Goal: Use online tool/utility: Utilize a website feature to perform a specific function

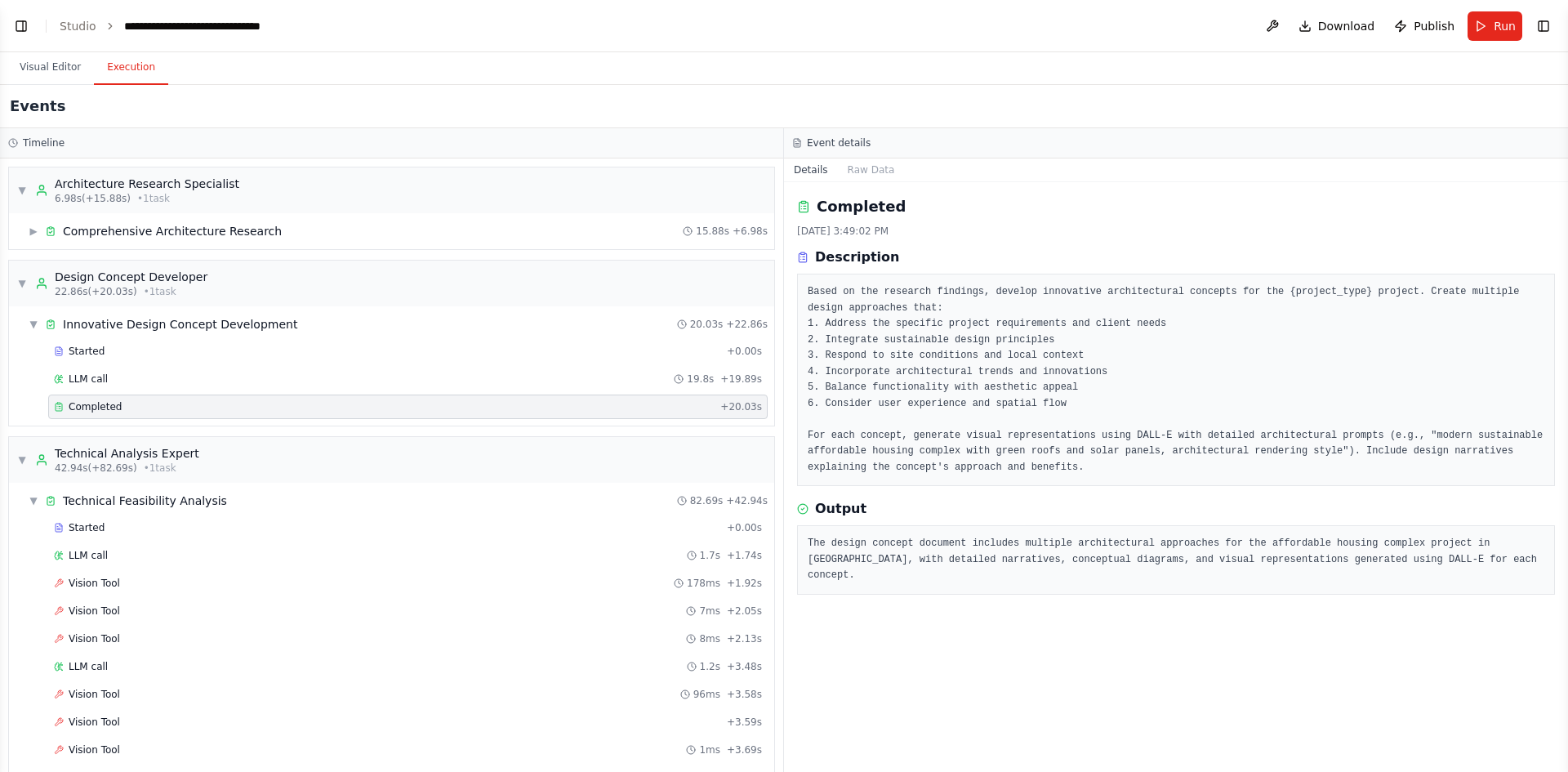
scroll to position [4032, 0]
click at [34, 35] on header "**********" at bounding box center [784, 26] width 1568 height 52
click at [24, 33] on button "Toggle Left Sidebar" at bounding box center [21, 26] width 23 height 23
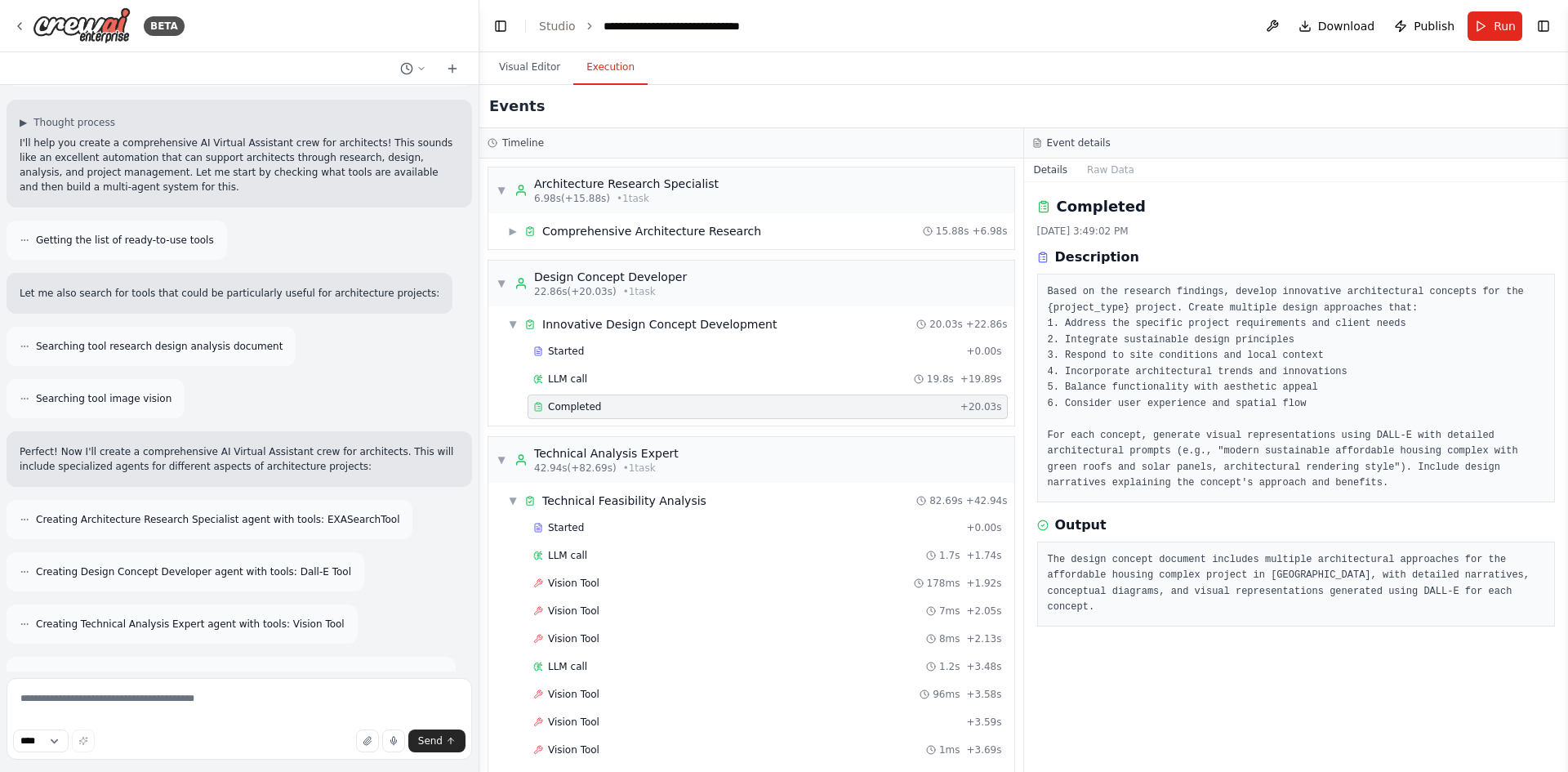
scroll to position [0, 0]
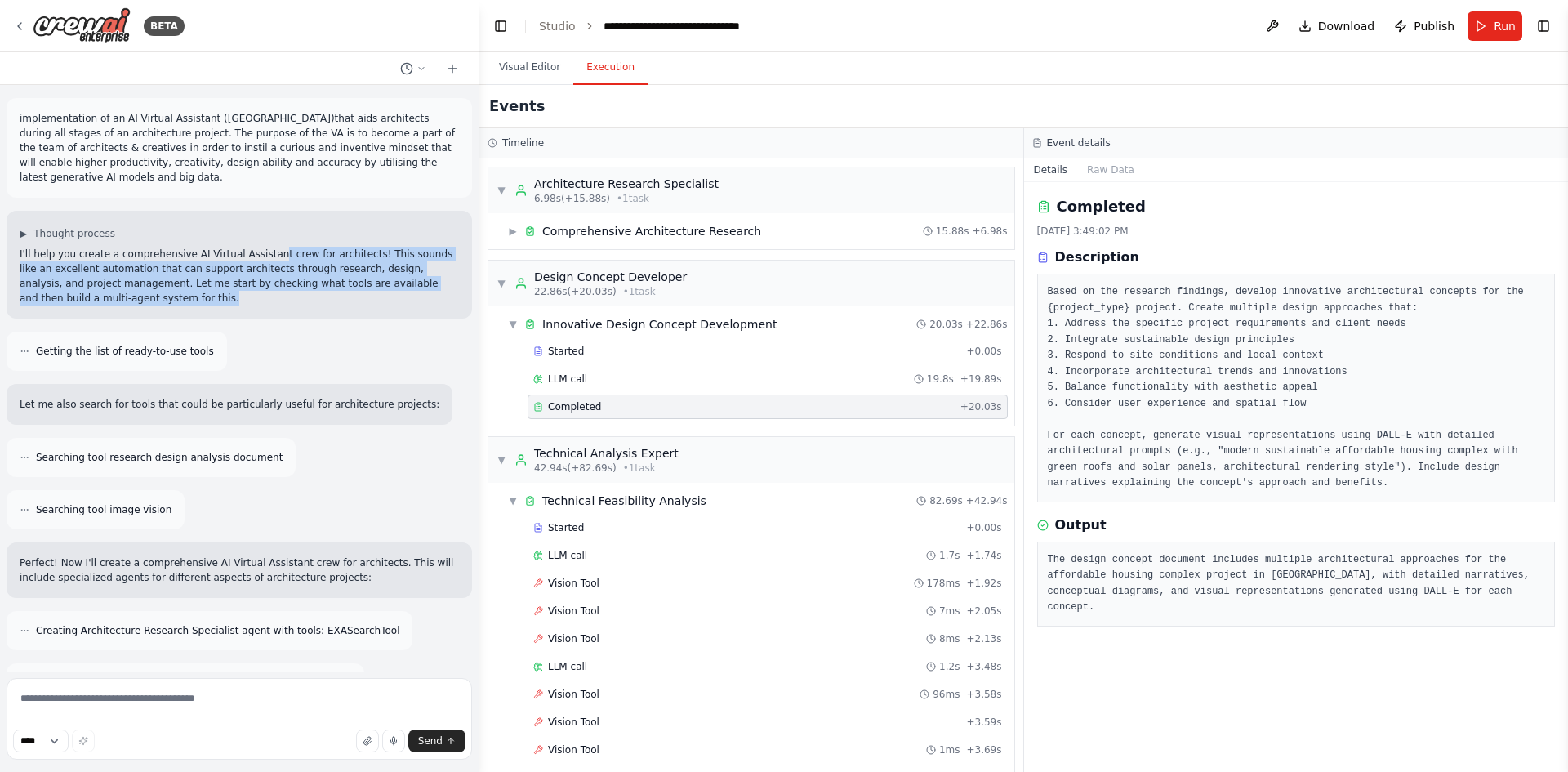
drag, startPoint x: 255, startPoint y: 241, endPoint x: 107, endPoint y: 285, distance: 154.4
click at [107, 285] on p "I'll help you create a comprehensive AI Virtual Assistant crew for architects! …" at bounding box center [239, 276] width 440 height 59
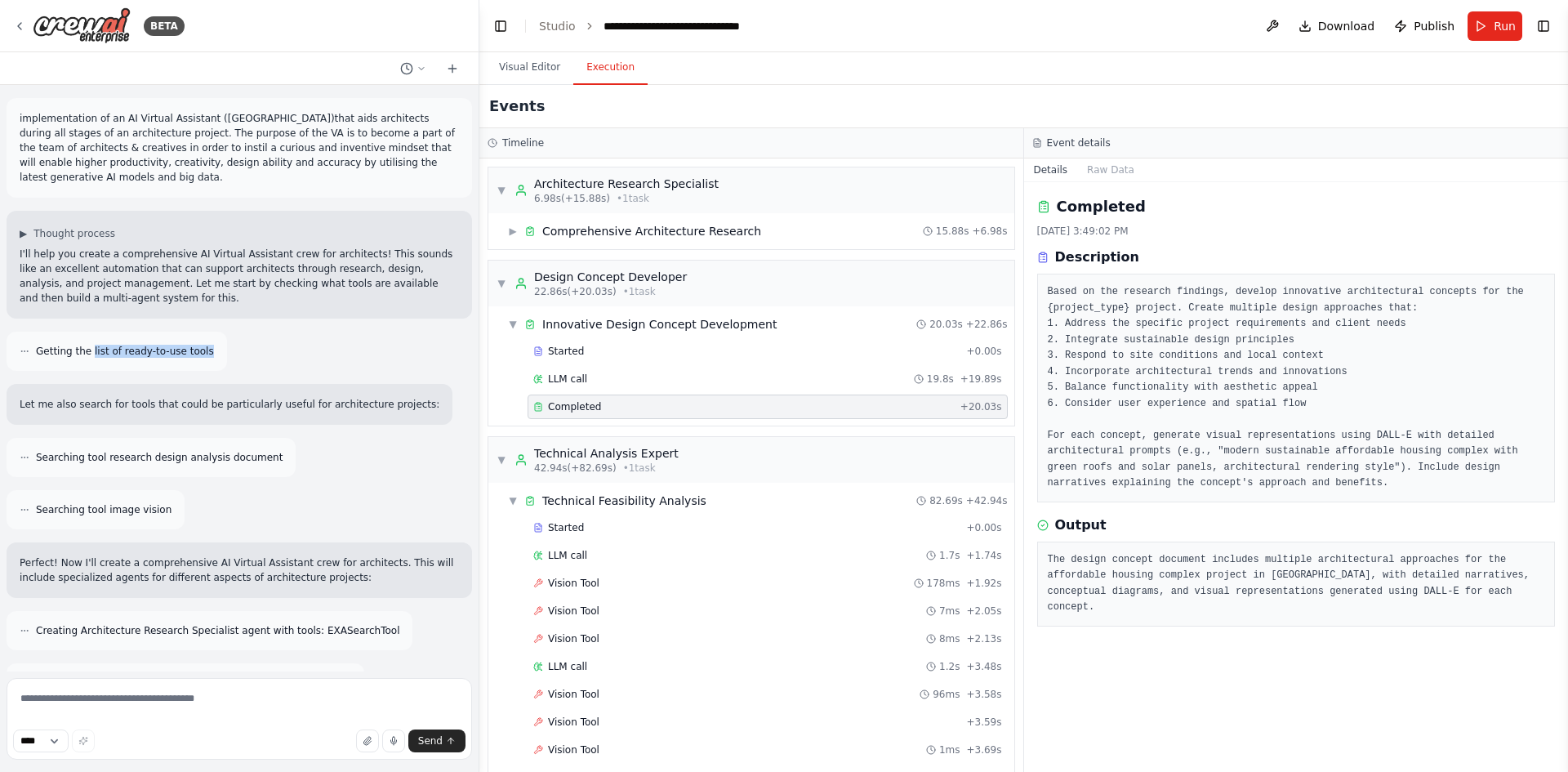
drag, startPoint x: 86, startPoint y: 330, endPoint x: 202, endPoint y: 337, distance: 116.2
click at [202, 337] on div "Getting the list of ready-to-use tools" at bounding box center [117, 351] width 220 height 39
drag, startPoint x: 55, startPoint y: 391, endPoint x: 389, endPoint y: 397, distance: 334.1
click at [389, 397] on div "Let me also search for tools that could be particularly useful for architecture…" at bounding box center [230, 404] width 446 height 40
drag, startPoint x: 98, startPoint y: 444, endPoint x: 255, endPoint y: 442, distance: 157.0
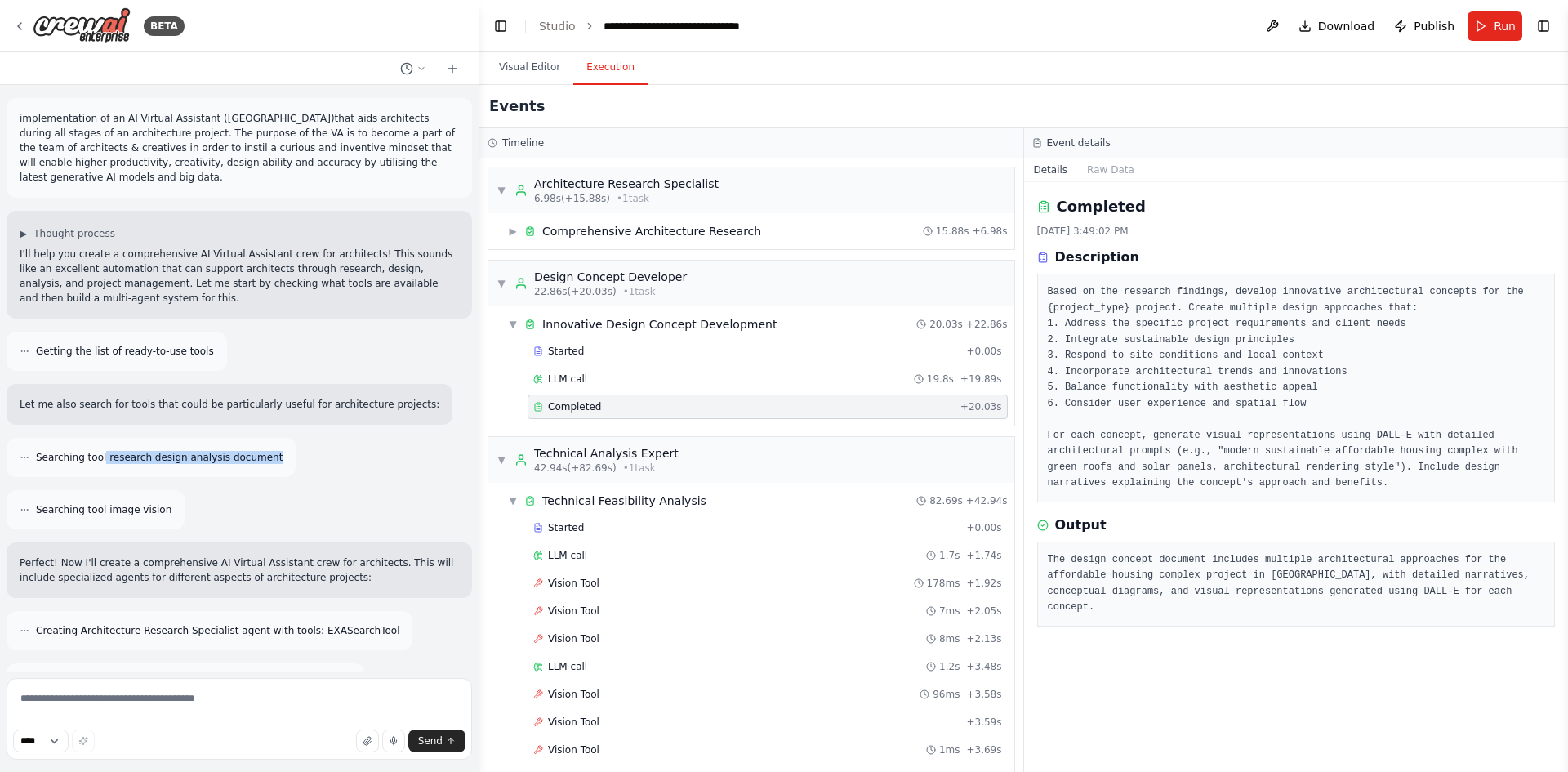
click at [255, 442] on div "Searching tool research design analysis document" at bounding box center [151, 457] width 289 height 39
drag, startPoint x: 28, startPoint y: 493, endPoint x: 160, endPoint y: 487, distance: 132.1
click at [160, 490] on div "Searching tool image vision" at bounding box center [95, 509] width 178 height 39
click at [108, 555] on p "Perfect! Now I'll create a comprehensive AI Virtual Assistant crew for architec…" at bounding box center [239, 570] width 440 height 29
drag, startPoint x: 278, startPoint y: 548, endPoint x: 357, endPoint y: 548, distance: 79.0
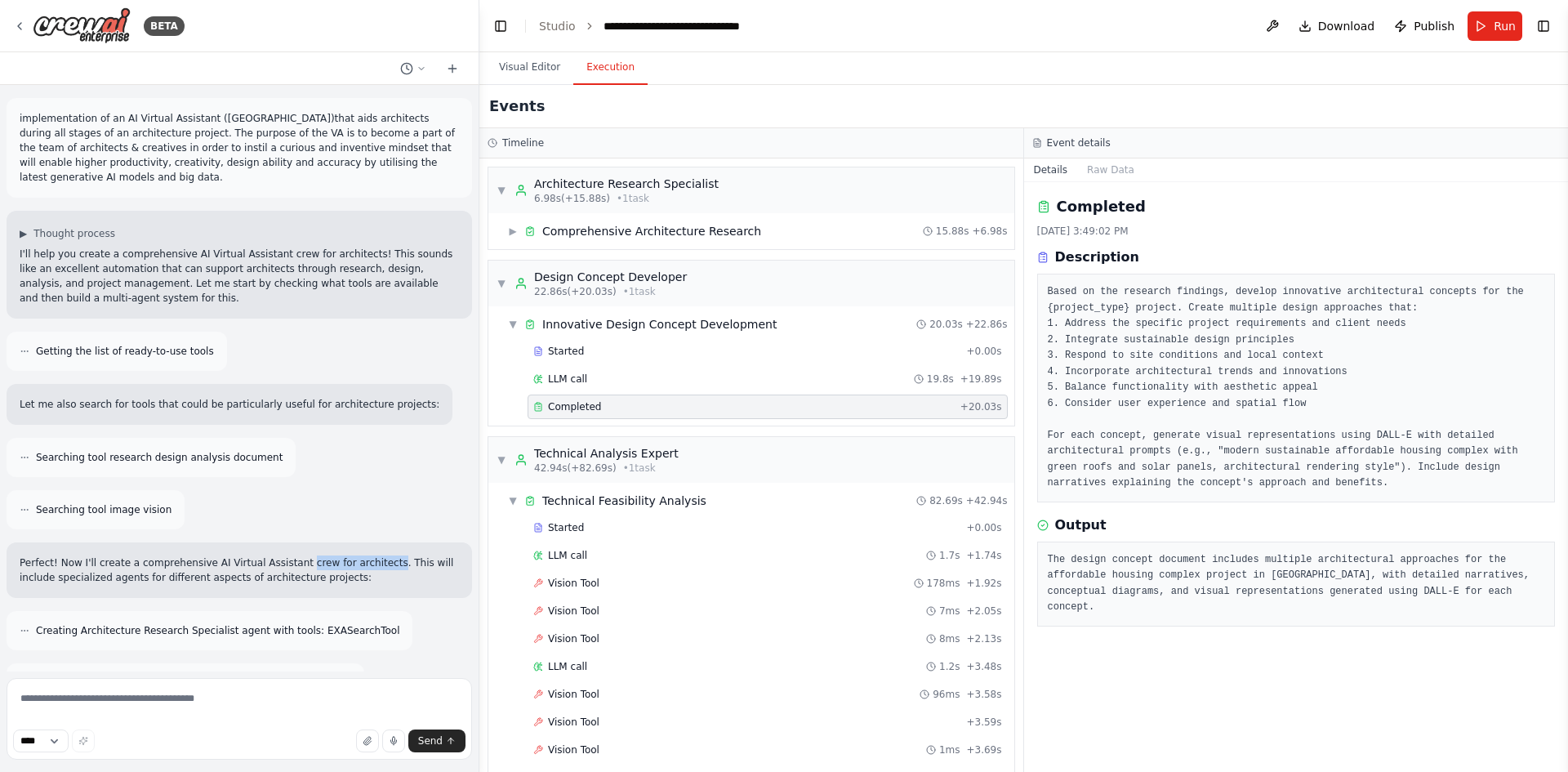
click at [357, 555] on p "Perfect! Now I'll create a comprehensive AI Virtual Assistant crew for architec…" at bounding box center [239, 570] width 440 height 29
click at [374, 565] on p "Perfect! Now I'll create a comprehensive AI Virtual Assistant crew for architec…" at bounding box center [239, 570] width 440 height 29
drag, startPoint x: 364, startPoint y: 546, endPoint x: 296, endPoint y: 566, distance: 70.9
click at [296, 566] on p "Perfect! Now I'll create a comprehensive AI Virtual Assistant crew for architec…" at bounding box center [239, 570] width 440 height 29
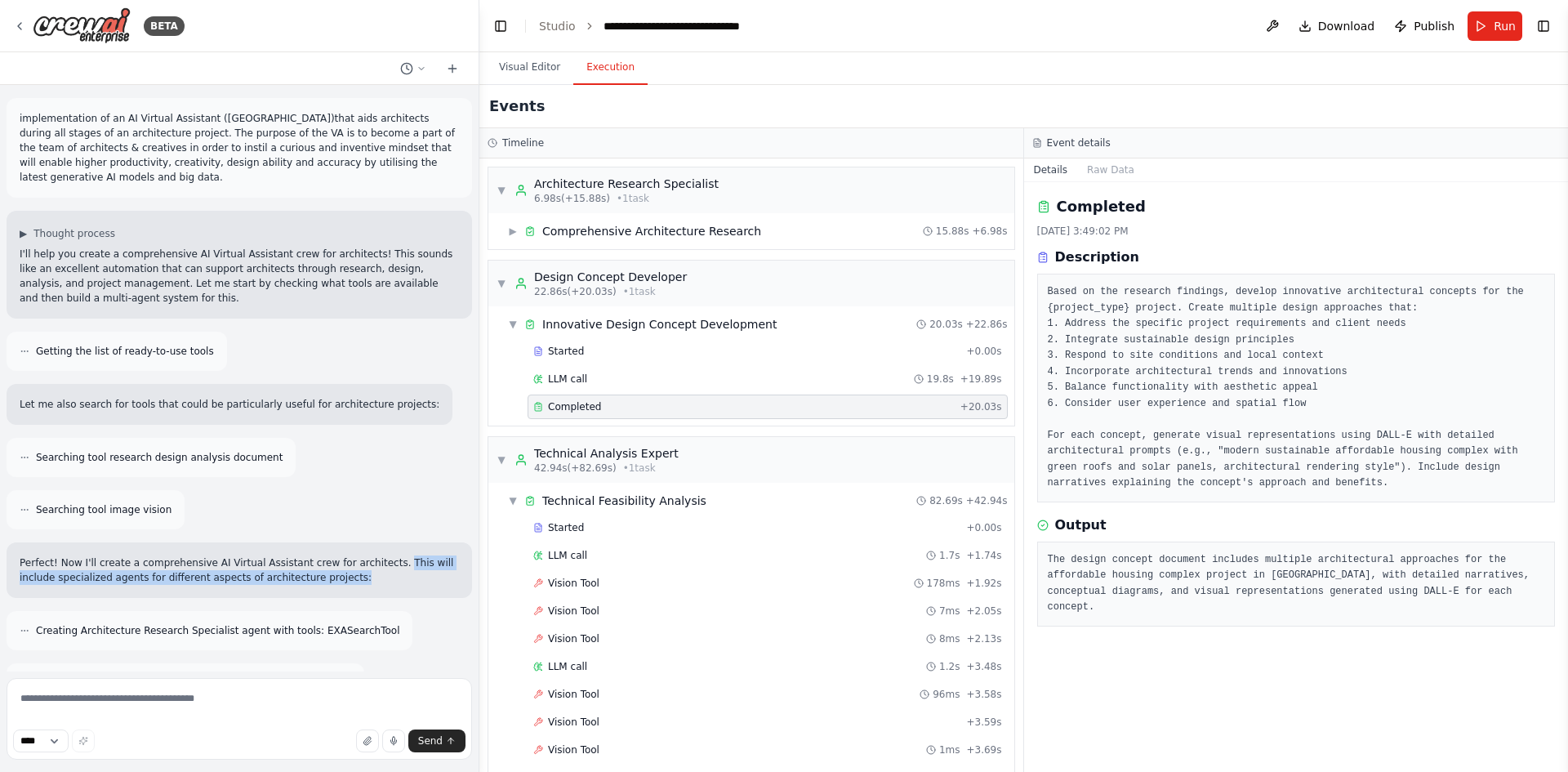
drag, startPoint x: 361, startPoint y: 545, endPoint x: 359, endPoint y: 567, distance: 22.1
click at [359, 567] on p "Perfect! Now I'll create a comprehensive AI Virtual Assistant crew for architec…" at bounding box center [239, 570] width 440 height 29
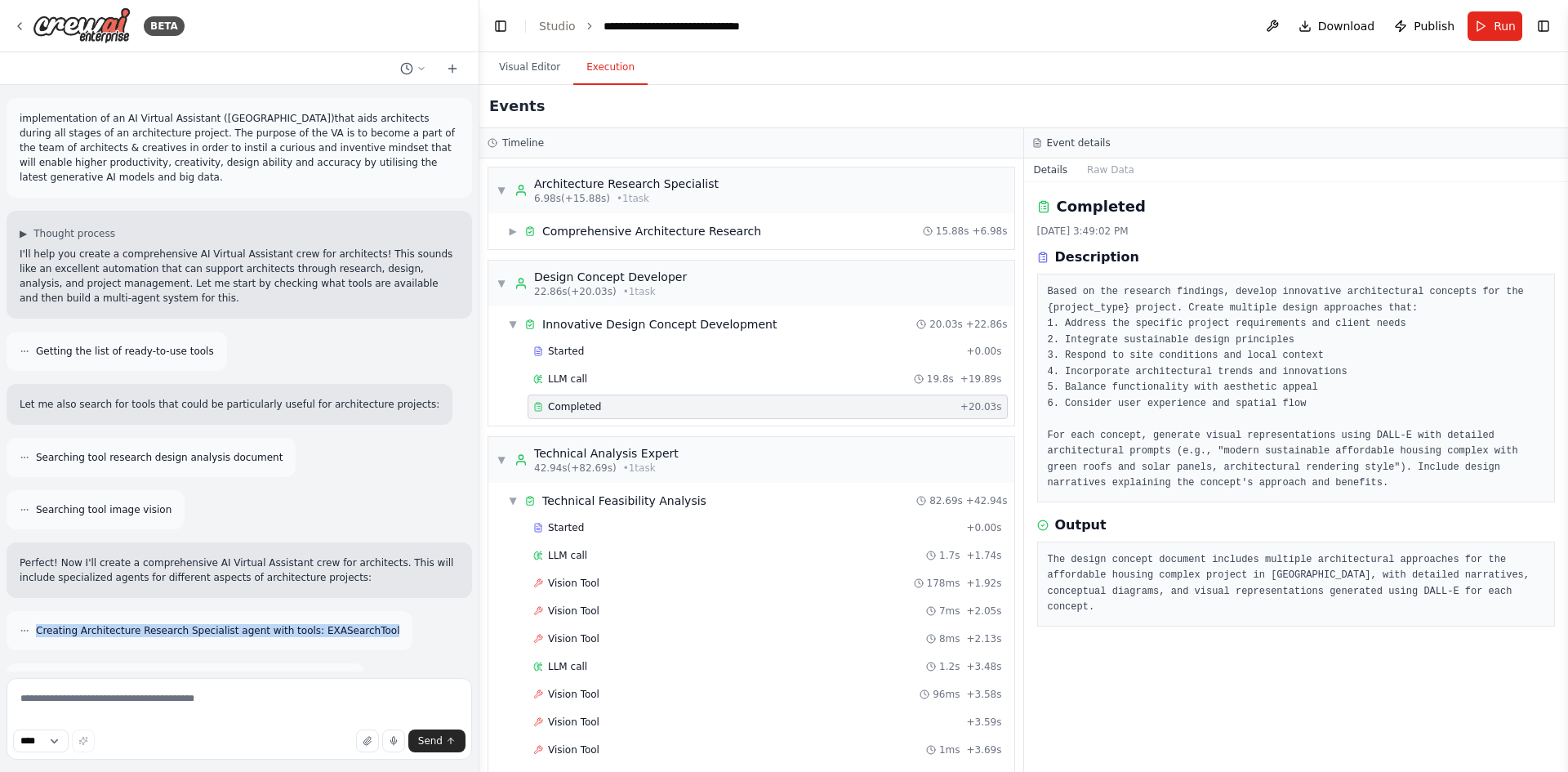
drag, startPoint x: 356, startPoint y: 616, endPoint x: 35, endPoint y: 622, distance: 321.1
click at [35, 622] on div "Creating Architecture Research Specialist agent with tools: EXASearchTool" at bounding box center [209, 631] width 406 height 39
click at [142, 581] on div "Perfect! Now I'll create a comprehensive AI Virtual Assistant crew for architec…" at bounding box center [239, 570] width 465 height 56
drag, startPoint x: 95, startPoint y: 560, endPoint x: 299, endPoint y: 571, distance: 204.3
click at [299, 571] on div "Perfect! Now I'll create a comprehensive AI Virtual Assistant crew for architec…" at bounding box center [239, 570] width 465 height 56
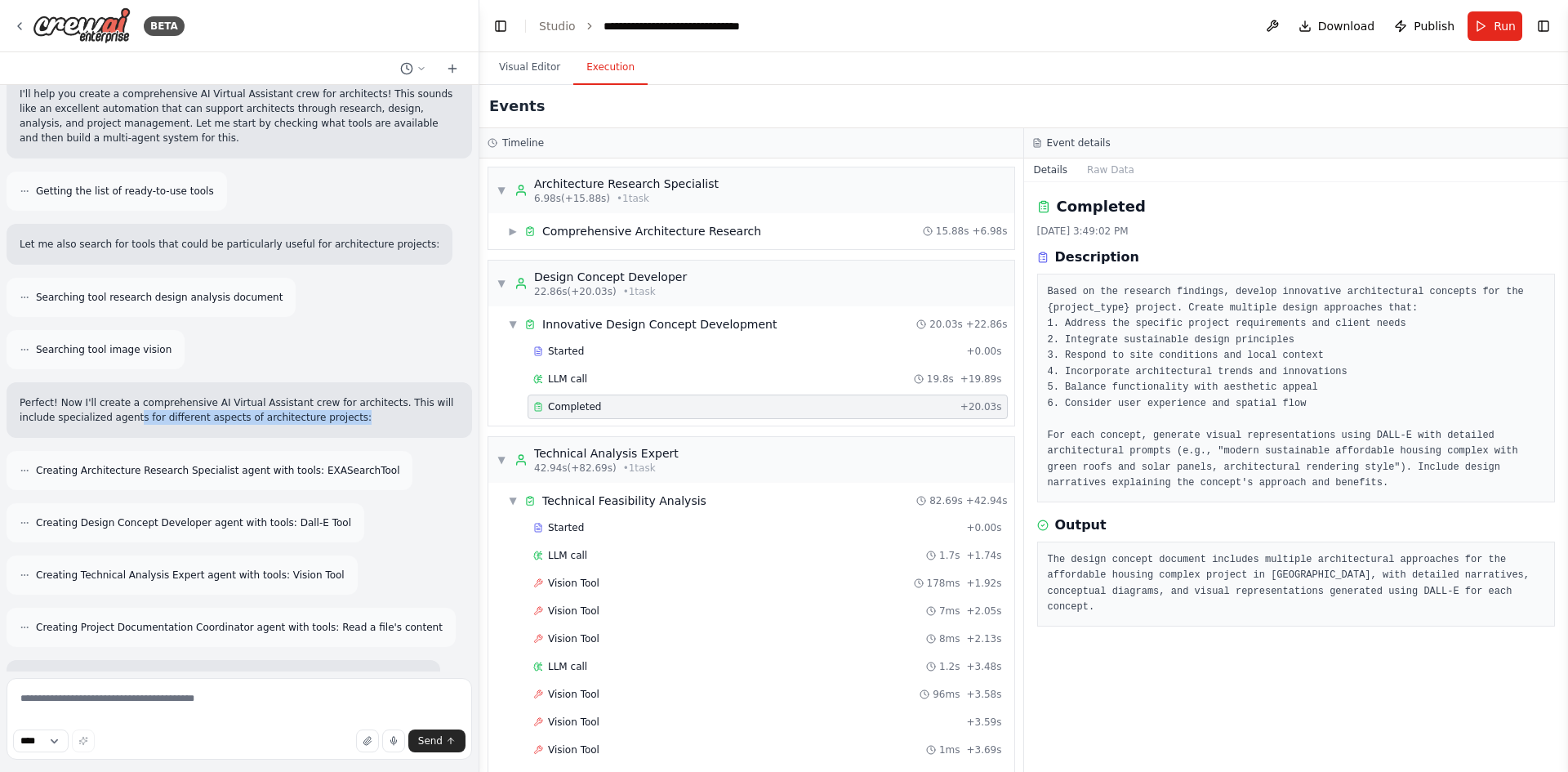
scroll to position [245, 0]
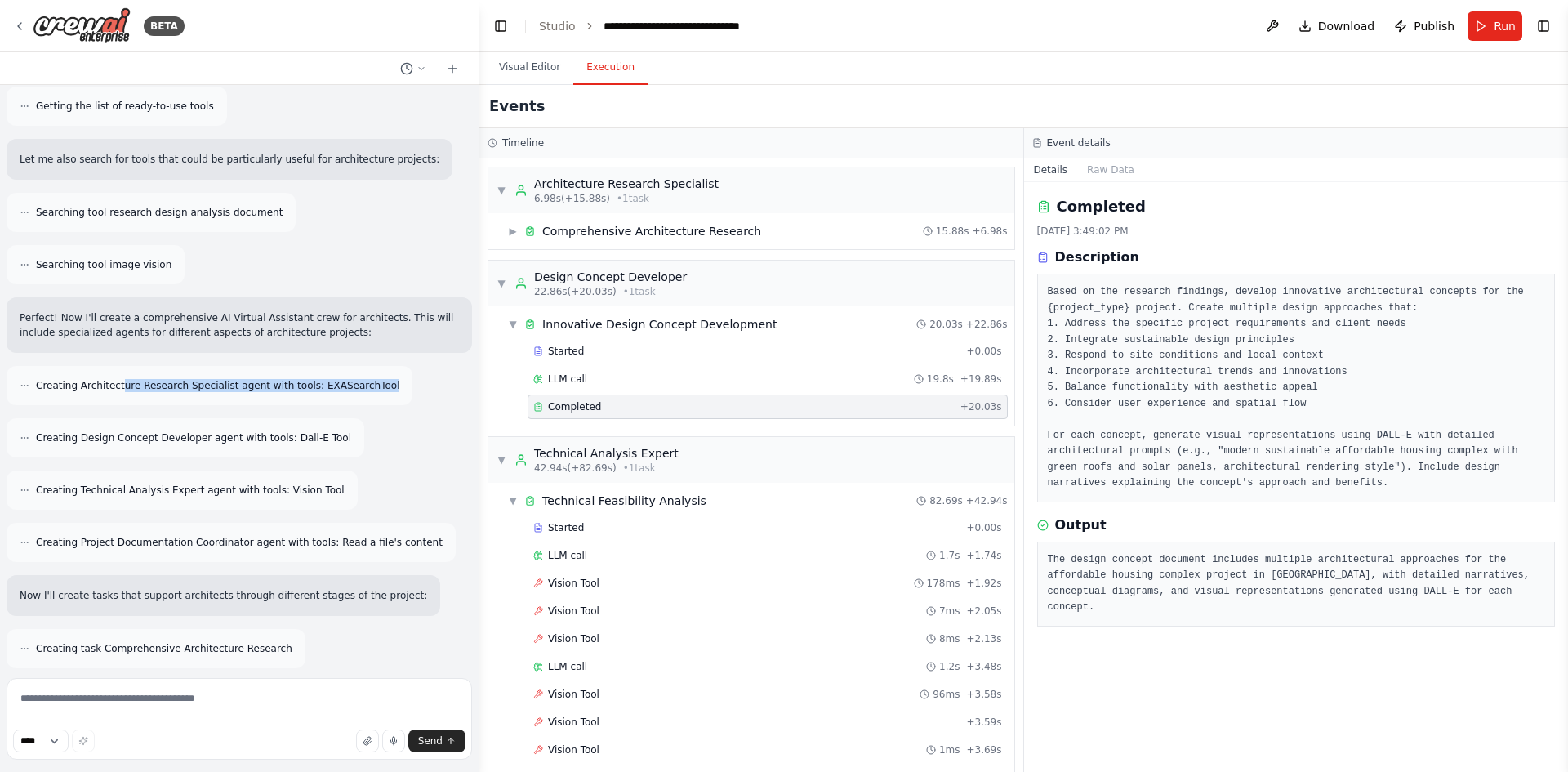
drag, startPoint x: 115, startPoint y: 366, endPoint x: 354, endPoint y: 372, distance: 239.1
click at [354, 372] on div "Creating Architecture Research Specialist agent with tools: EXASearchTool" at bounding box center [209, 386] width 406 height 39
click at [86, 431] on span "Creating Design Concept Developer agent with tools: Dall-E Tool" at bounding box center [193, 438] width 315 height 13
drag, startPoint x: 95, startPoint y: 422, endPoint x: 316, endPoint y: 427, distance: 221.1
click at [316, 427] on div "Creating Design Concept Developer agent with tools: Dall-E Tool" at bounding box center [185, 438] width 358 height 39
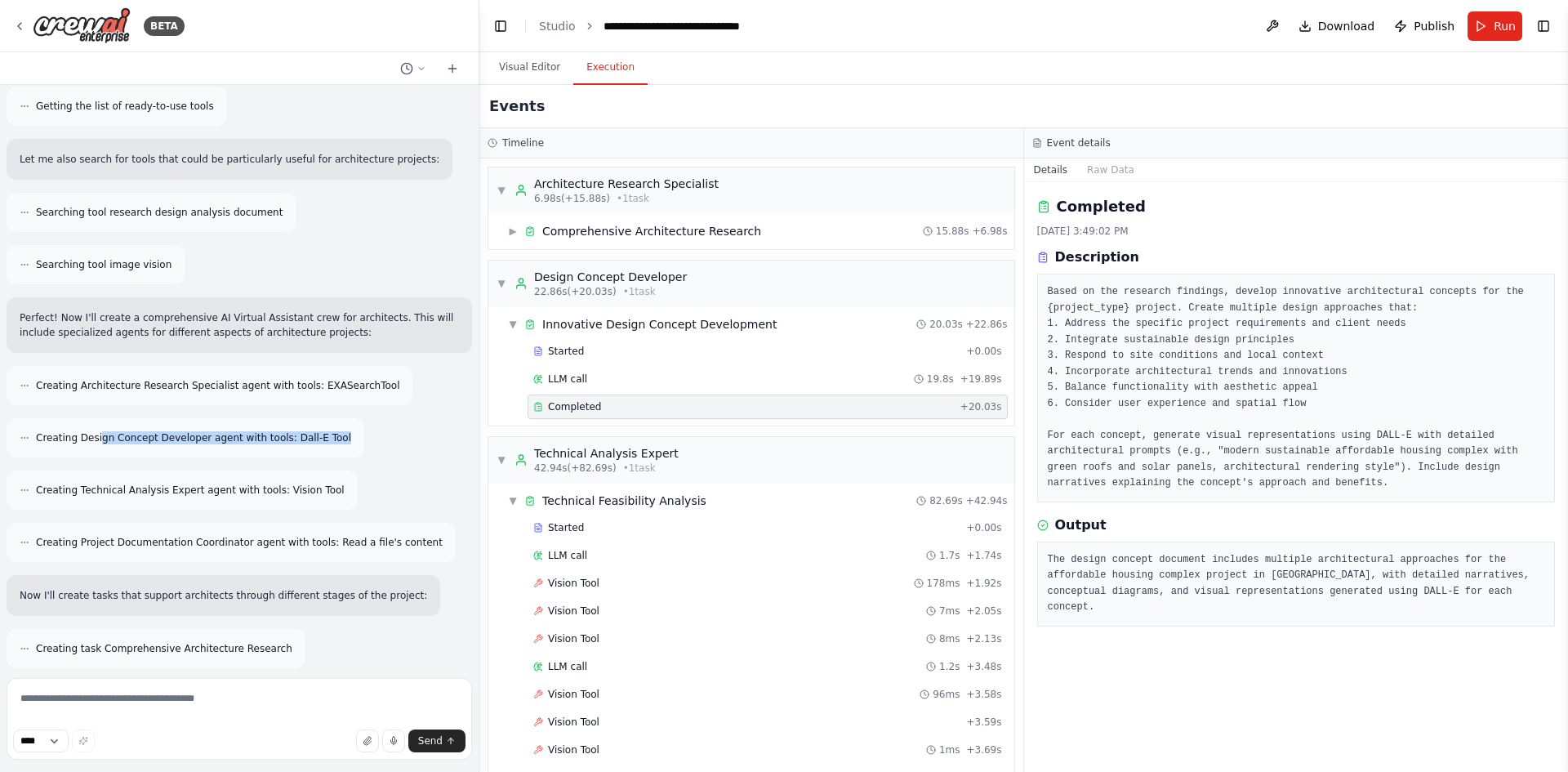
click at [316, 427] on div "Creating Design Concept Developer agent with tools: Dall-E Tool" at bounding box center [185, 438] width 358 height 39
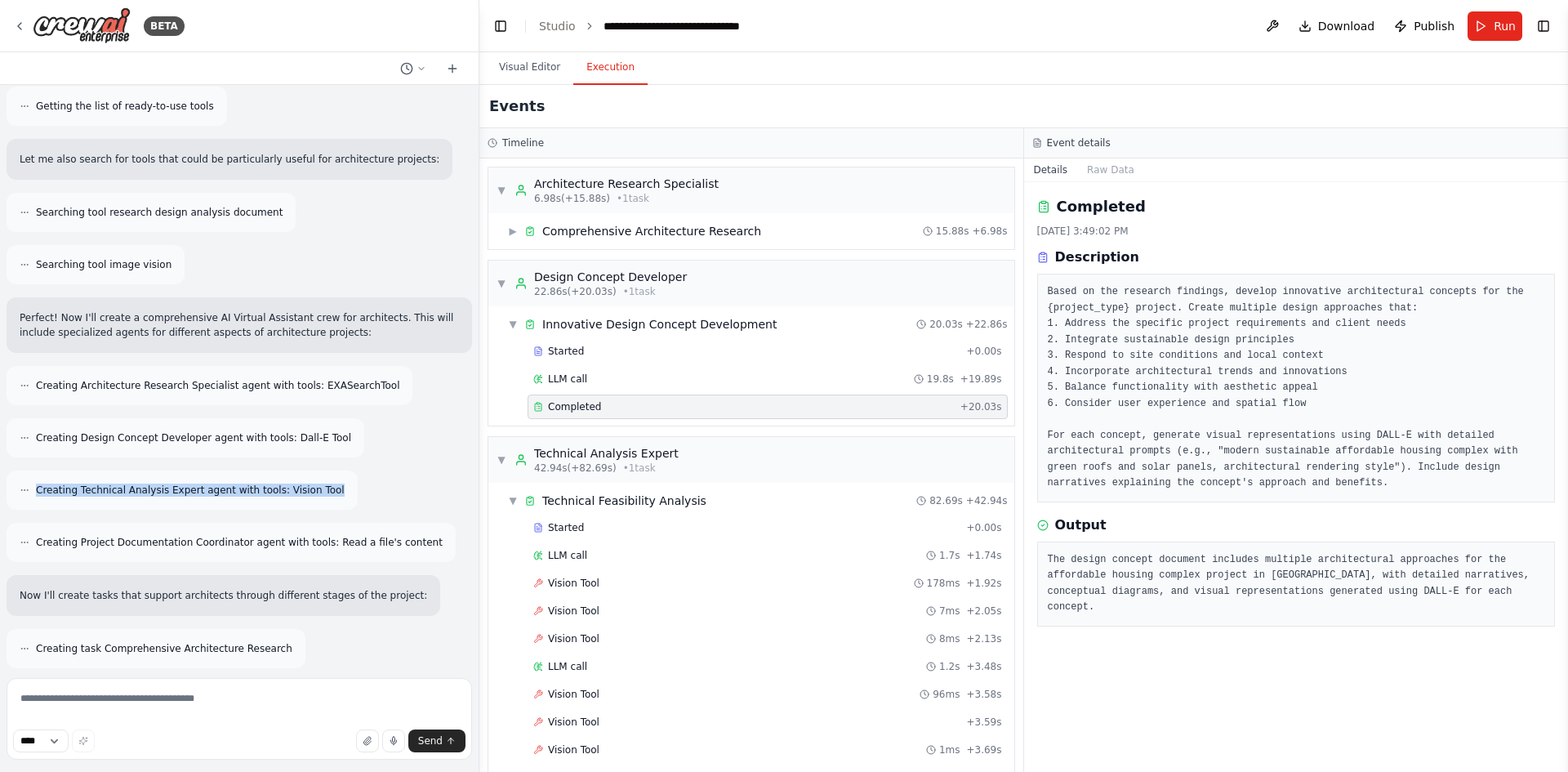
drag, startPoint x: 37, startPoint y: 476, endPoint x: 309, endPoint y: 478, distance: 272.0
click at [309, 478] on div "Creating Technical Analysis Expert agent with tools: Vision Tool" at bounding box center [182, 489] width 352 height 39
drag, startPoint x: 309, startPoint y: 478, endPoint x: 50, endPoint y: 485, distance: 259.1
click at [50, 485] on div "Creating Technical Analysis Expert agent with tools: Vision Tool" at bounding box center [182, 489] width 352 height 39
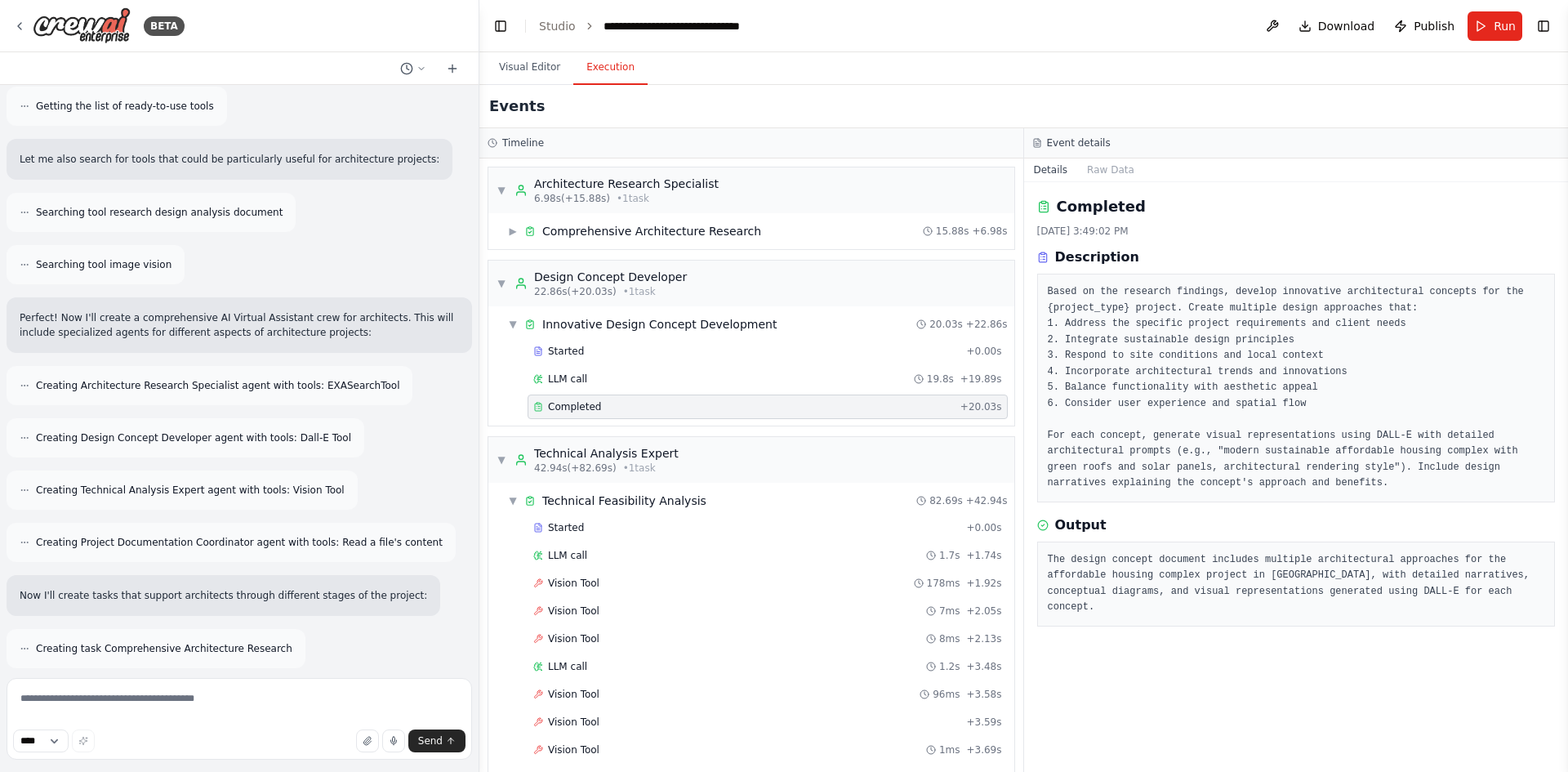
click at [34, 484] on div "Creating Technical Analysis Expert agent with tools: Vision Tool" at bounding box center [182, 490] width 325 height 13
drag, startPoint x: 34, startPoint y: 476, endPoint x: 315, endPoint y: 486, distance: 281.2
click at [315, 486] on div "Creating Technical Analysis Expert agent with tools: Vision Tool" at bounding box center [182, 489] width 352 height 39
drag, startPoint x: 135, startPoint y: 524, endPoint x: 396, endPoint y: 532, distance: 261.1
click at [396, 532] on div "Creating Project Documentation Coordinator agent with tools: Read a file's cont…" at bounding box center [230, 542] width 449 height 39
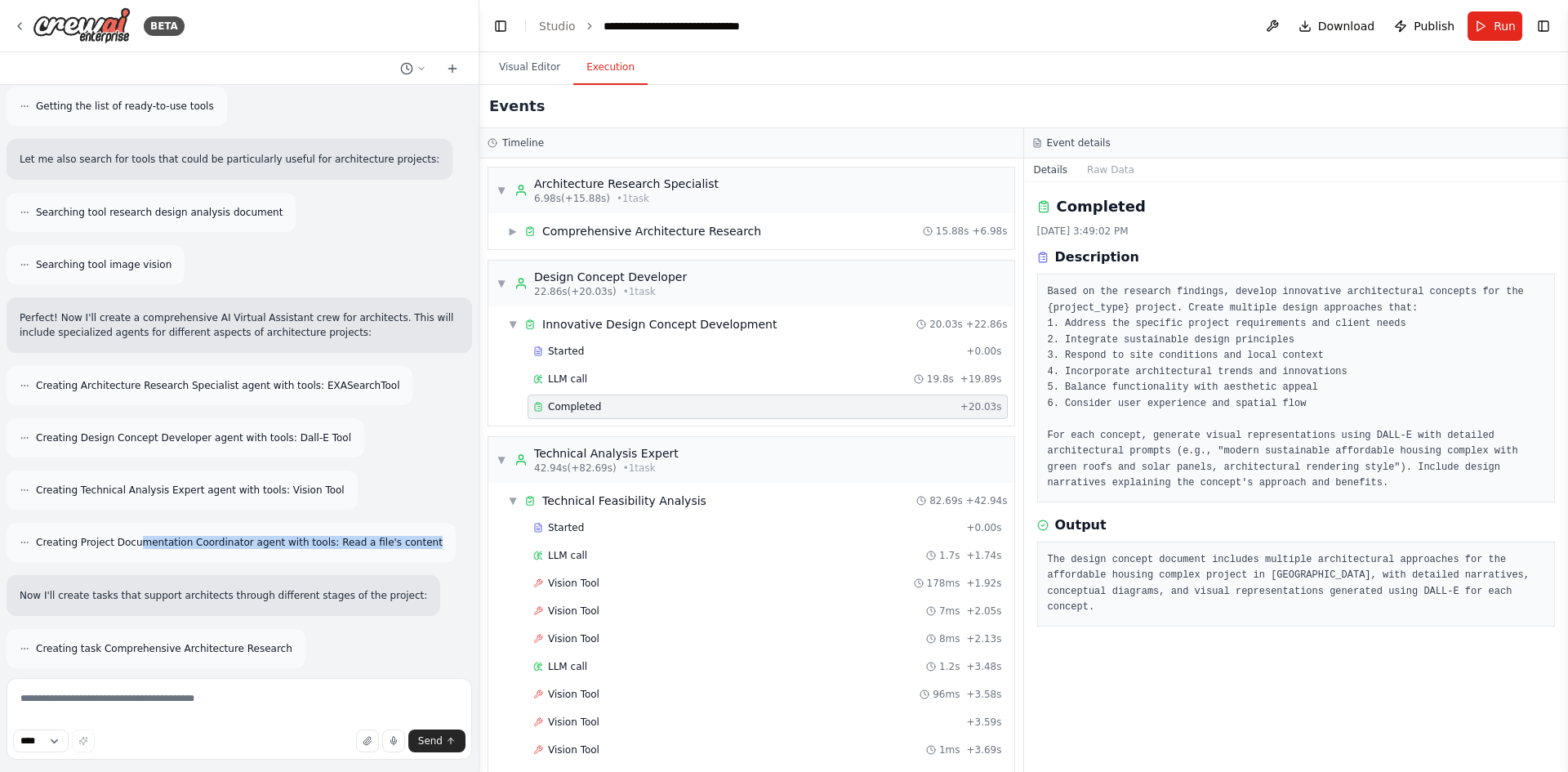
click at [196, 544] on div "Creating Project Documentation Coordinator agent with tools: Read a file's cont…" at bounding box center [230, 542] width 449 height 39
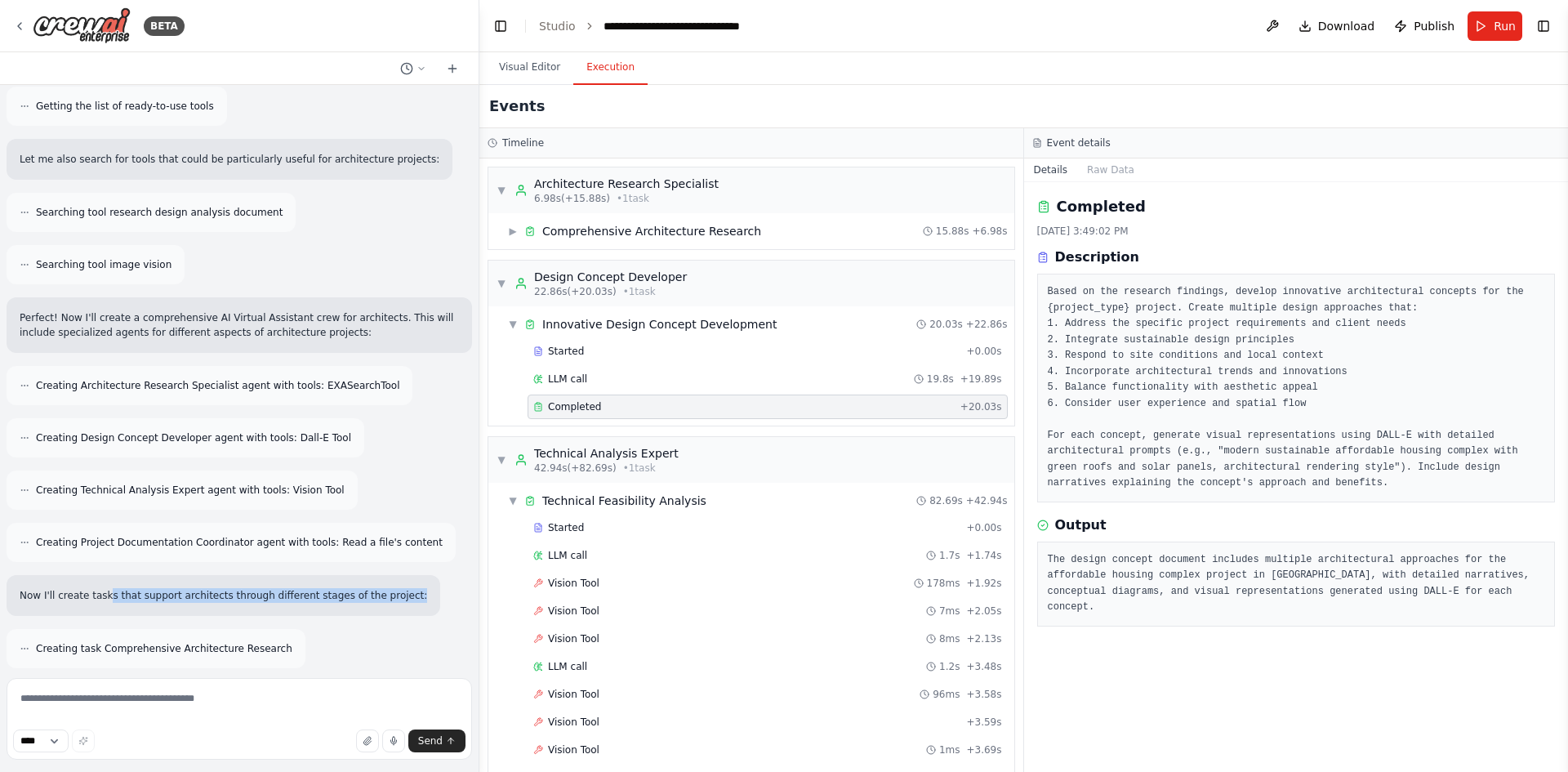
drag, startPoint x: 100, startPoint y: 586, endPoint x: 376, endPoint y: 586, distance: 276.0
click at [376, 586] on div "Now I'll create tasks that support architects through different stages of the p…" at bounding box center [223, 595] width 433 height 40
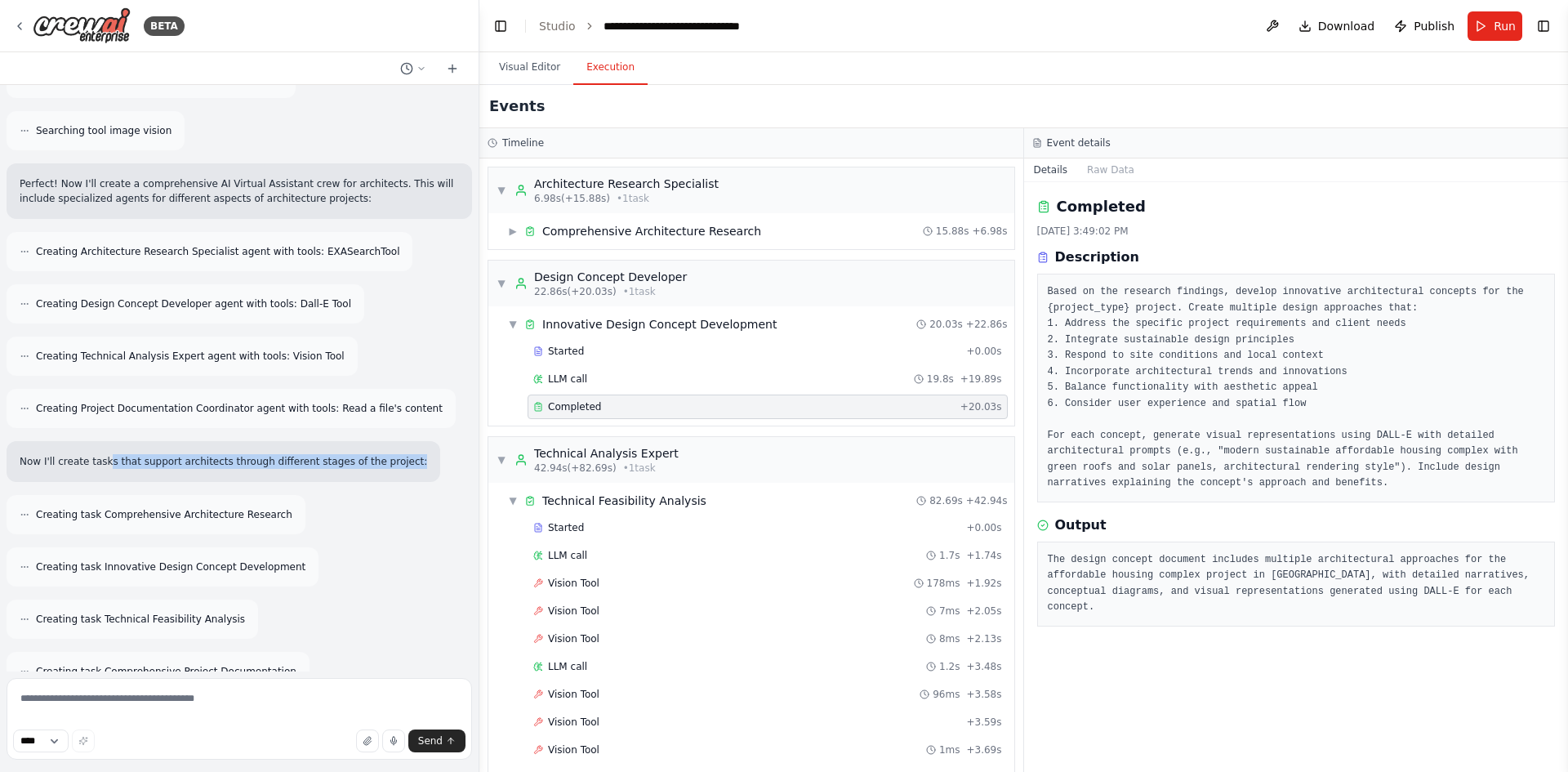
scroll to position [408, 0]
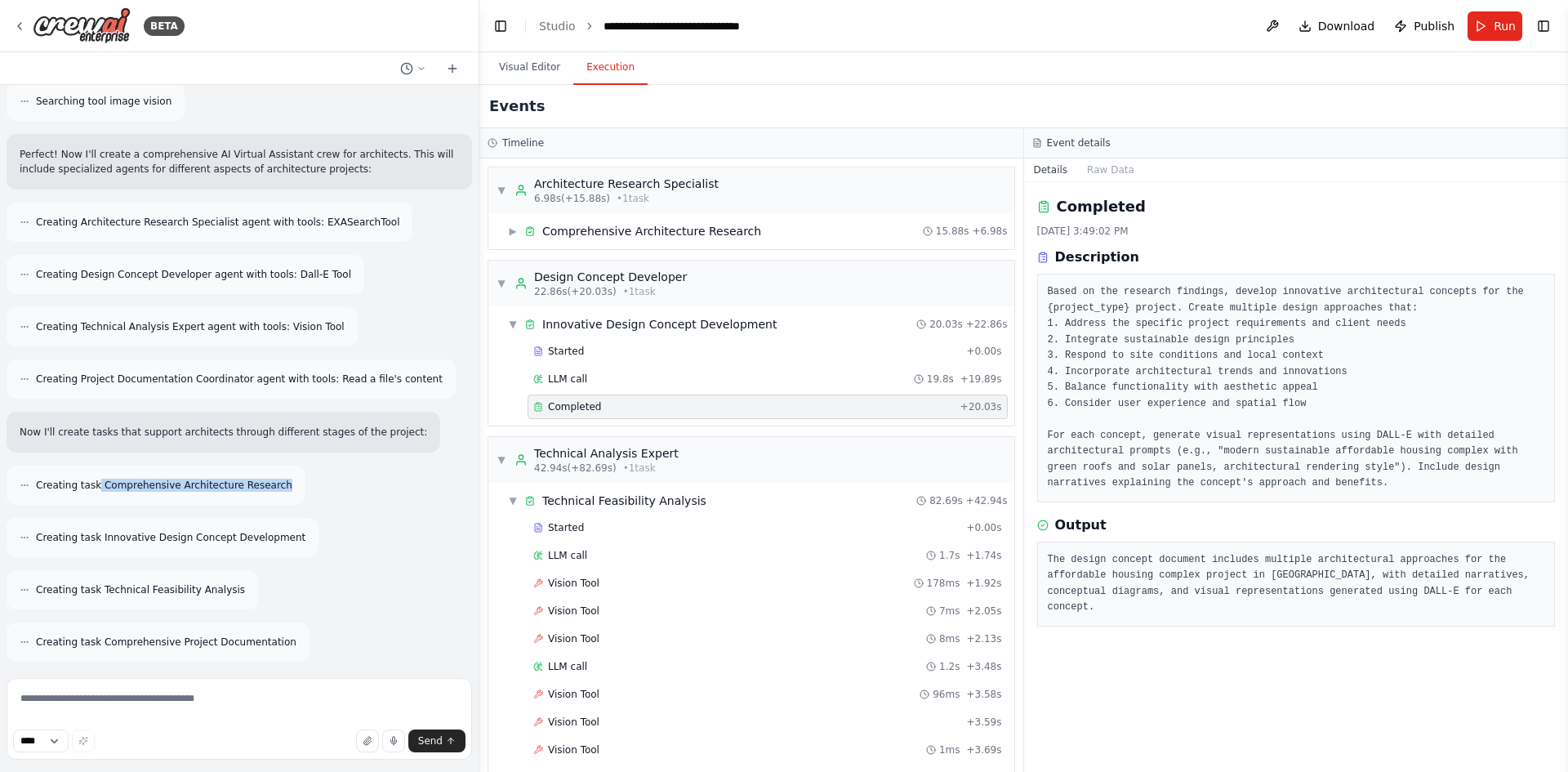
drag, startPoint x: 92, startPoint y: 473, endPoint x: 269, endPoint y: 473, distance: 177.0
click at [269, 473] on div "Creating task Comprehensive Architecture Research" at bounding box center [156, 485] width 299 height 39
drag, startPoint x: 73, startPoint y: 523, endPoint x: 271, endPoint y: 528, distance: 198.1
click at [271, 531] on span "Creating task Innovative Design Concept Development" at bounding box center [171, 537] width 270 height 13
drag, startPoint x: 28, startPoint y: 578, endPoint x: 225, endPoint y: 575, distance: 197.0
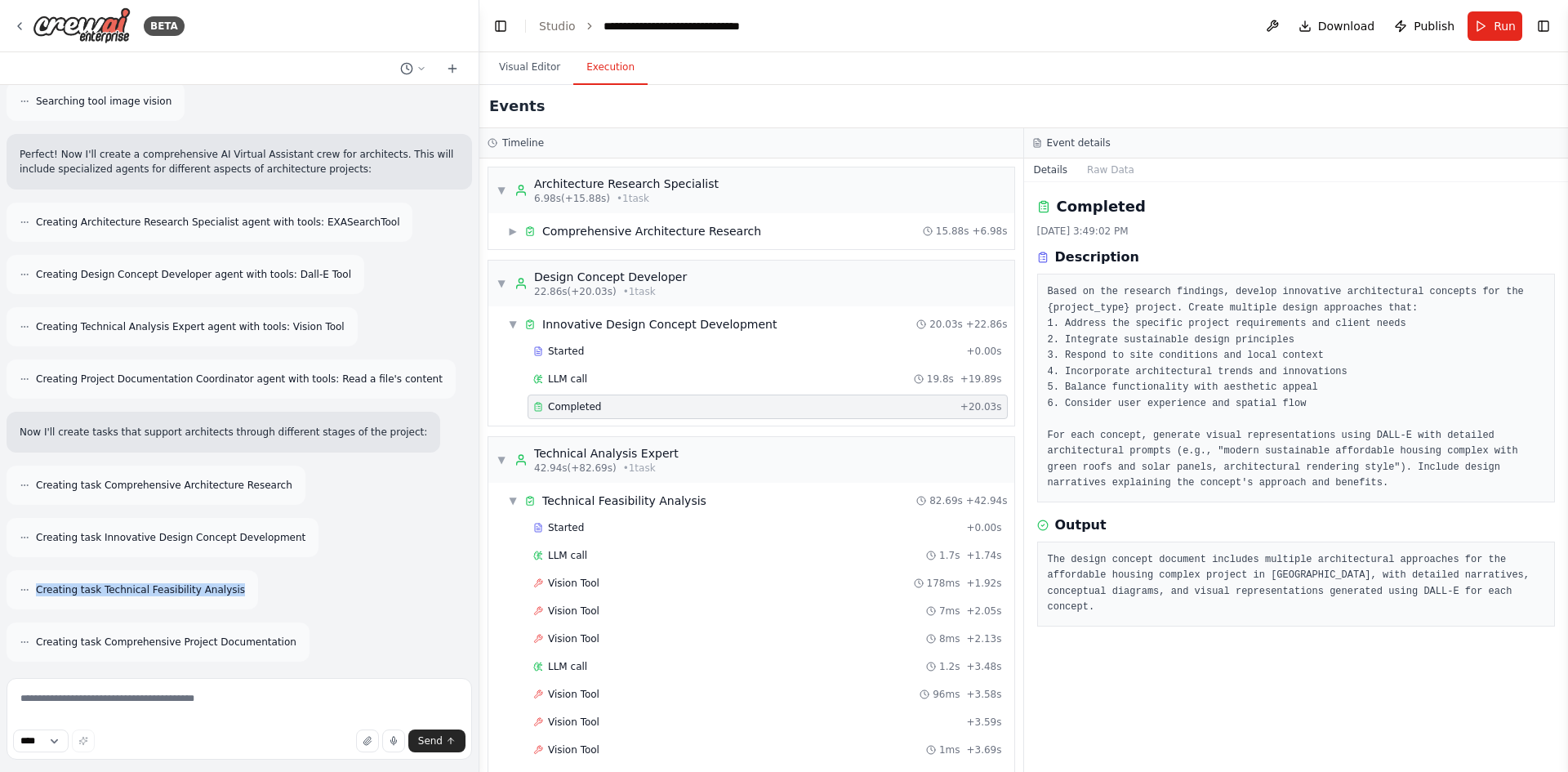
click at [225, 575] on div "Creating task Technical Feasibility Analysis" at bounding box center [132, 589] width 252 height 39
click at [977, 31] on span "Download" at bounding box center [1347, 27] width 57 height 17
click at [317, 570] on div "Creating task Technical Feasibility Analysis" at bounding box center [239, 589] width 465 height 39
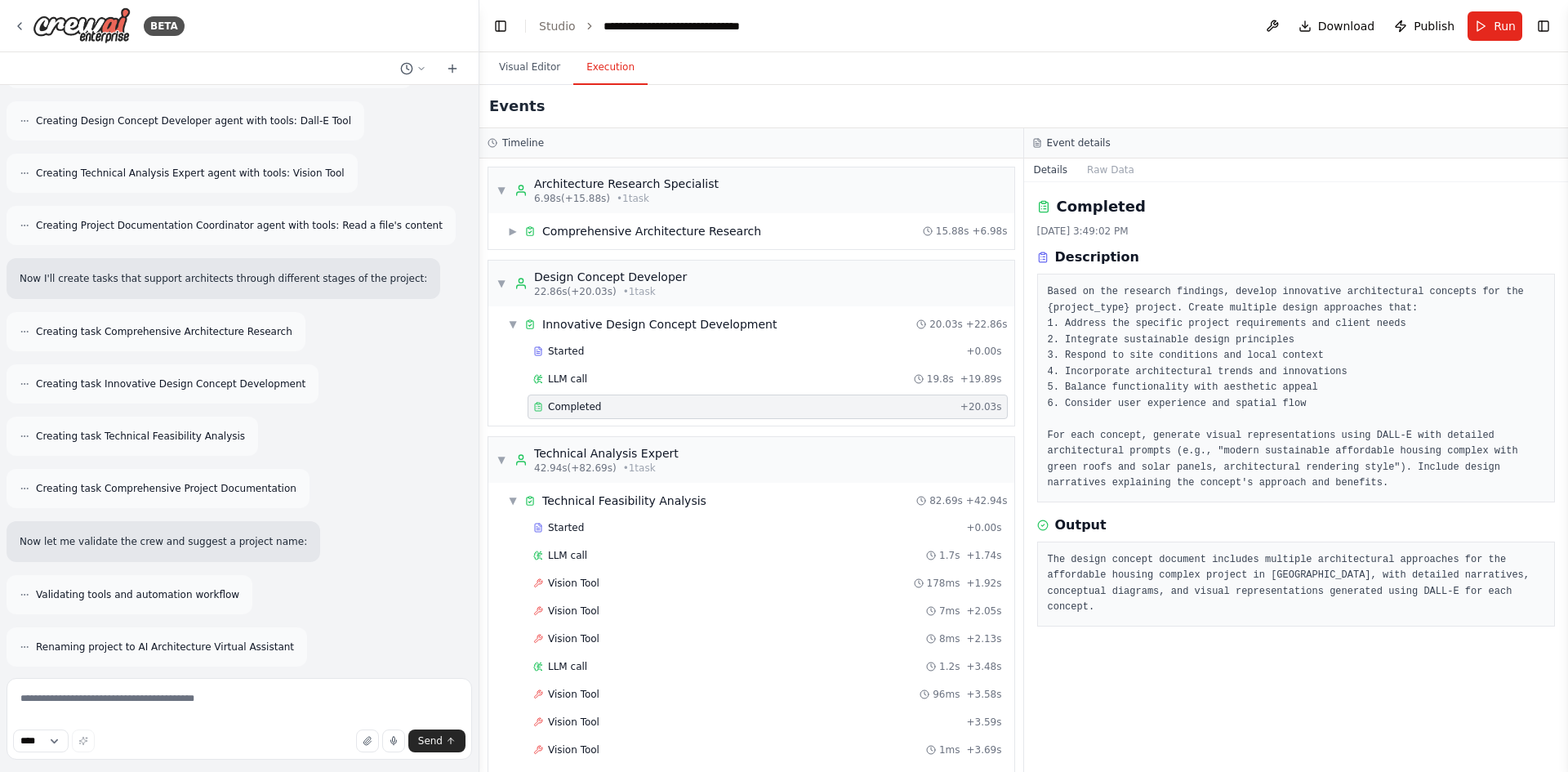
scroll to position [572, 0]
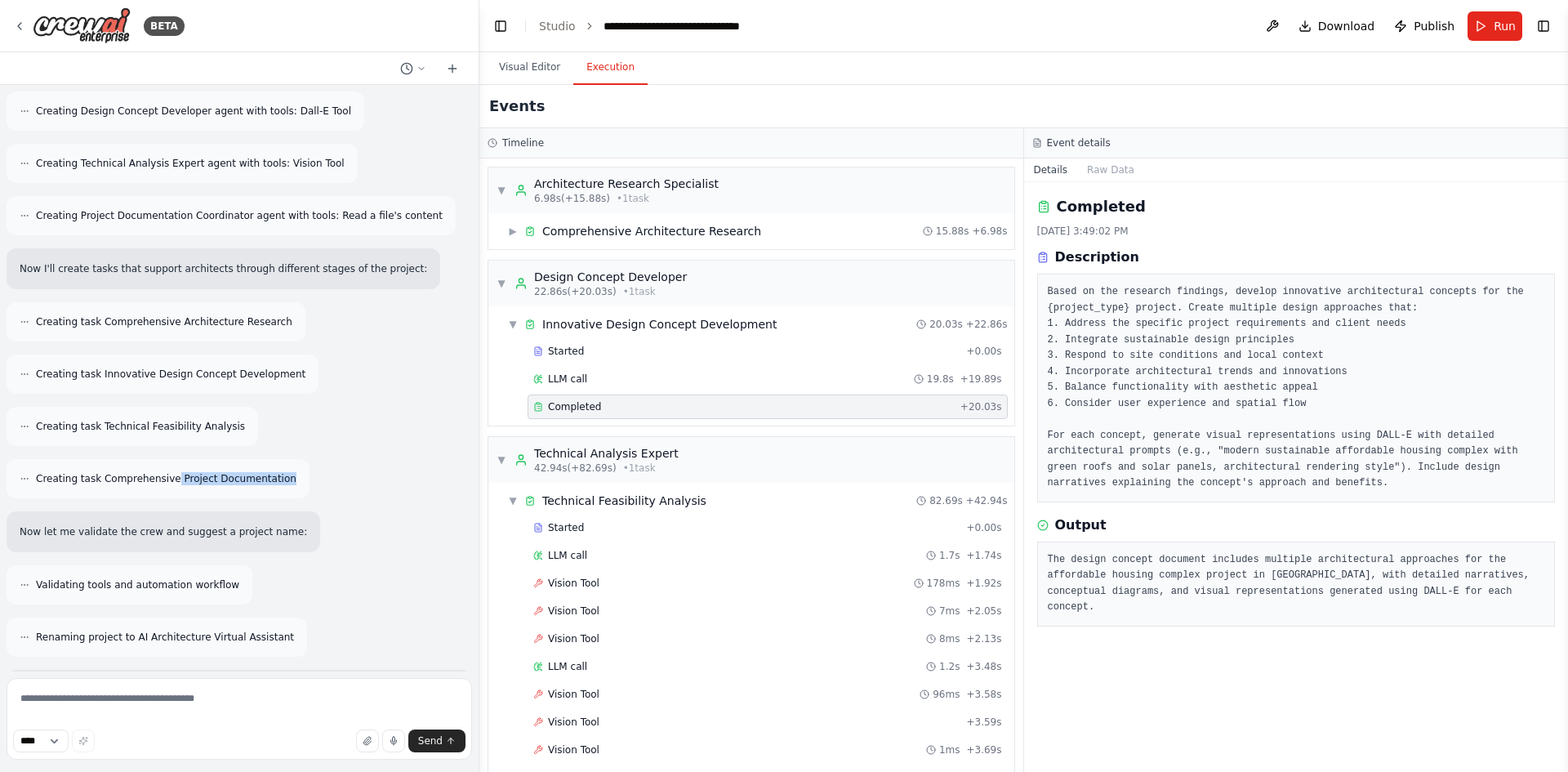
drag, startPoint x: 163, startPoint y: 463, endPoint x: 263, endPoint y: 463, distance: 100.0
click at [263, 472] on span "Creating task Comprehensive Project Documentation" at bounding box center [166, 478] width 261 height 13
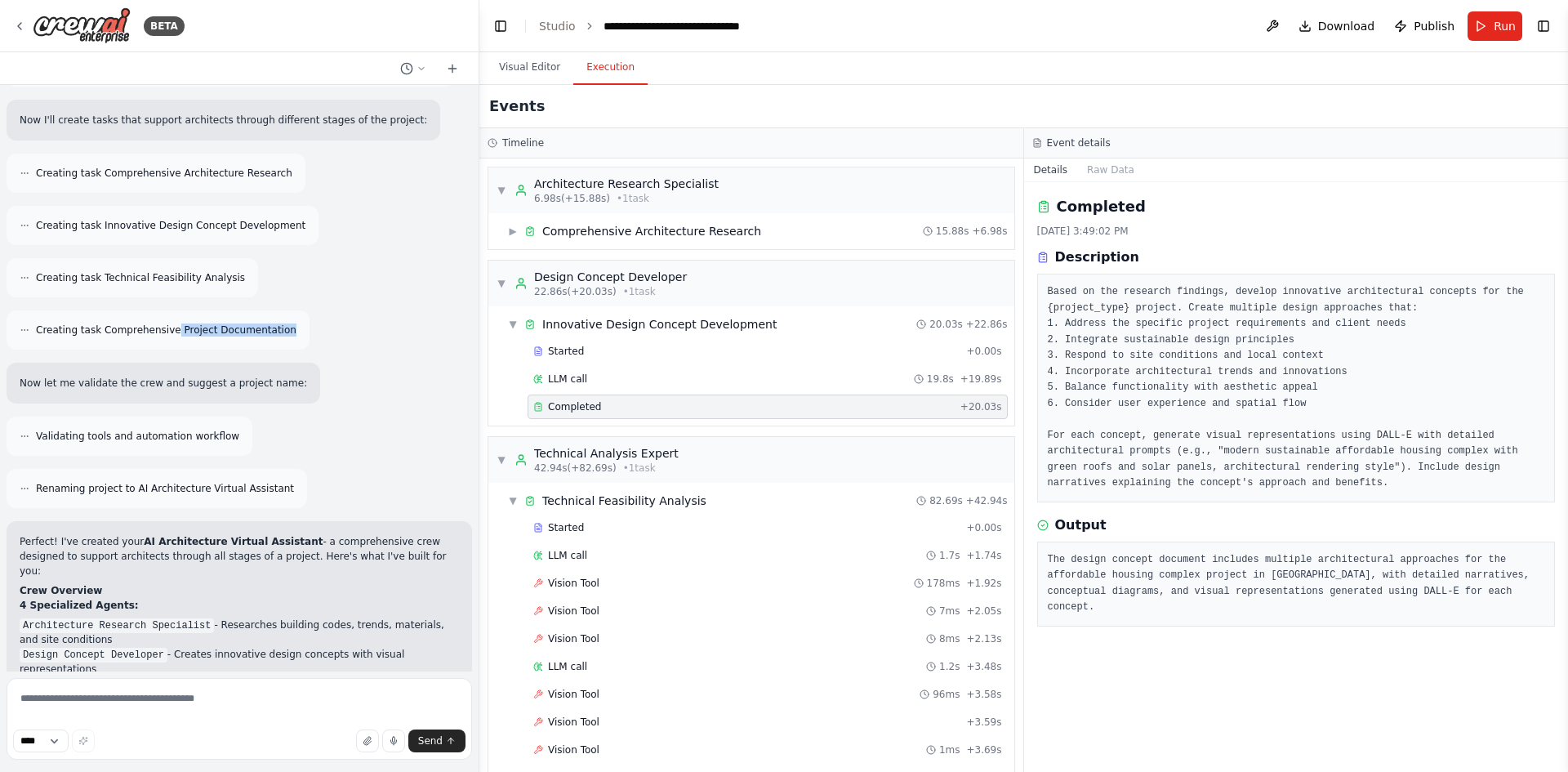
scroll to position [735, 0]
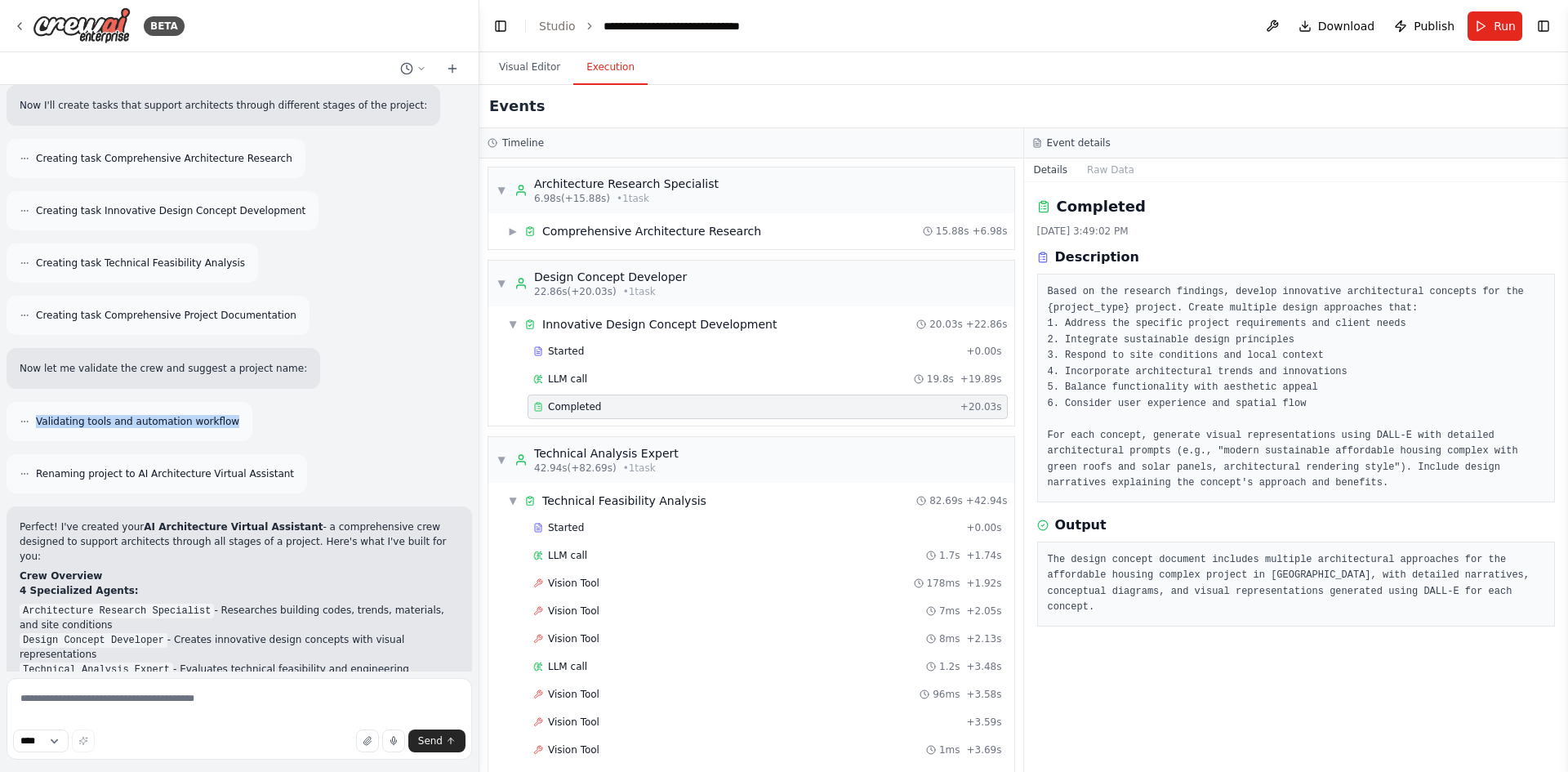
drag, startPoint x: 218, startPoint y: 404, endPoint x: 30, endPoint y: 411, distance: 188.1
click at [30, 411] on div "Validating tools and automation workflow" at bounding box center [129, 421] width 246 height 39
drag, startPoint x: 52, startPoint y: 472, endPoint x: 267, endPoint y: 462, distance: 215.2
click at [267, 462] on div "Renaming project to AI Architecture Virtual Assistant" at bounding box center [156, 474] width 300 height 39
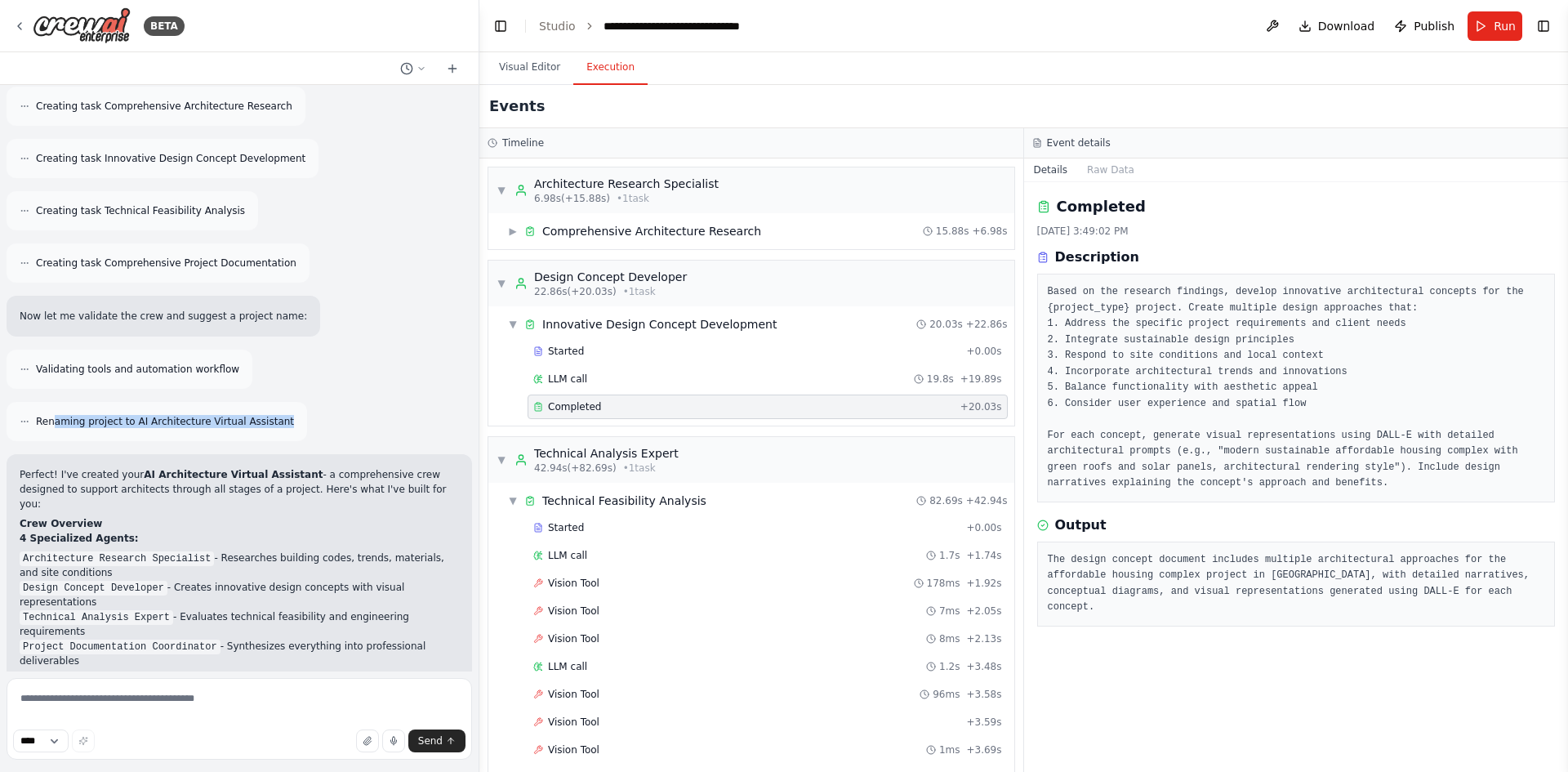
scroll to position [817, 0]
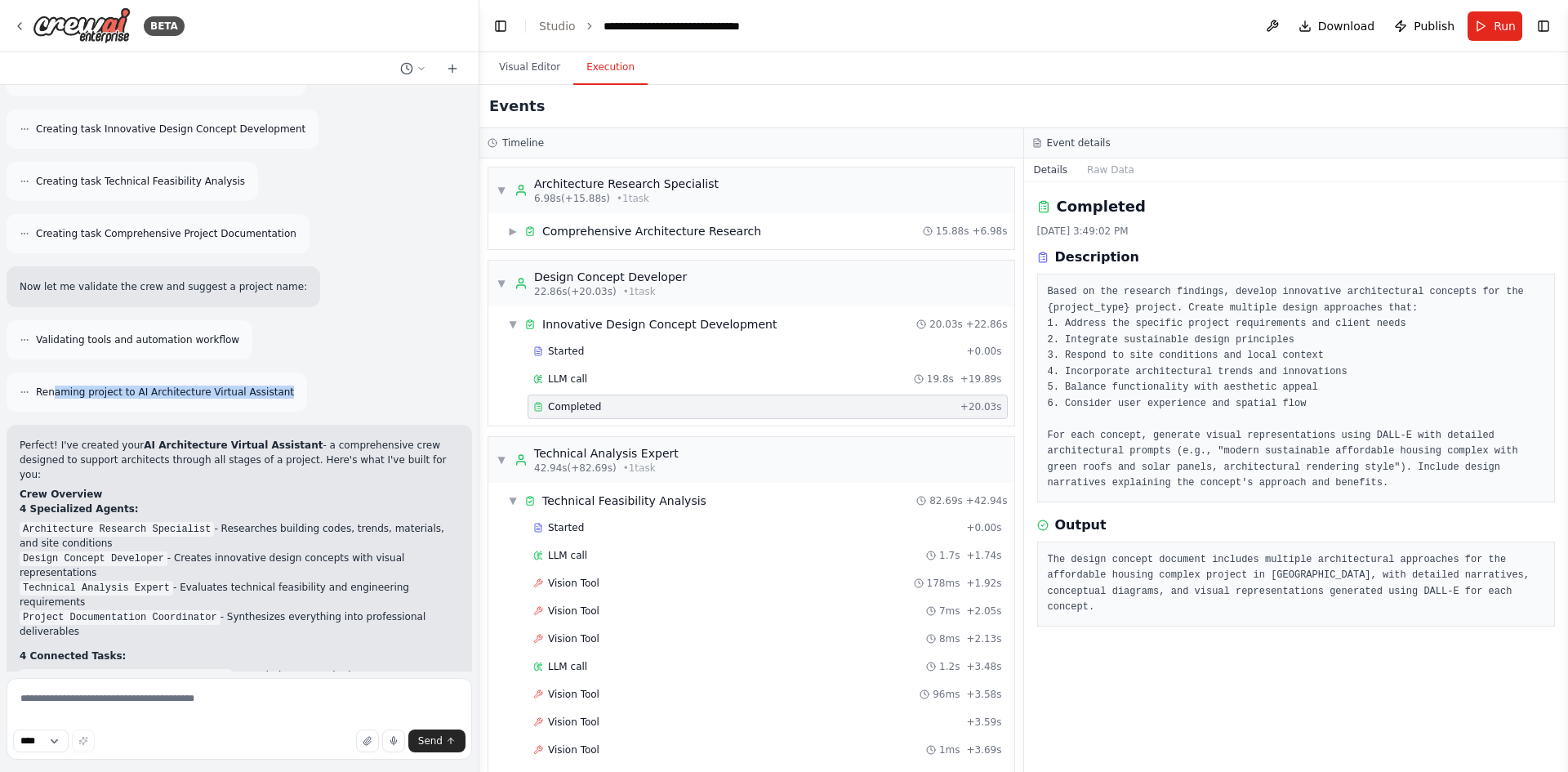
click at [53, 388] on div "Renaming project to AI Architecture Virtual Assistant" at bounding box center [156, 392] width 300 height 39
drag, startPoint x: 28, startPoint y: 482, endPoint x: 124, endPoint y: 482, distance: 96.0
click at [124, 501] on p "4 Specialized Agents:" at bounding box center [239, 509] width 440 height 15
drag, startPoint x: 48, startPoint y: 496, endPoint x: 196, endPoint y: 503, distance: 148.2
click at [196, 522] on code "Architecture Research Specialist" at bounding box center [117, 530] width 195 height 15
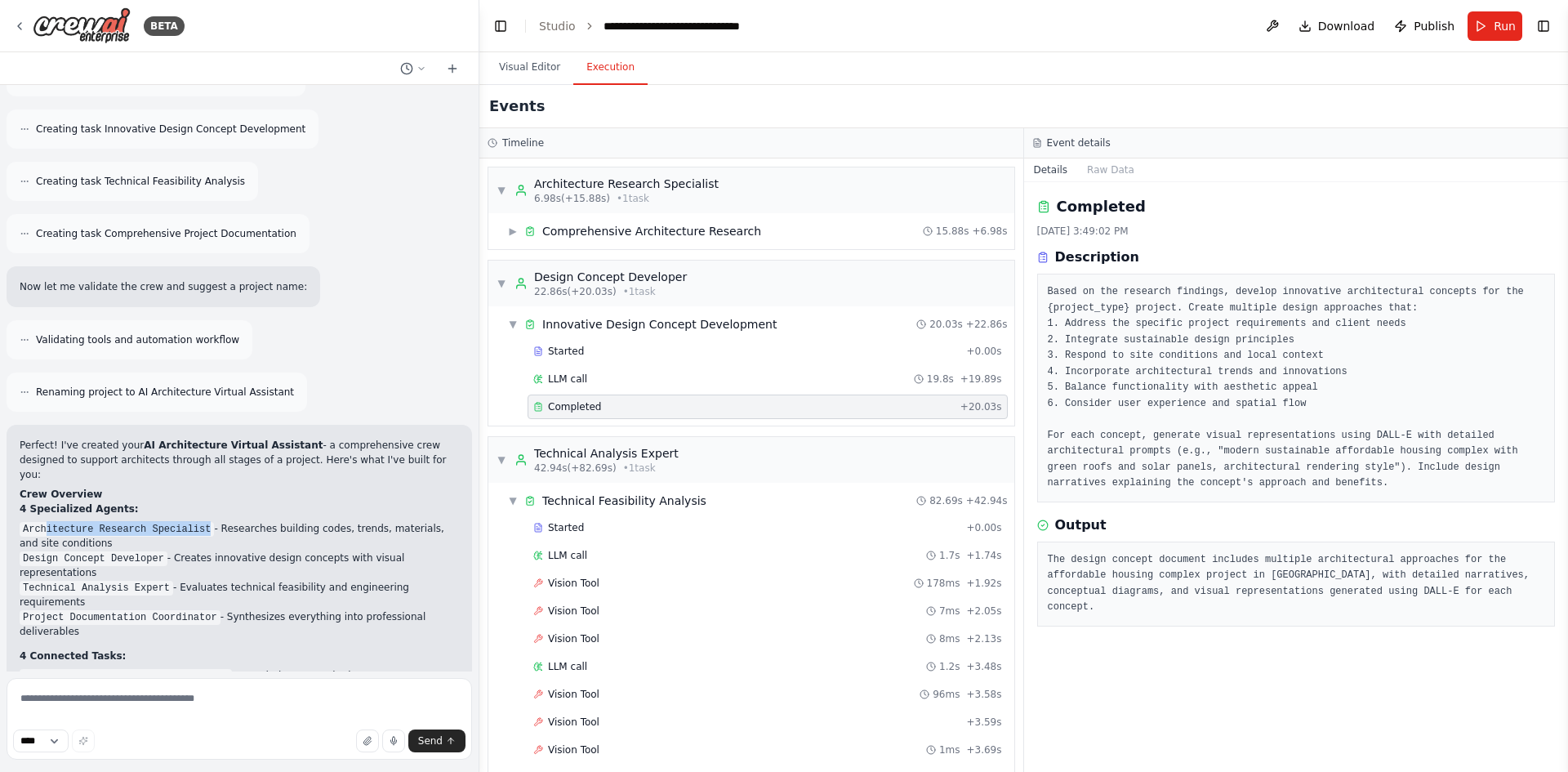
drag, startPoint x: 222, startPoint y: 503, endPoint x: 129, endPoint y: 508, distance: 93.1
click at [129, 521] on li "Architecture Research Specialist - Researches building codes, trends, materials…" at bounding box center [239, 536] width 440 height 29
drag, startPoint x: 40, startPoint y: 527, endPoint x: 106, endPoint y: 530, distance: 66.1
click at [106, 552] on code "Design Concept Developer" at bounding box center [93, 559] width 148 height 15
drag, startPoint x: 167, startPoint y: 530, endPoint x: 435, endPoint y: 531, distance: 268.0
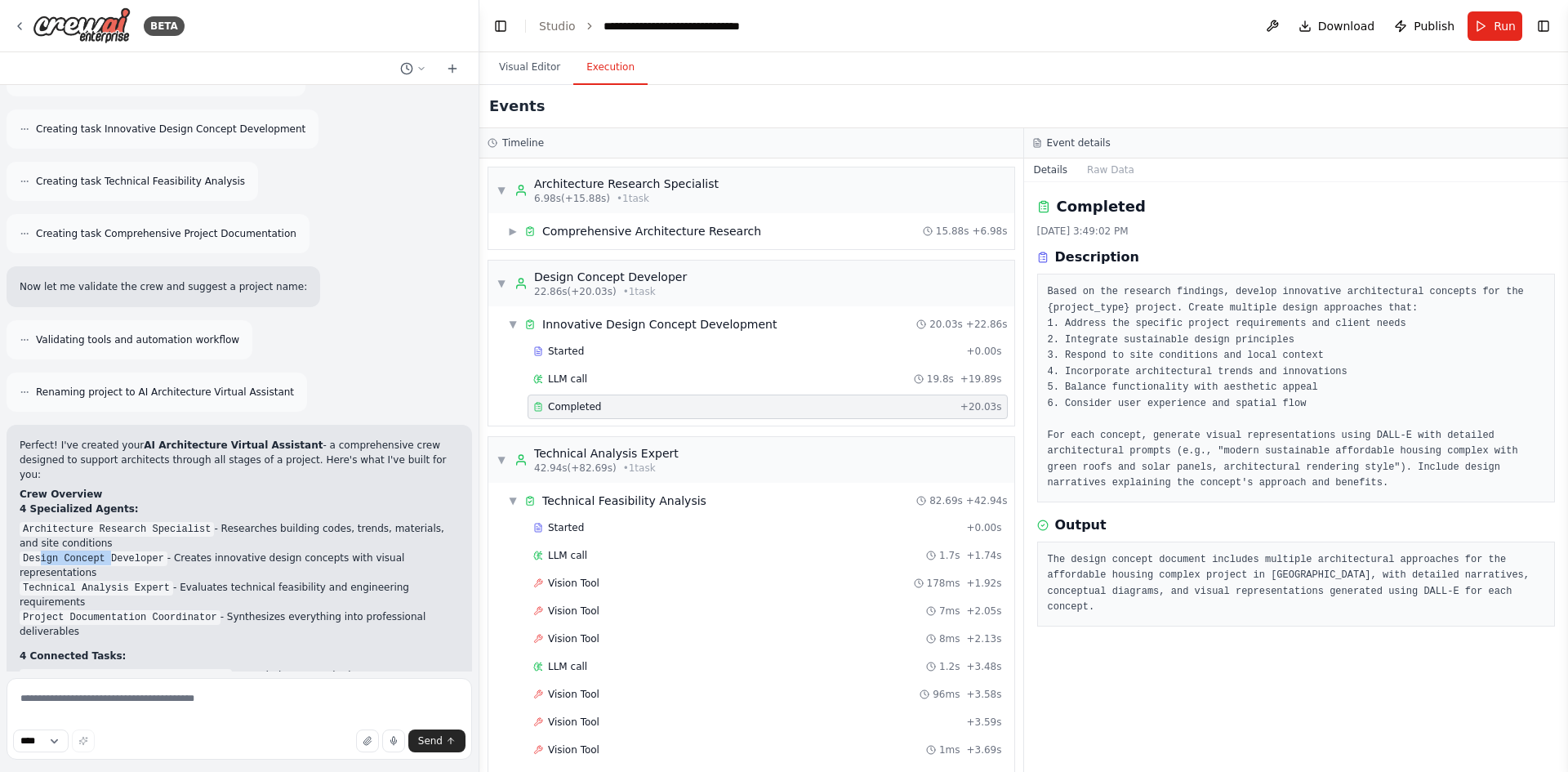
click at [435, 551] on li "Design Concept Developer - Creates innovative design concepts with visual repre…" at bounding box center [239, 565] width 440 height 29
click at [15, 543] on div "Perfect! I've created your AI Architecture Virtual Assistant - a comprehensive …" at bounding box center [239, 690] width 465 height 531
drag, startPoint x: 28, startPoint y: 545, endPoint x: 161, endPoint y: 547, distance: 133.0
click at [161, 580] on li "Technical Analysis Expert - Evaluates technical feasibility and engineering req…" at bounding box center [239, 595] width 440 height 29
drag, startPoint x: 173, startPoint y: 544, endPoint x: 433, endPoint y: 547, distance: 260.0
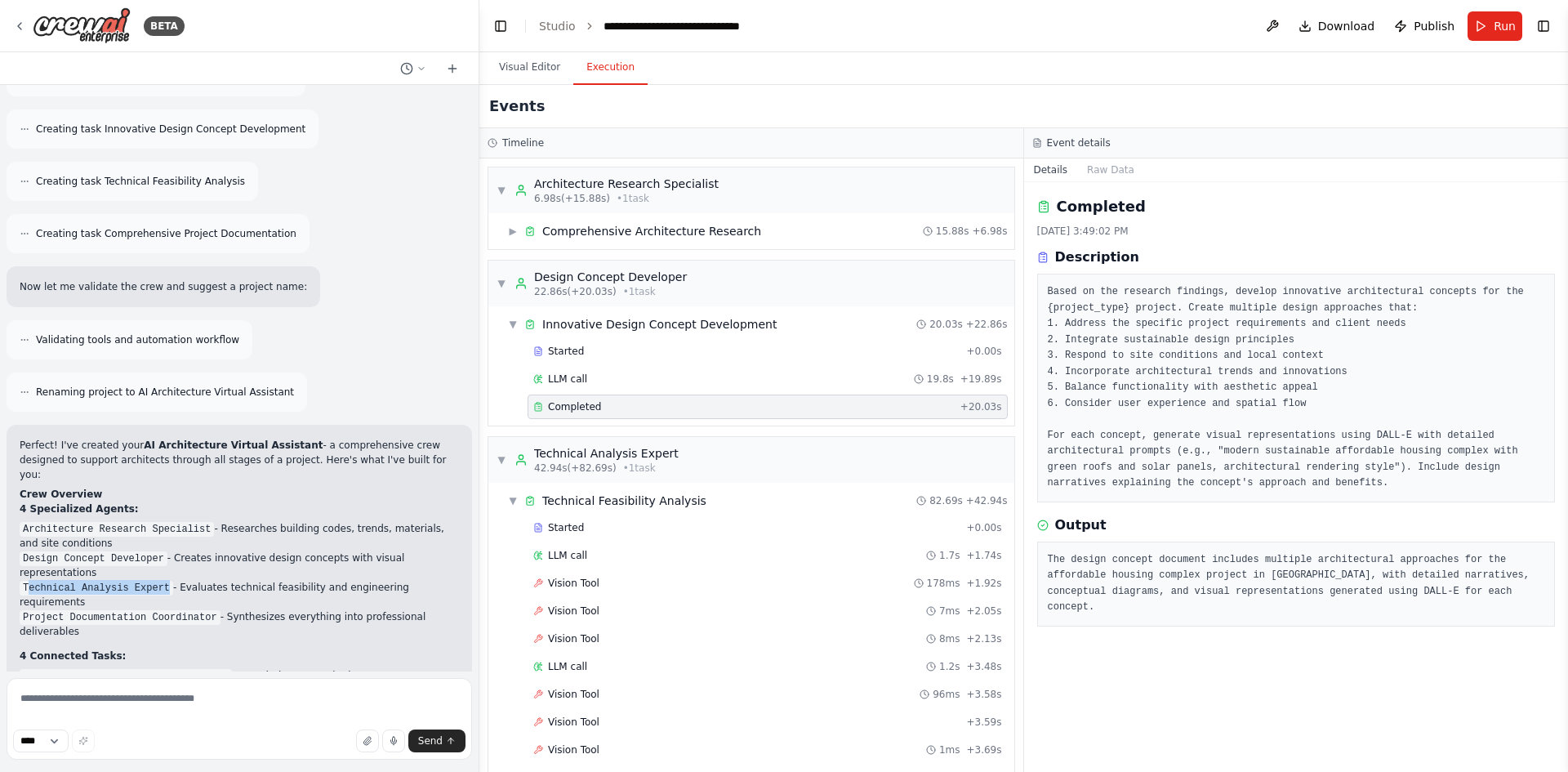
click at [433, 580] on li "Technical Analysis Expert - Evaluates technical feasibility and engineering req…" at bounding box center [239, 595] width 440 height 29
click at [40, 610] on code "Project Documentation Coordinator" at bounding box center [119, 618] width 201 height 15
drag, startPoint x: 19, startPoint y: 561, endPoint x: 205, endPoint y: 559, distance: 186.0
click at [205, 610] on li "Project Documentation Coordinator - Synthesizes everything into professional de…" at bounding box center [239, 624] width 440 height 29
drag, startPoint x: 212, startPoint y: 559, endPoint x: 433, endPoint y: 564, distance: 221.1
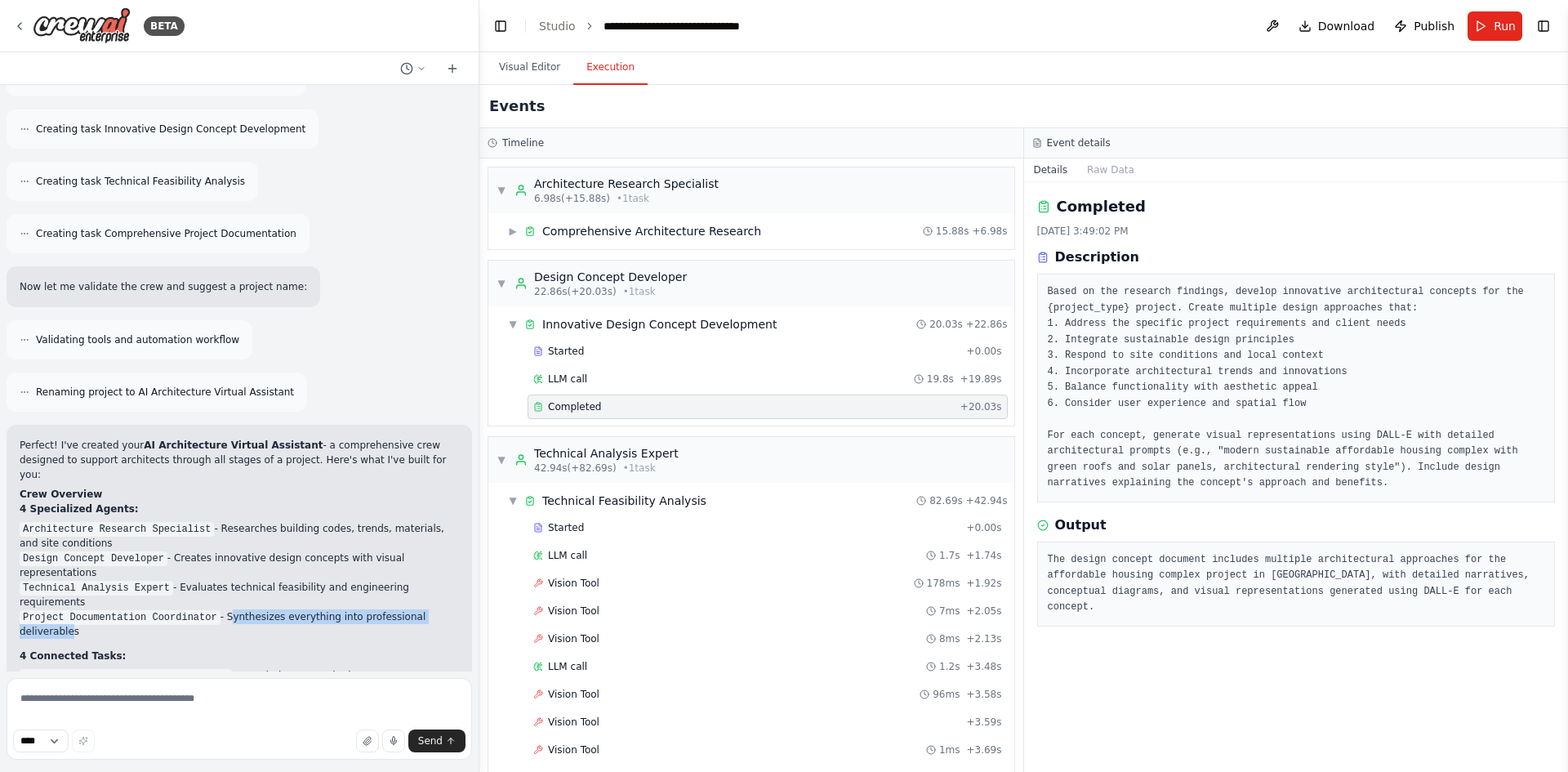
click at [433, 610] on li "Project Documentation Coordinator - Synthesizes everything into professional de…" at bounding box center [239, 624] width 440 height 29
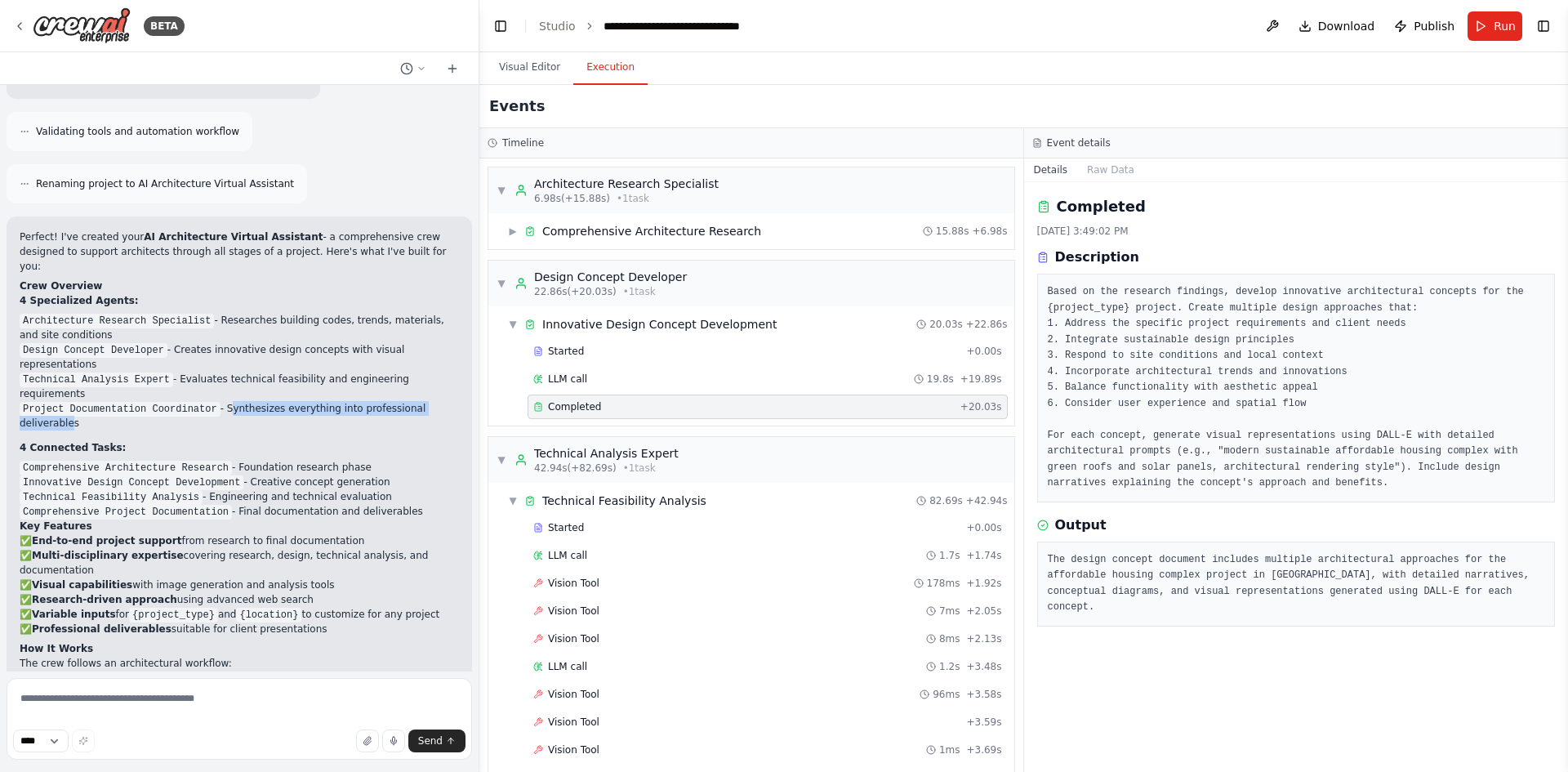
scroll to position [1062, 0]
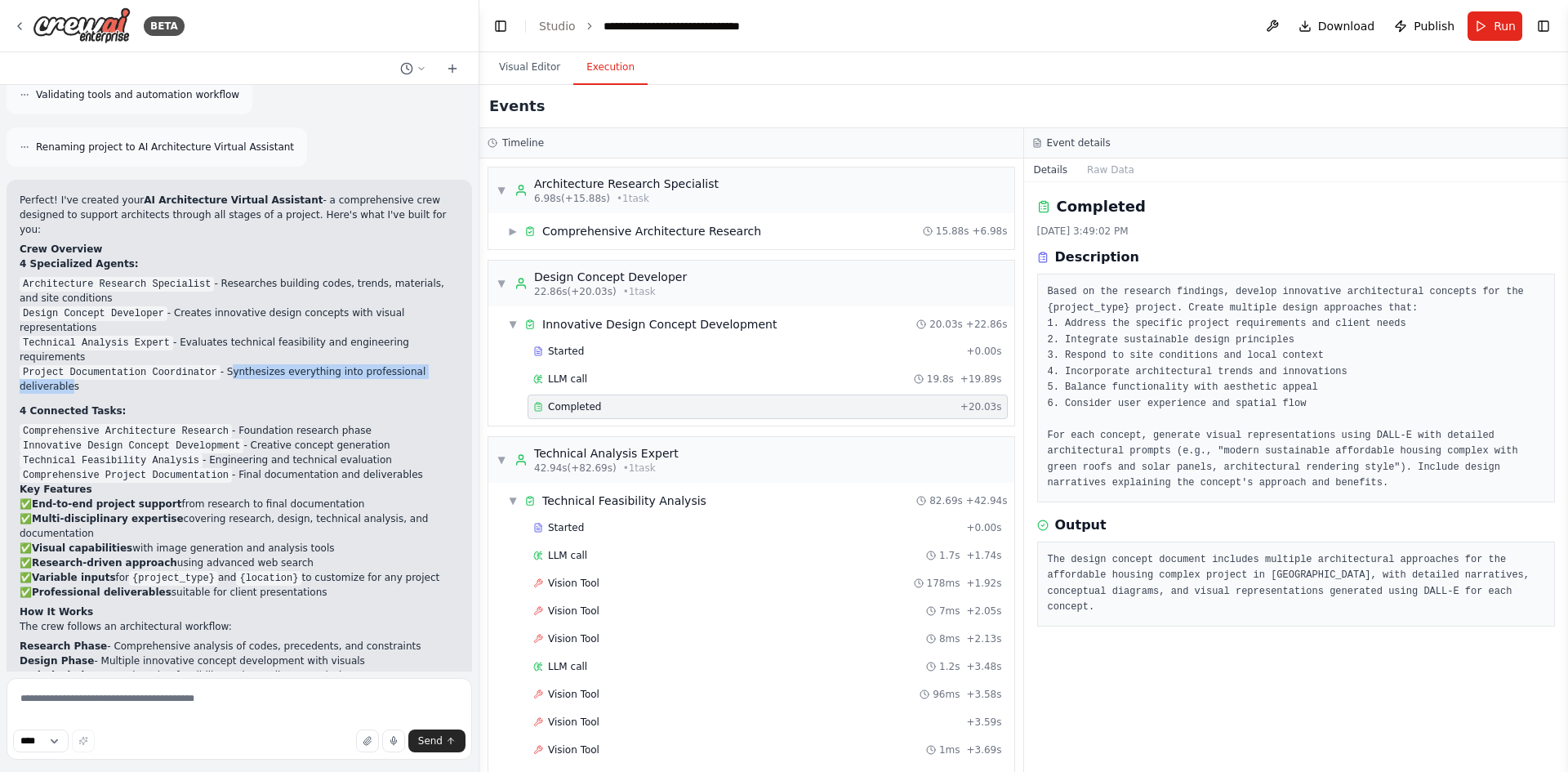
drag, startPoint x: 246, startPoint y: 387, endPoint x: 364, endPoint y: 386, distance: 118.0
click at [364, 453] on li "Technical Feasibility Analysis - Engineering and technical evaluation" at bounding box center [239, 460] width 440 height 15
drag, startPoint x: 25, startPoint y: 401, endPoint x: 214, endPoint y: 401, distance: 189.0
click at [214, 468] on code "Comprehensive Project Documentation" at bounding box center [125, 476] width 212 height 15
drag, startPoint x: 221, startPoint y: 401, endPoint x: 386, endPoint y: 404, distance: 165.0
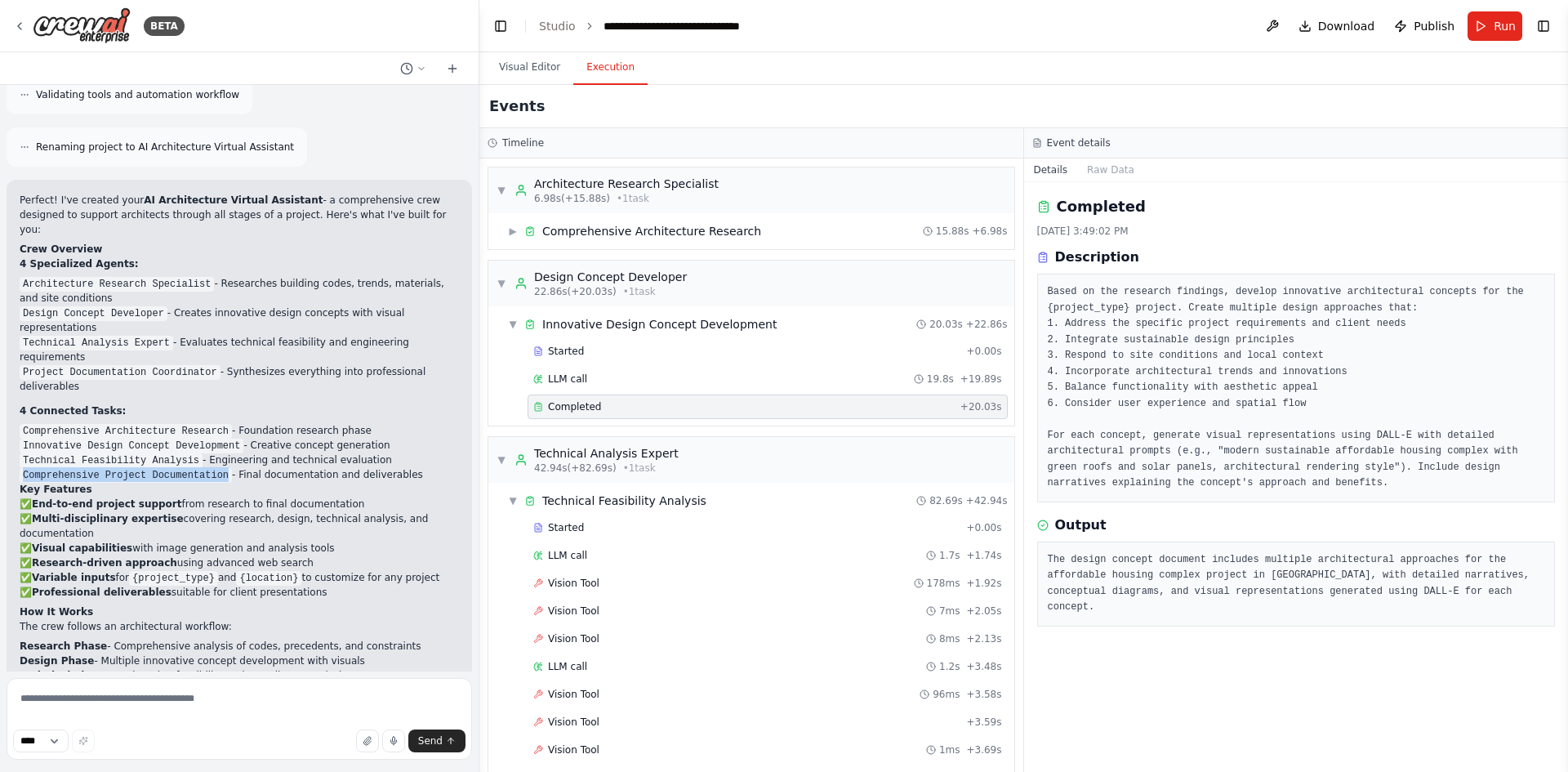
click at [386, 467] on li "Comprehensive Project Documentation - Final documentation and deliverables" at bounding box center [239, 475] width 440 height 15
drag, startPoint x: 66, startPoint y: 434, endPoint x: 333, endPoint y: 428, distance: 267.1
click at [333, 497] on p "✅ End-to-end project support from research to final documentation ✅ Multi-disci…" at bounding box center [239, 548] width 440 height 103
drag, startPoint x: 142, startPoint y: 463, endPoint x: 302, endPoint y: 508, distance: 166.2
click at [302, 508] on p "✅ End-to-end project support from research to final documentation ✅ Multi-disci…" at bounding box center [239, 548] width 440 height 103
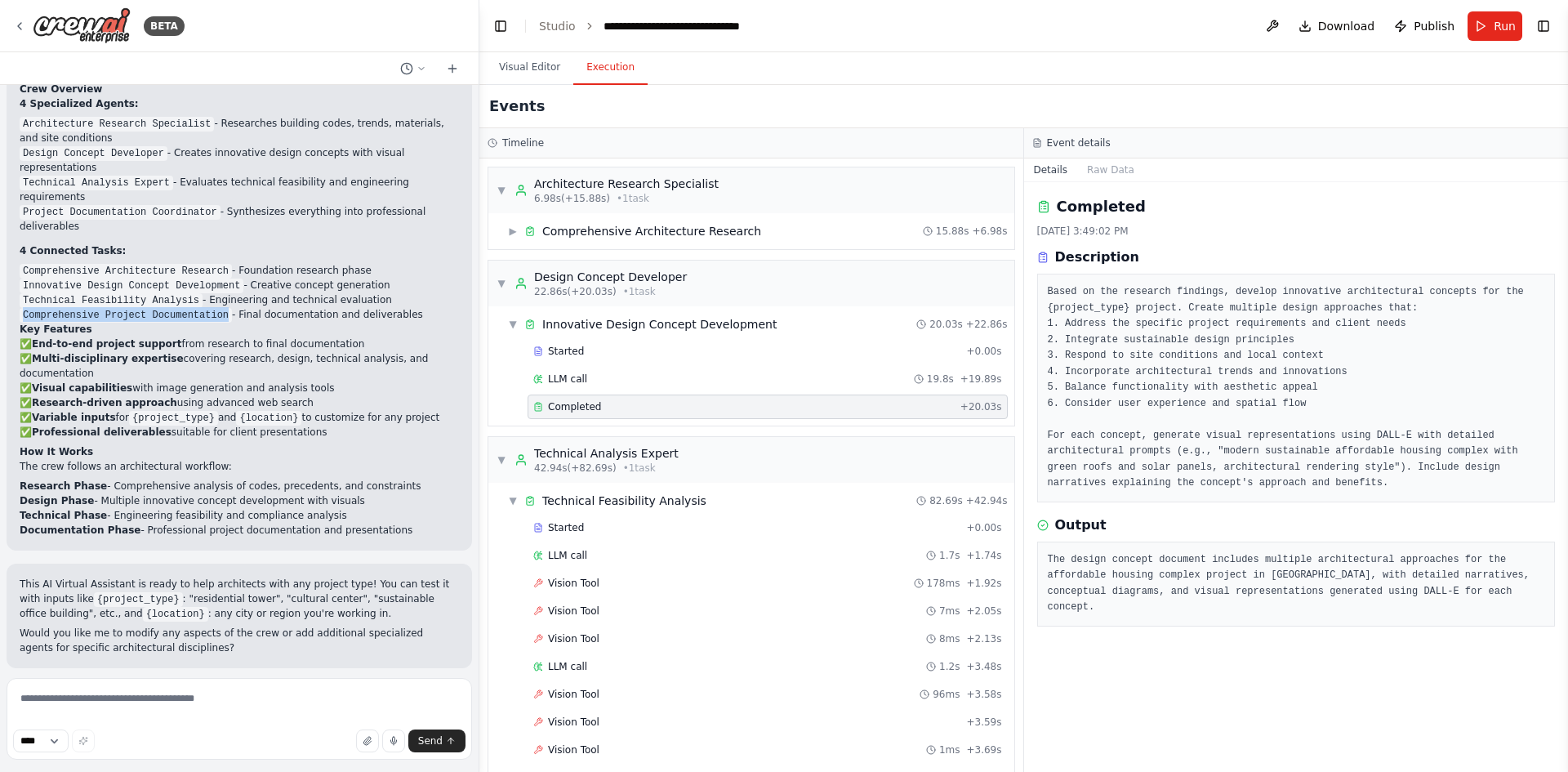
scroll to position [1225, 0]
drag, startPoint x: 39, startPoint y: 380, endPoint x: 240, endPoint y: 379, distance: 201.0
click at [240, 455] on p "The crew follows an architectural workflow:" at bounding box center [239, 463] width 440 height 15
drag, startPoint x: 96, startPoint y: 398, endPoint x: 375, endPoint y: 397, distance: 279.0
click at [375, 476] on li "Research Phase - Comprehensive analysis of codes, precedents, and constraints" at bounding box center [239, 483] width 440 height 15
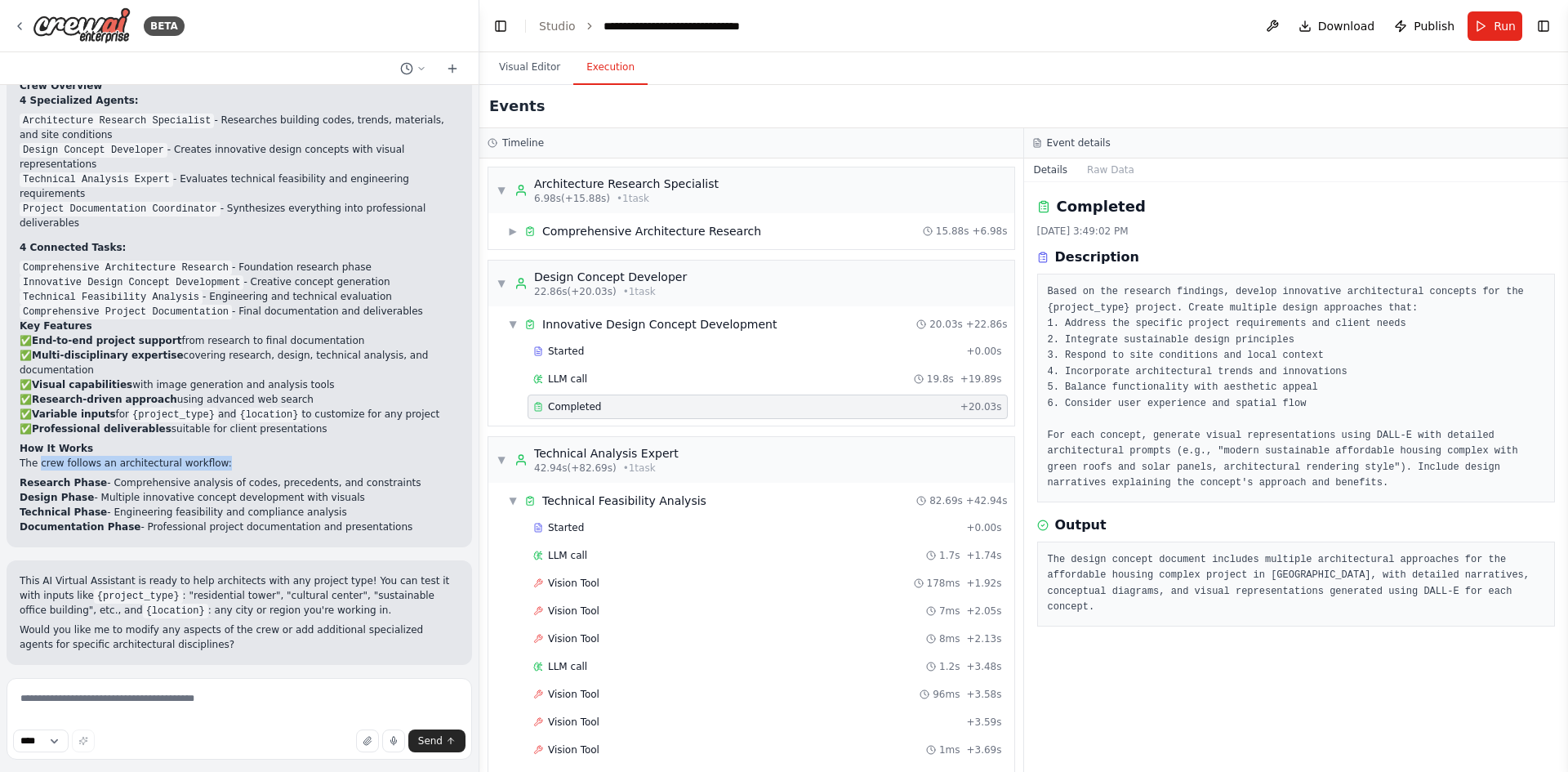
drag, startPoint x: 89, startPoint y: 411, endPoint x: 311, endPoint y: 425, distance: 222.4
click at [311, 476] on ol "Research Phase - Comprehensive analysis of codes, precedents, and constraints D…" at bounding box center [239, 505] width 440 height 59
click at [145, 454] on div "Perfect! I've created your AI Architecture Virtual Assistant - a comprehensive …" at bounding box center [239, 282] width 465 height 531
drag, startPoint x: 19, startPoint y: 441, endPoint x: 371, endPoint y: 442, distance: 352.0
click at [371, 520] on li "Documentation Phase - Professional project documentation and presentations" at bounding box center [239, 527] width 440 height 15
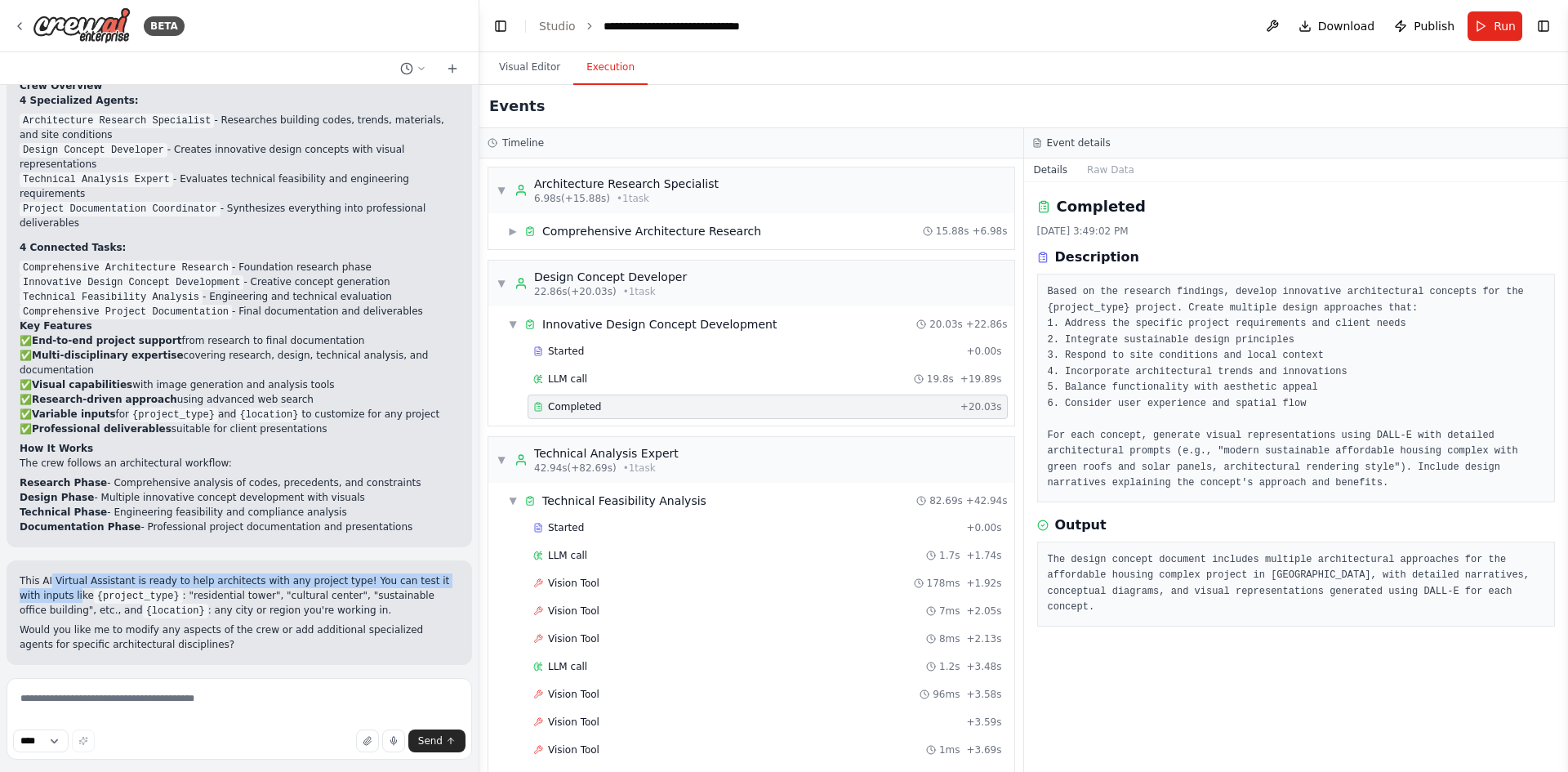
drag, startPoint x: 49, startPoint y: 488, endPoint x: 26, endPoint y: 513, distance: 34.0
click at [26, 574] on p "This AI Virtual Assistant is ready to help architects with any project type! Yo…" at bounding box center [239, 596] width 440 height 44
drag, startPoint x: 178, startPoint y: 509, endPoint x: 438, endPoint y: 512, distance: 260.0
click at [438, 574] on p "This AI Virtual Assistant is ready to help architects with any project type! Yo…" at bounding box center [239, 596] width 440 height 44
drag, startPoint x: 88, startPoint y: 521, endPoint x: 265, endPoint y: 524, distance: 177.0
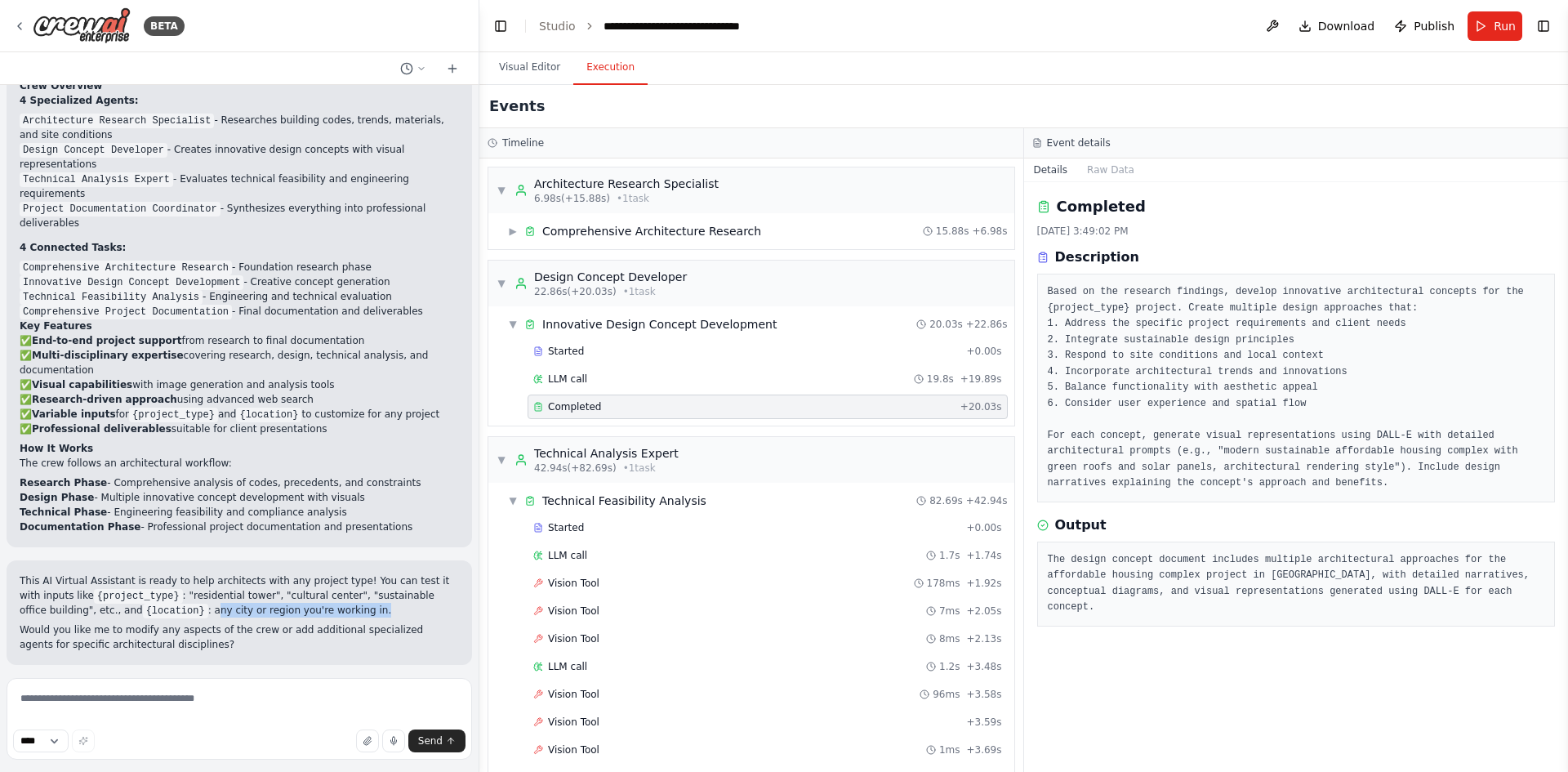
click at [265, 574] on p "This AI Virtual Assistant is ready to help architects with any project type! Yo…" at bounding box center [239, 596] width 440 height 44
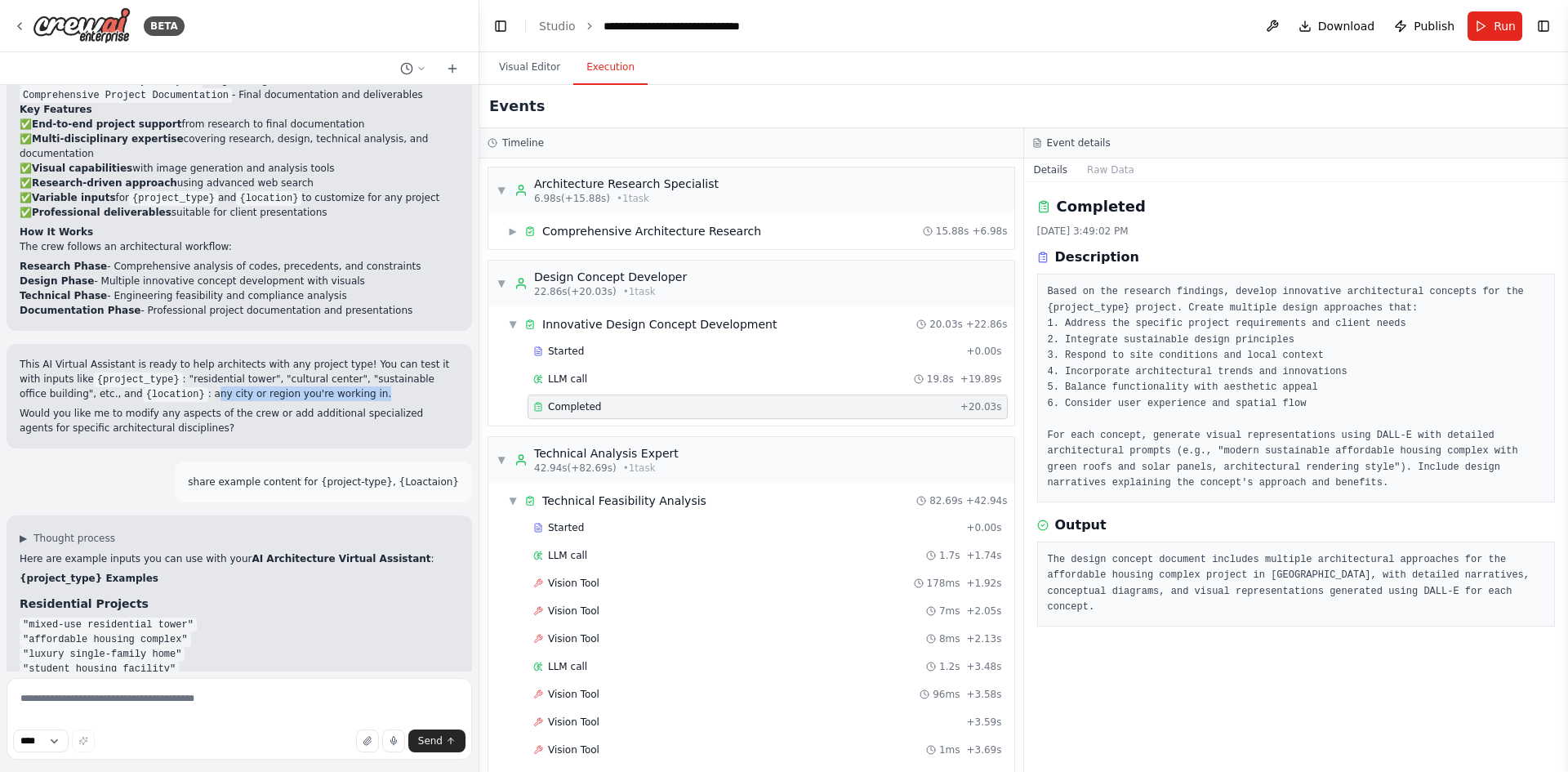
scroll to position [1471, 0]
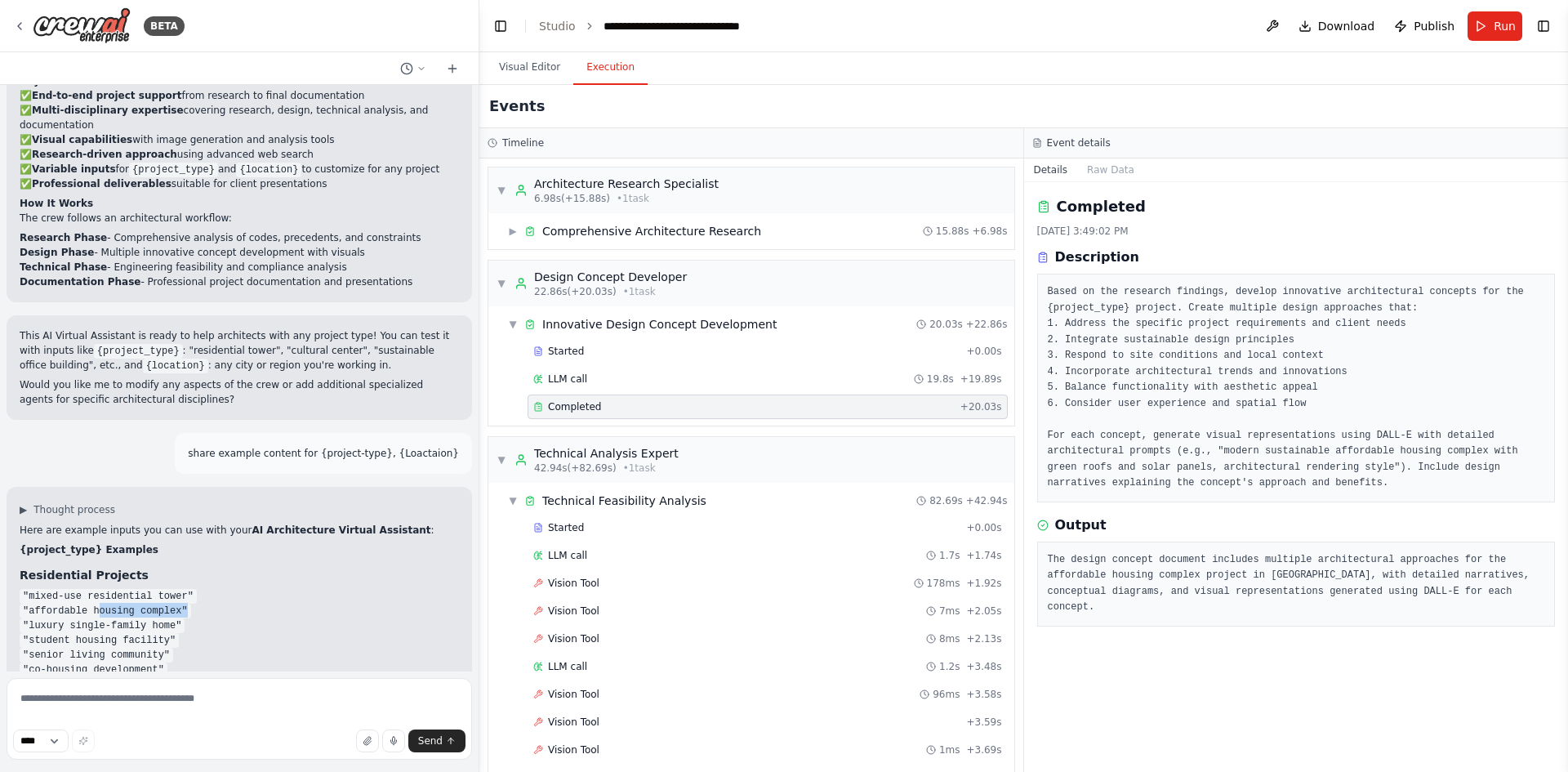
drag, startPoint x: 110, startPoint y: 526, endPoint x: 172, endPoint y: 526, distance: 62.0
click at [172, 604] on code ""affordable housing complex"" at bounding box center [105, 611] width 172 height 15
drag, startPoint x: 26, startPoint y: 542, endPoint x: 190, endPoint y: 543, distance: 164.0
click at [190, 618] on li ""luxury single-family home"" at bounding box center [239, 625] width 440 height 15
drag, startPoint x: 26, startPoint y: 554, endPoint x: 211, endPoint y: 549, distance: 185.1
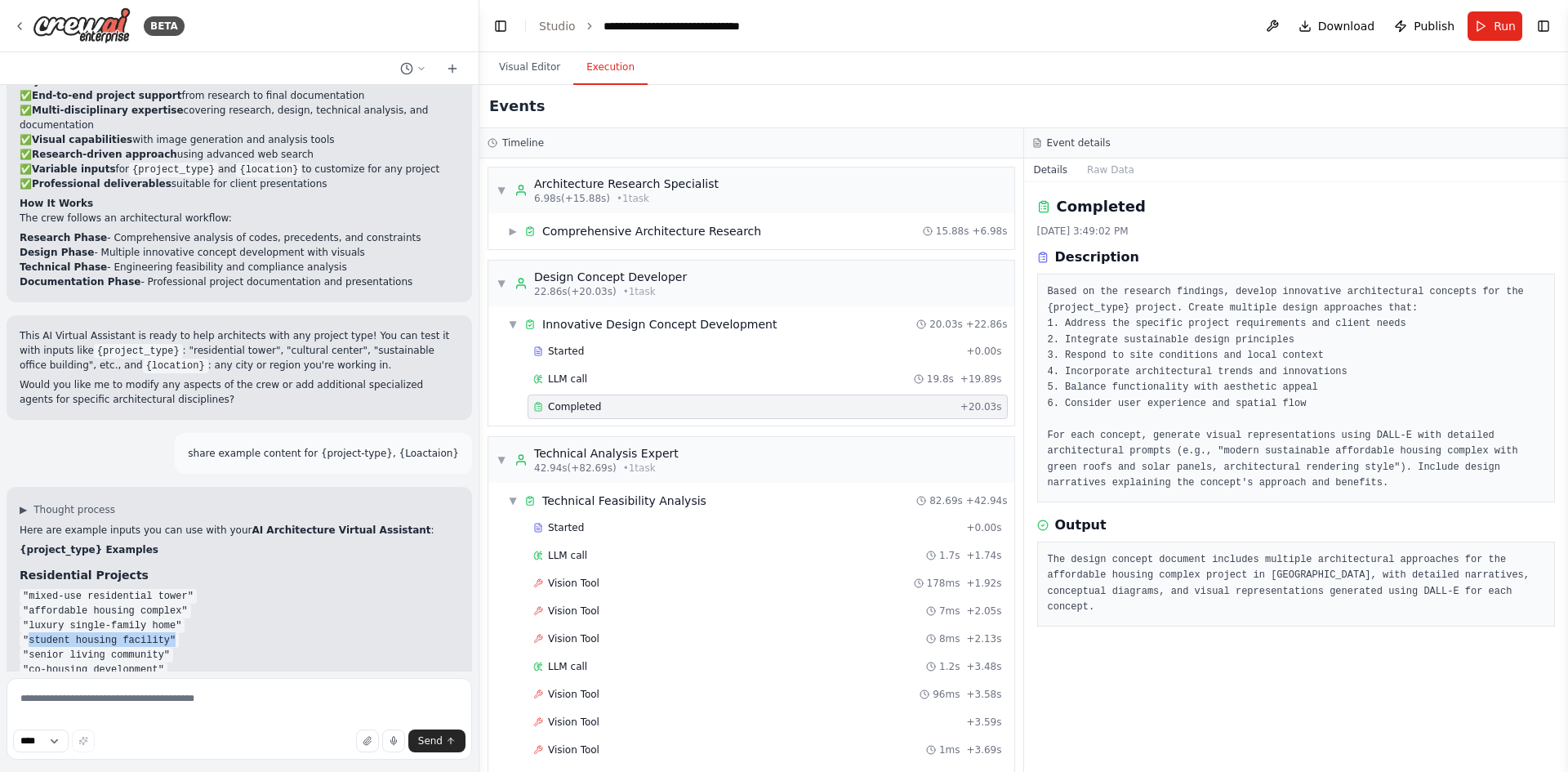
click at [211, 632] on li ""student housing facility"" at bounding box center [239, 640] width 440 height 15
drag, startPoint x: 28, startPoint y: 566, endPoint x: 214, endPoint y: 566, distance: 186.0
click at [214, 647] on li ""senior living community"" at bounding box center [239, 655] width 440 height 15
drag, startPoint x: 28, startPoint y: 581, endPoint x: 187, endPoint y: 581, distance: 159.0
click at [187, 662] on li ""co-housing development"" at bounding box center [239, 669] width 440 height 15
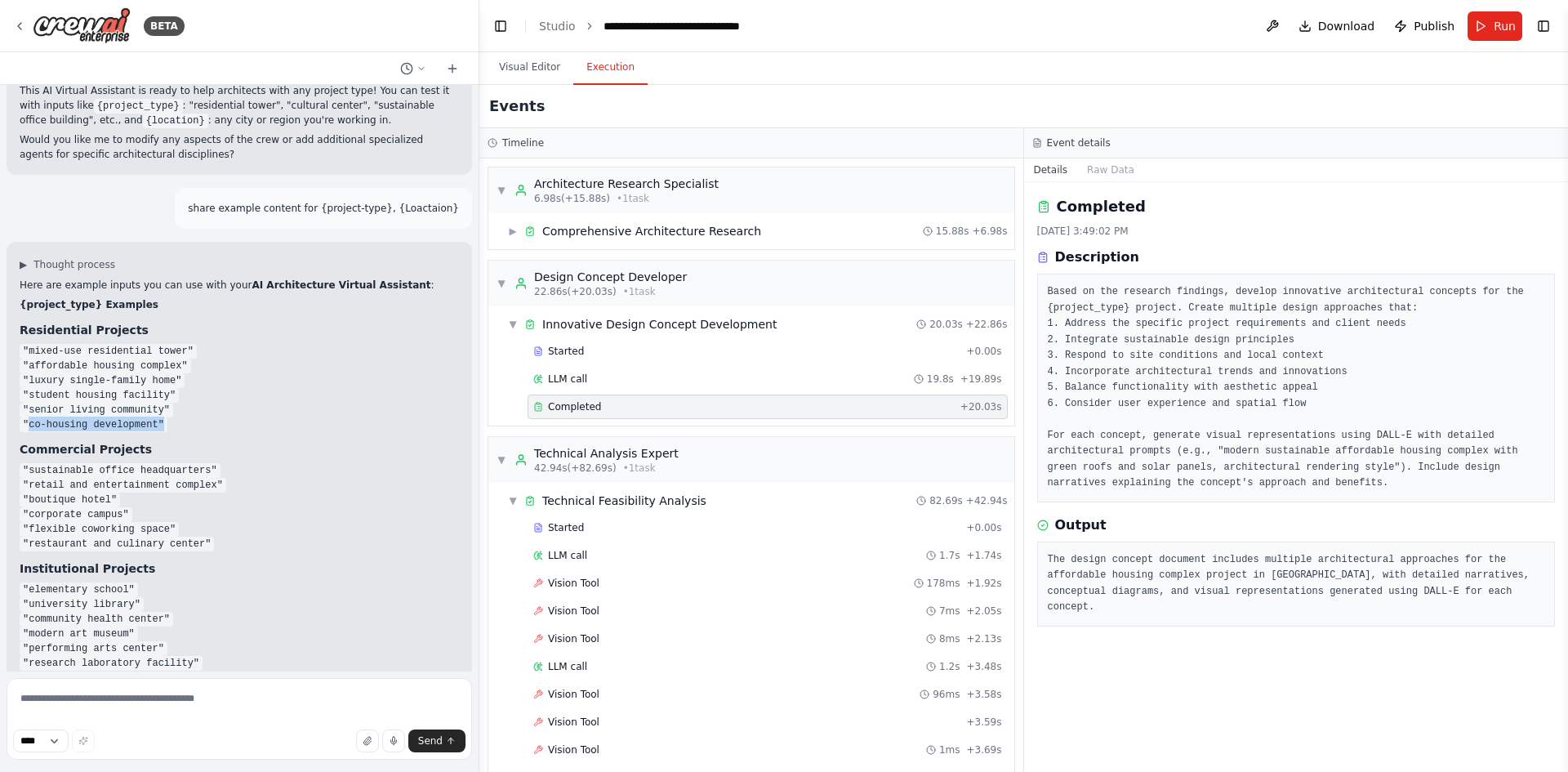
scroll to position [1796, 0]
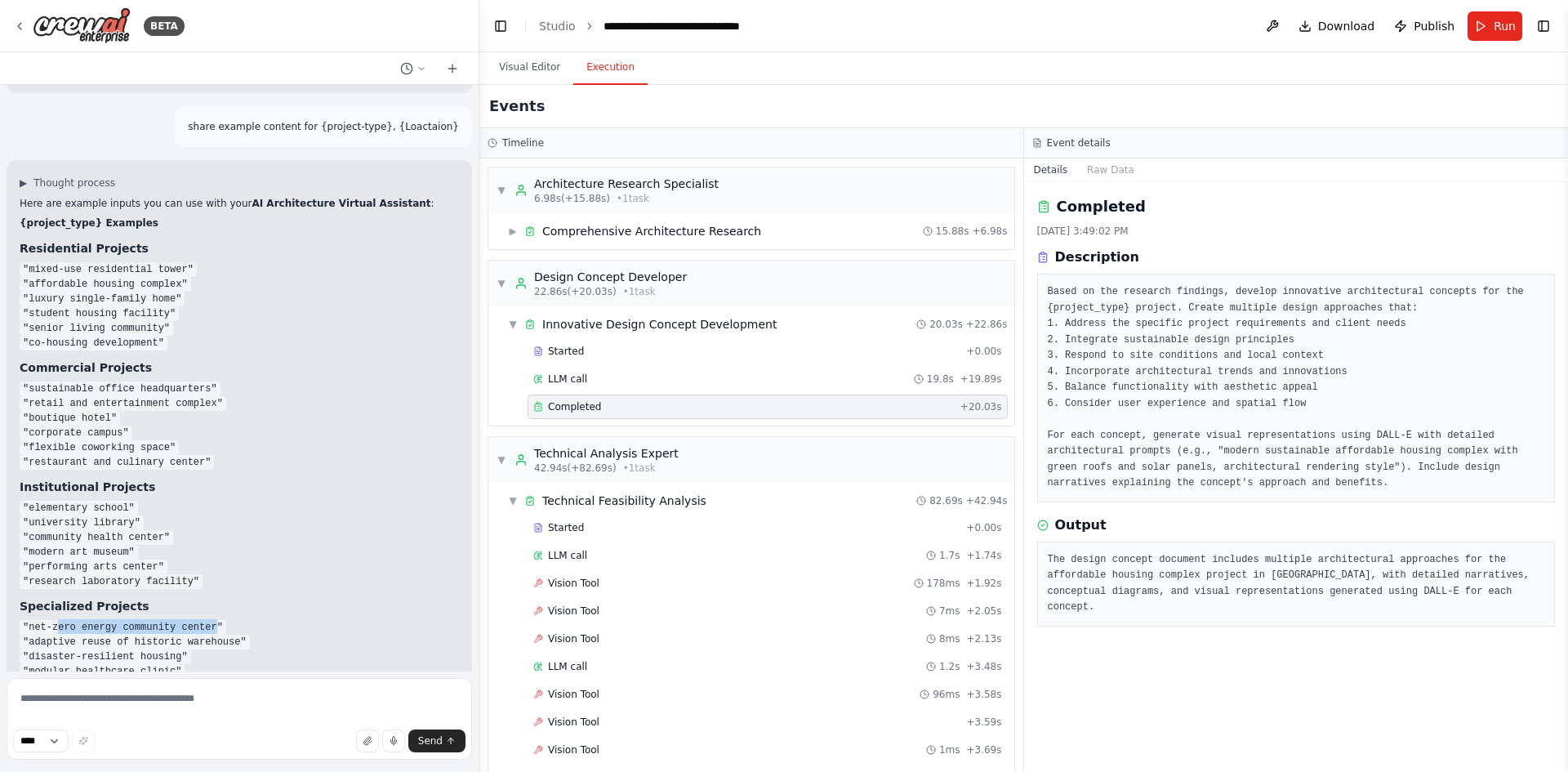
drag, startPoint x: 56, startPoint y: 540, endPoint x: 199, endPoint y: 537, distance: 143.0
click at [199, 620] on code ""net-zero energy community center"" at bounding box center [122, 627] width 207 height 15
drag, startPoint x: 25, startPoint y: 554, endPoint x: 229, endPoint y: 553, distance: 204.0
click at [229, 634] on code ""adaptive reuse of historic warehouse"" at bounding box center [134, 642] width 230 height 15
drag, startPoint x: 29, startPoint y: 569, endPoint x: 174, endPoint y: 567, distance: 145.0
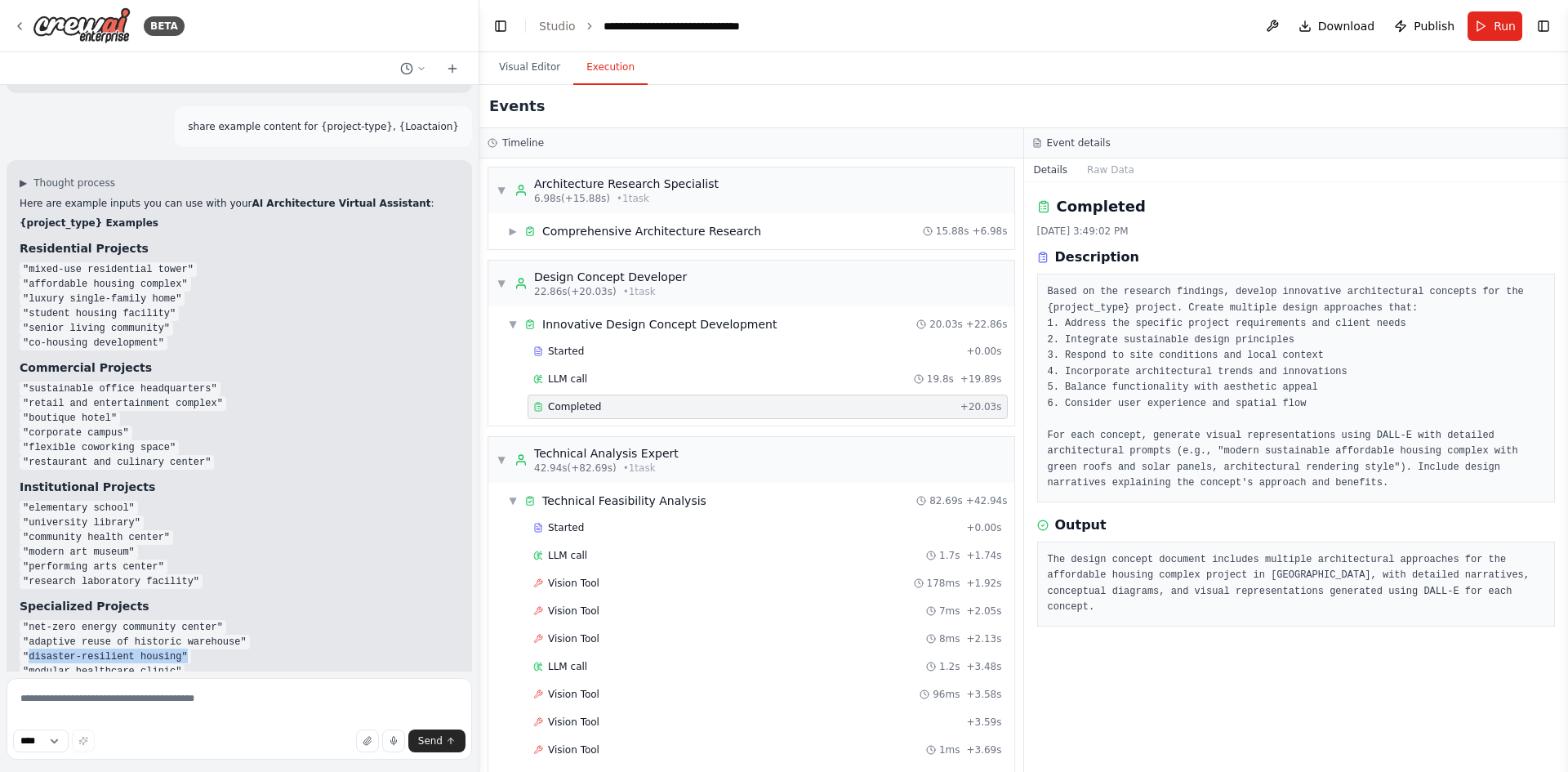
click at [174, 649] on code ""disaster-resilient housing"" at bounding box center [105, 656] width 172 height 15
drag, startPoint x: 30, startPoint y: 581, endPoint x: 174, endPoint y: 583, distance: 144.0
click at [174, 663] on li ""modular healthcare clinic"" at bounding box center [239, 670] width 440 height 15
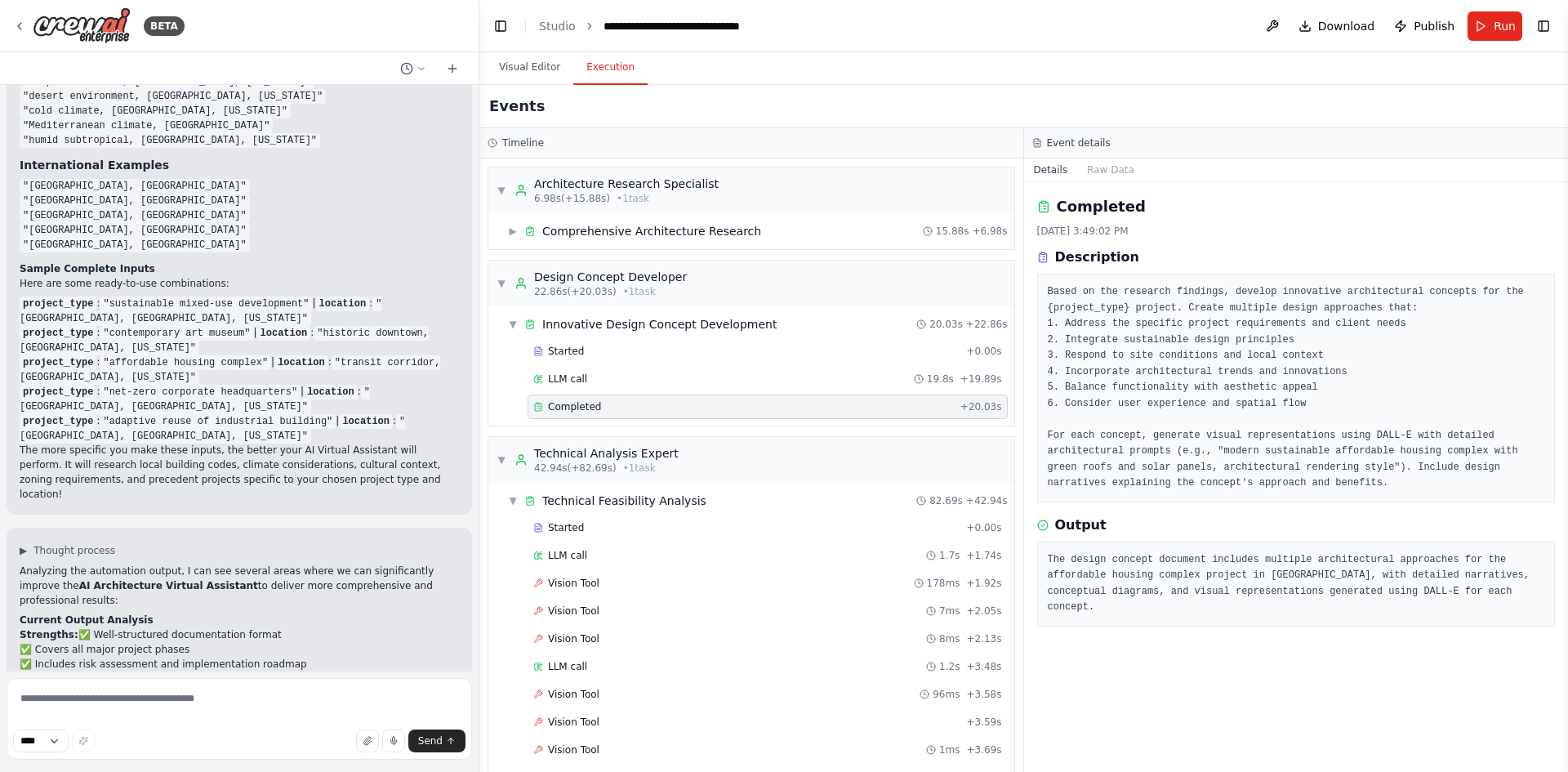
scroll to position [2777, 0]
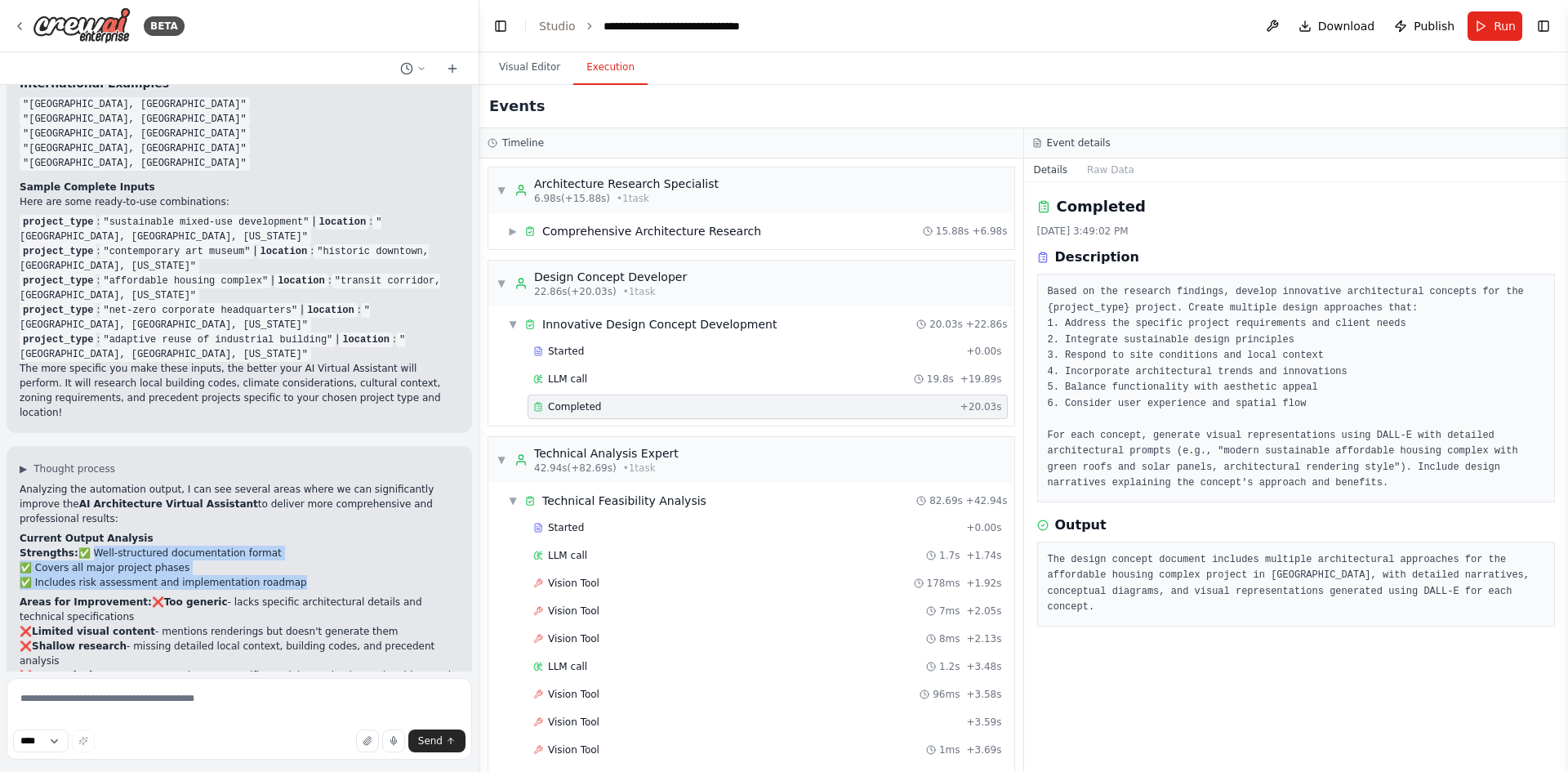
drag, startPoint x: 83, startPoint y: 431, endPoint x: 281, endPoint y: 466, distance: 201.1
click at [281, 545] on p "Strengths: ✅ Well-structured documentation format ✅ Covers all major project ph…" at bounding box center [239, 567] width 440 height 44
drag, startPoint x: 158, startPoint y: 486, endPoint x: 196, endPoint y: 482, distance: 38.2
click at [196, 597] on strong "Too generic" at bounding box center [196, 602] width 63 height 11
drag, startPoint x: 214, startPoint y: 482, endPoint x: 411, endPoint y: 492, distance: 197.3
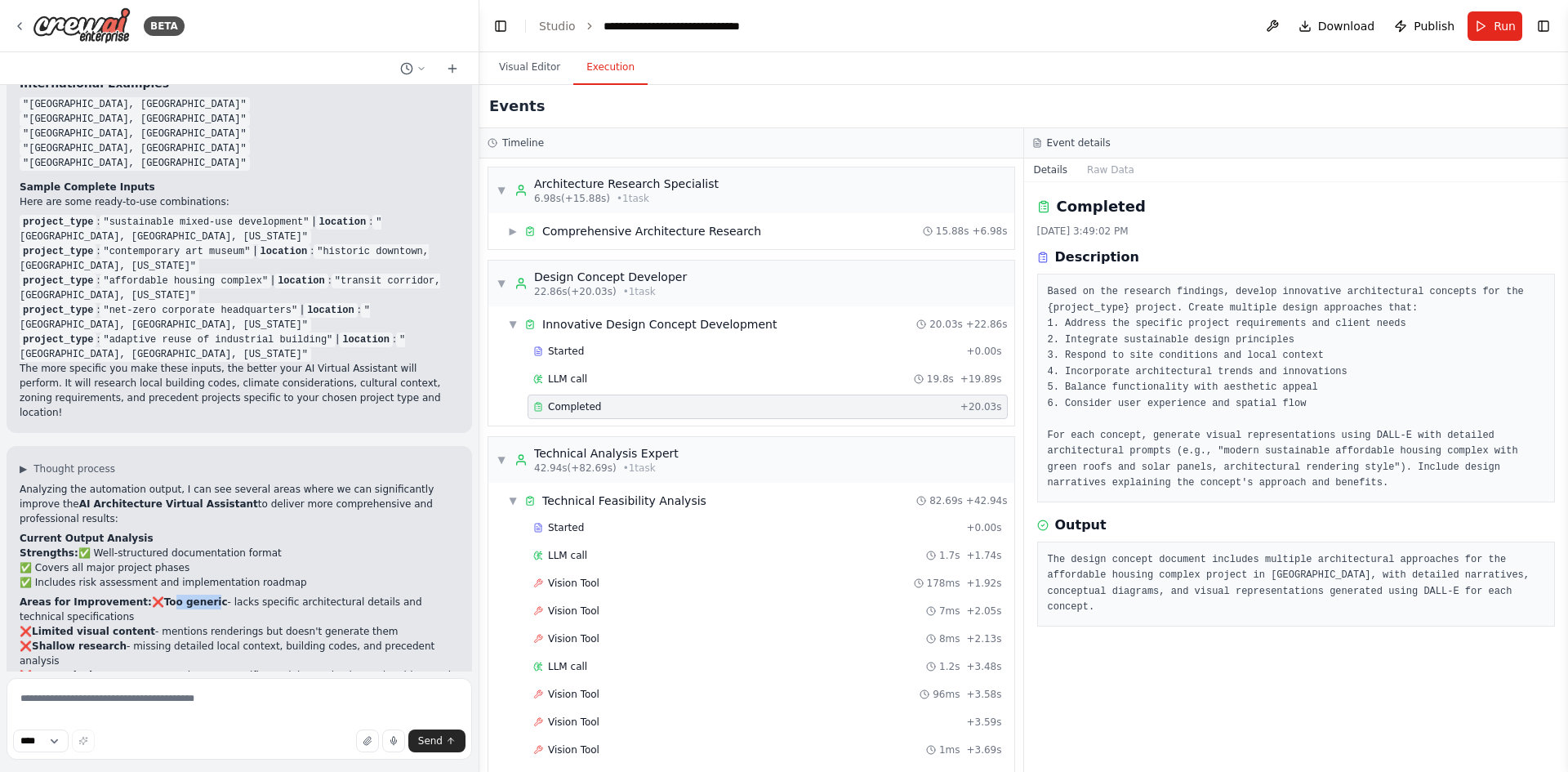
click at [411, 595] on p "Areas for Improvement: ❌ Too generic - lacks specific architectural details and…" at bounding box center [239, 661] width 440 height 132
drag, startPoint x: 140, startPoint y: 511, endPoint x: 362, endPoint y: 513, distance: 222.0
click at [362, 595] on p "Areas for Improvement: ❌ Too generic - lacks specific architectural details and…" at bounding box center [239, 661] width 440 height 132
drag, startPoint x: 119, startPoint y: 530, endPoint x: 182, endPoint y: 535, distance: 63.2
click at [182, 595] on p "Areas for Improvement: ❌ Too generic - lacks specific architectural details and…" at bounding box center [239, 661] width 440 height 132
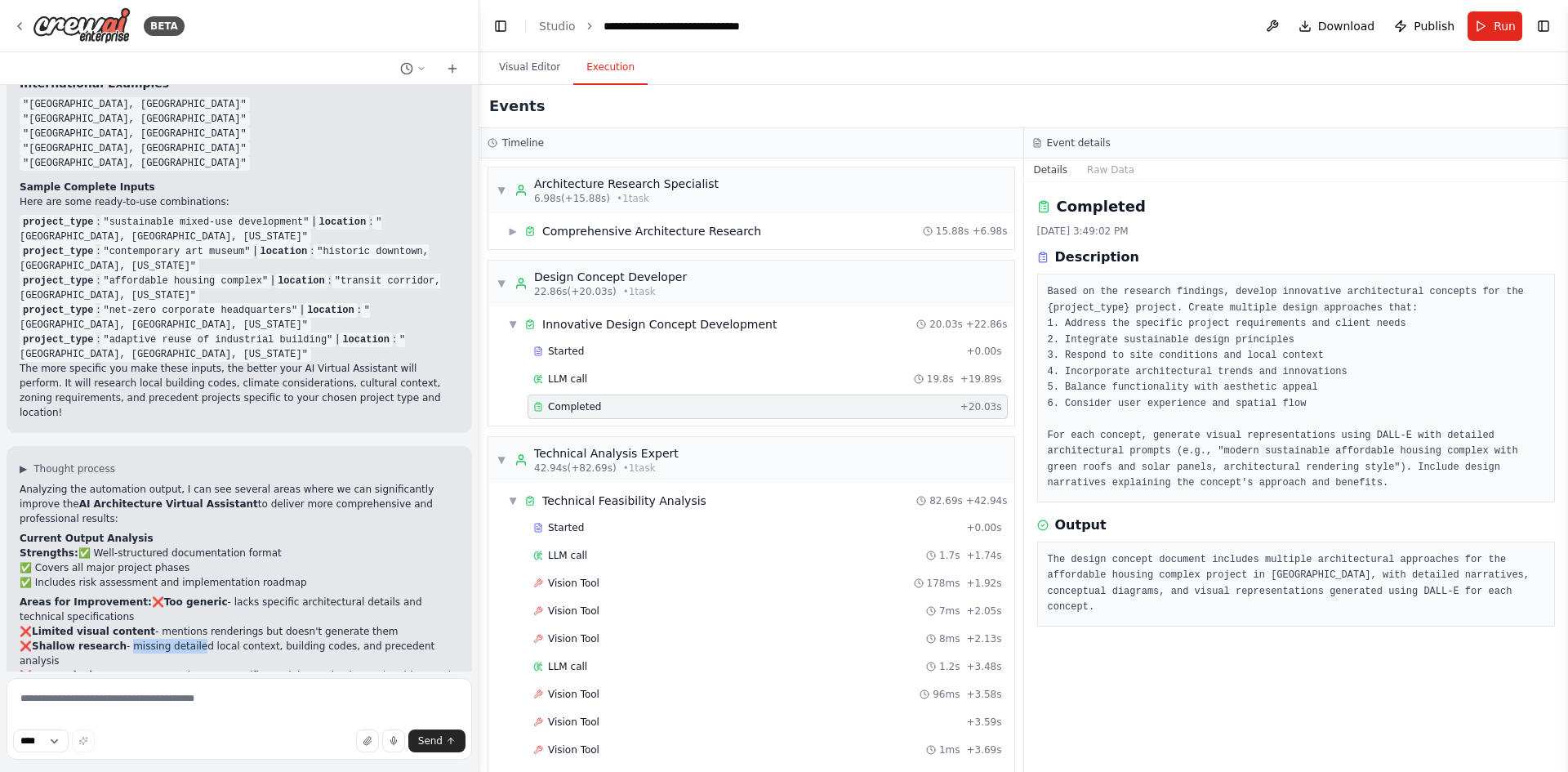
drag, startPoint x: 148, startPoint y: 547, endPoint x: 440, endPoint y: 547, distance: 292.0
click at [440, 595] on p "Areas for Improvement: ❌ Too generic - lacks specific architectural details and…" at bounding box center [239, 661] width 440 height 132
drag, startPoint x: 137, startPoint y: 556, endPoint x: 417, endPoint y: 554, distance: 280.0
click at [417, 595] on p "Areas for Improvement: ❌ Too generic - lacks specific architectural details and…" at bounding box center [239, 661] width 440 height 132
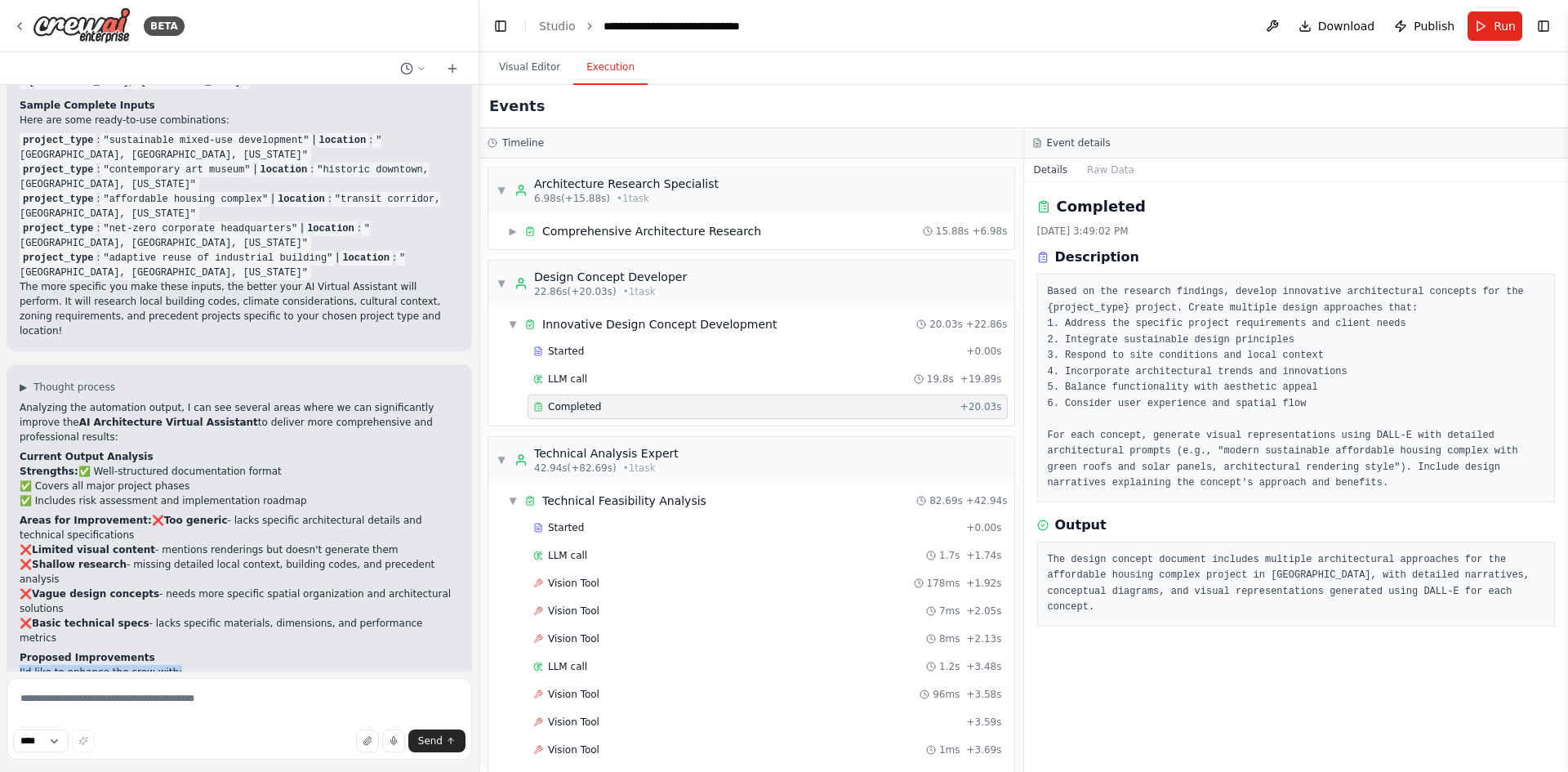
drag, startPoint x: 18, startPoint y: 509, endPoint x: 178, endPoint y: 507, distance: 160.0
click at [178, 507] on div "▶ Thought process Analyzing the automation output, I can see several areas wher…" at bounding box center [239, 673] width 465 height 618
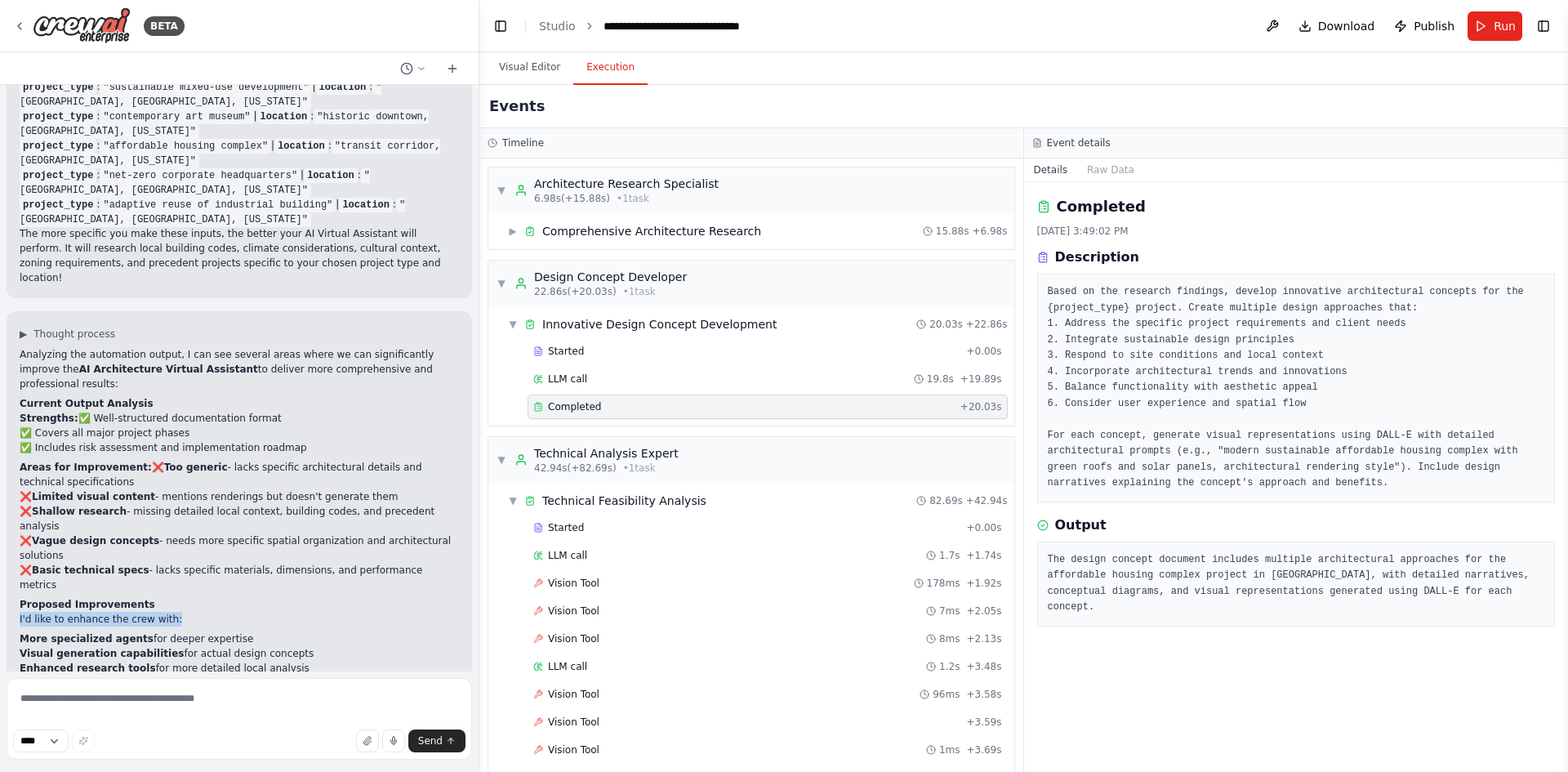
scroll to position [2940, 0]
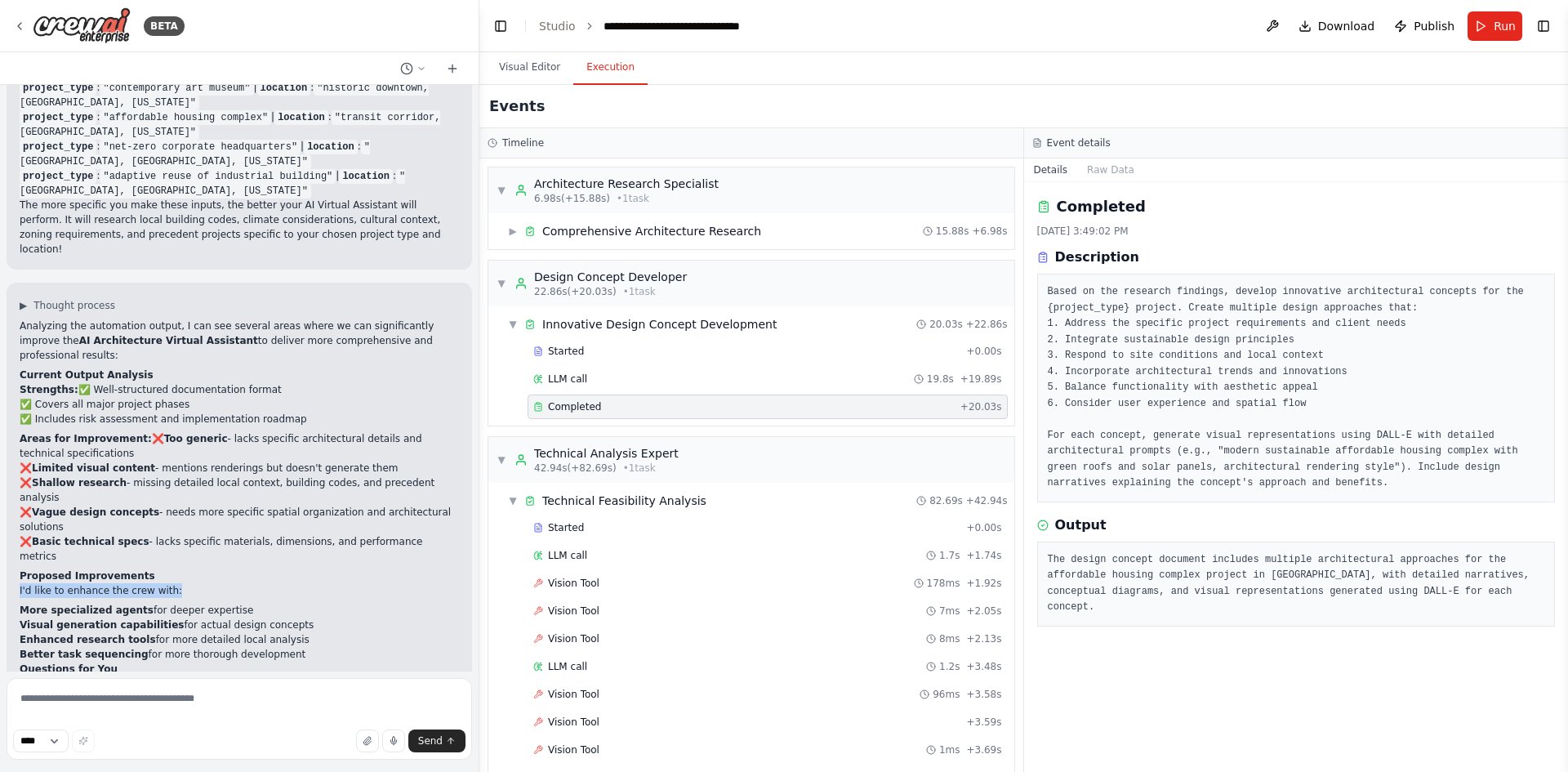
drag, startPoint x: 131, startPoint y: 448, endPoint x: 218, endPoint y: 448, distance: 87.0
click at [218, 603] on li "More specialized agents for deeper expertise" at bounding box center [239, 610] width 440 height 15
click at [239, 603] on li "More specialized agents for deeper expertise" at bounding box center [239, 610] width 440 height 15
drag, startPoint x: 233, startPoint y: 448, endPoint x: 132, endPoint y: 448, distance: 101.0
click at [132, 603] on li "More specialized agents for deeper expertise" at bounding box center [239, 610] width 440 height 15
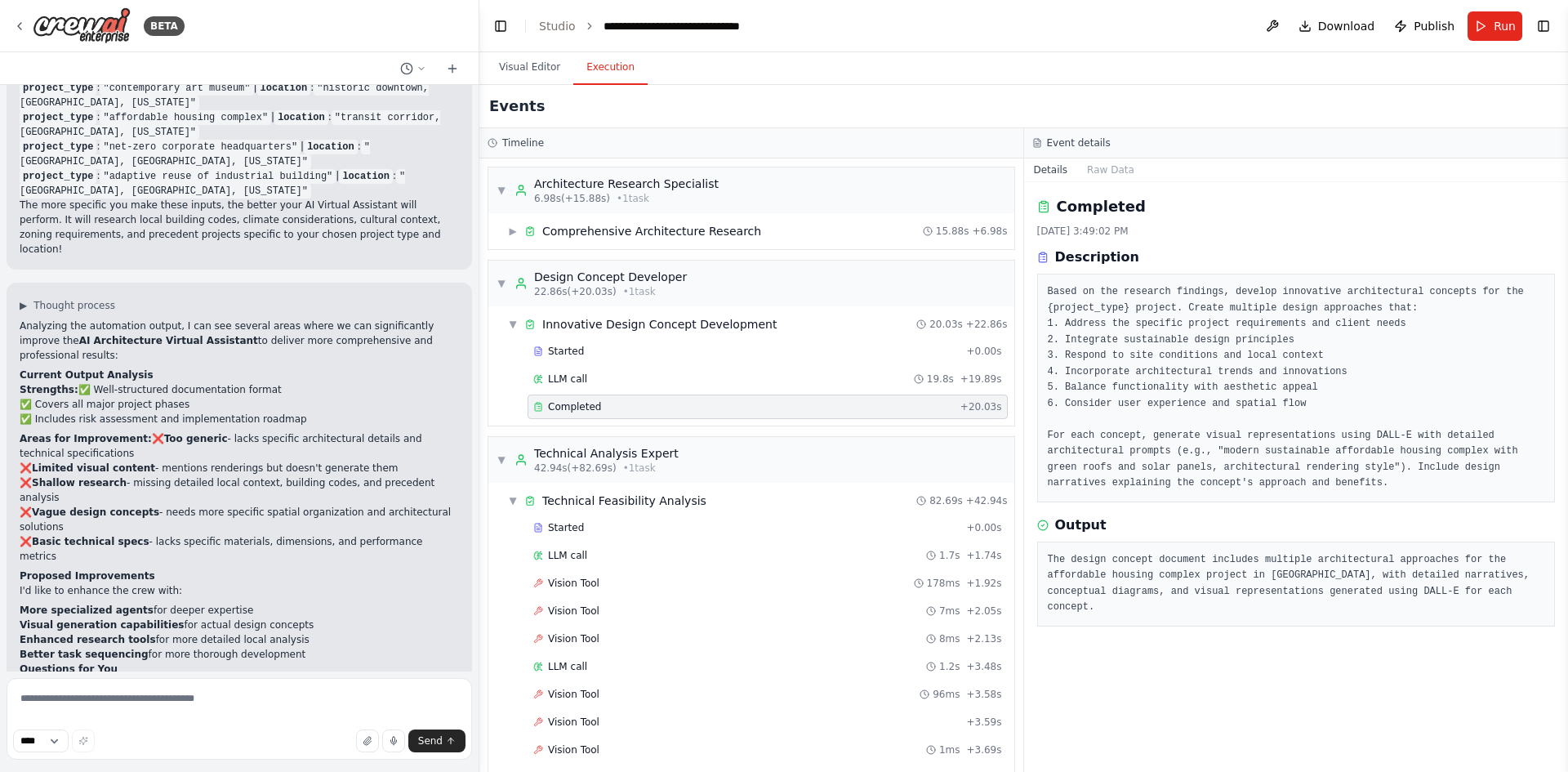
click at [160, 662] on h2 "Questions for You" at bounding box center [239, 669] width 440 height 15
drag, startPoint x: 136, startPoint y: 476, endPoint x: 286, endPoint y: 485, distance: 150.3
click at [286, 632] on li "Enhanced research tools for more detailed local analysis" at bounding box center [239, 640] width 440 height 15
drag, startPoint x: 125, startPoint y: 490, endPoint x: 277, endPoint y: 494, distance: 152.1
click at [277, 647] on li "Better task sequencing for more thorough development" at bounding box center [239, 655] width 440 height 15
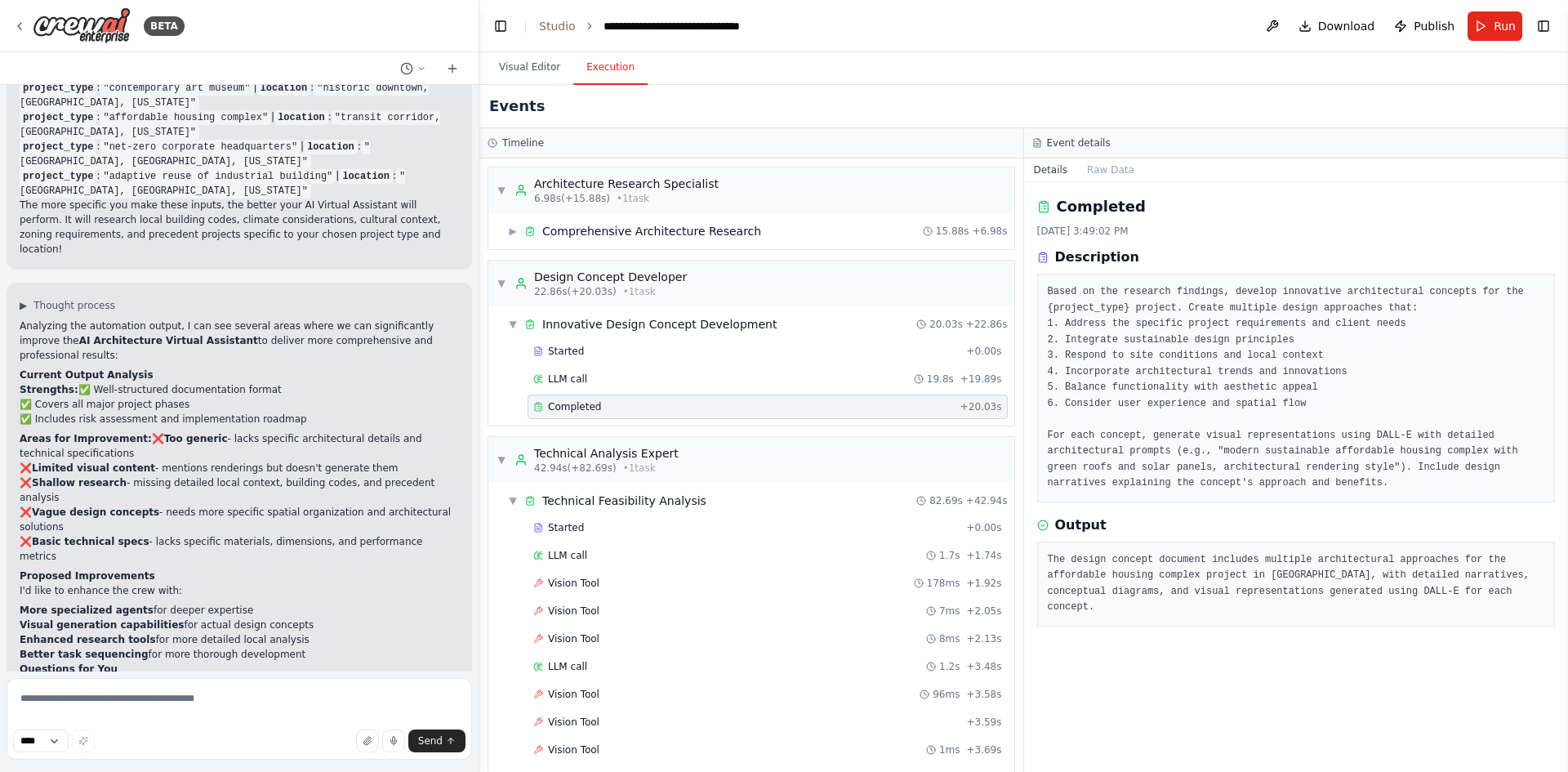
drag, startPoint x: 41, startPoint y: 525, endPoint x: 361, endPoint y: 529, distance: 320.0
click at [361, 677] on p "Before I implement improvements, please help me understand your priorities:" at bounding box center [239, 684] width 440 height 15
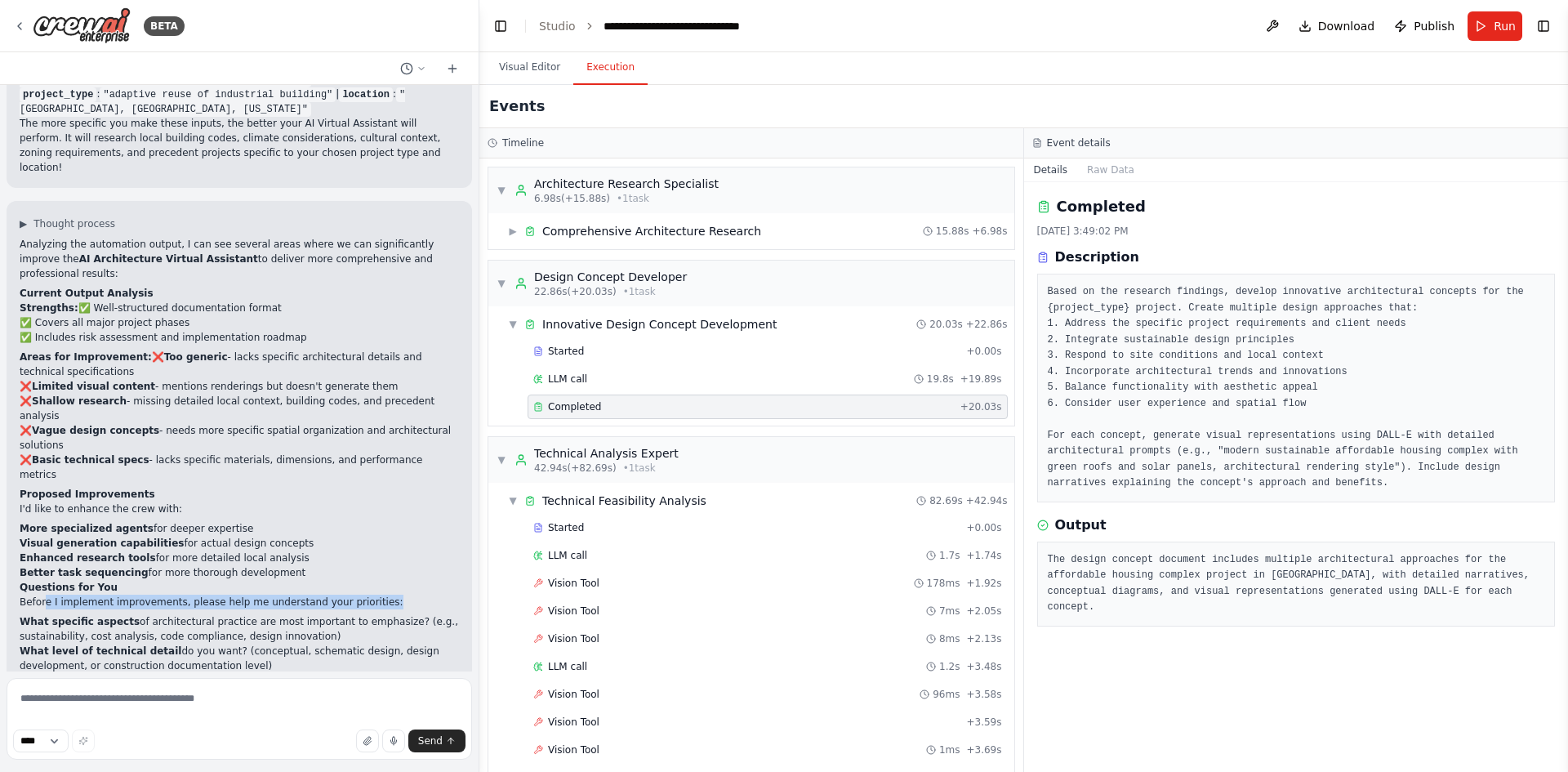
drag, startPoint x: 82, startPoint y: 471, endPoint x: 316, endPoint y: 470, distance: 234.0
click at [316, 614] on p "What specific aspects of architectural practice are most important to emphasize…" at bounding box center [239, 629] width 440 height 29
drag, startPoint x: 129, startPoint y: 486, endPoint x: 182, endPoint y: 502, distance: 55.4
click at [182, 643] on p "What level of technical detail do you want? (conceptual, schematic design, desi…" at bounding box center [239, 658] width 440 height 29
click at [191, 643] on p "What level of technical detail do you want? (conceptual, schematic design, desi…" at bounding box center [239, 658] width 440 height 29
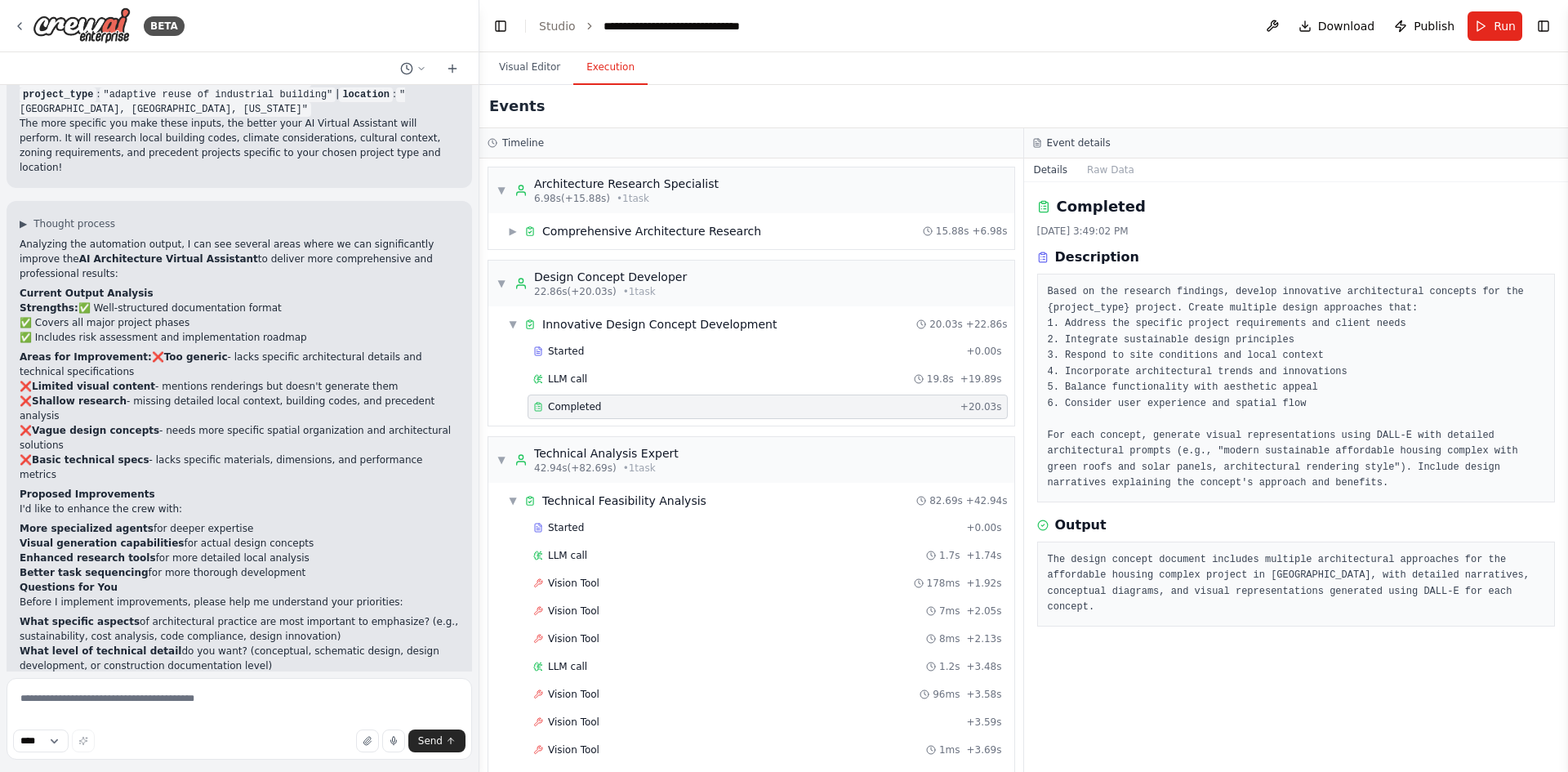
drag, startPoint x: 19, startPoint y: 518, endPoint x: 178, endPoint y: 529, distance: 159.4
click at [178, 673] on p "Visual requirements - Do you want the system to generate actual architectural d…" at bounding box center [239, 688] width 440 height 29
drag, startPoint x: 23, startPoint y: 548, endPoint x: 70, endPoint y: 548, distance: 47.0
click at [70, 704] on strong "Project scale focus" at bounding box center [71, 710] width 104 height 11
drag, startPoint x: 106, startPoint y: 549, endPoint x: 18, endPoint y: 543, distance: 88.2
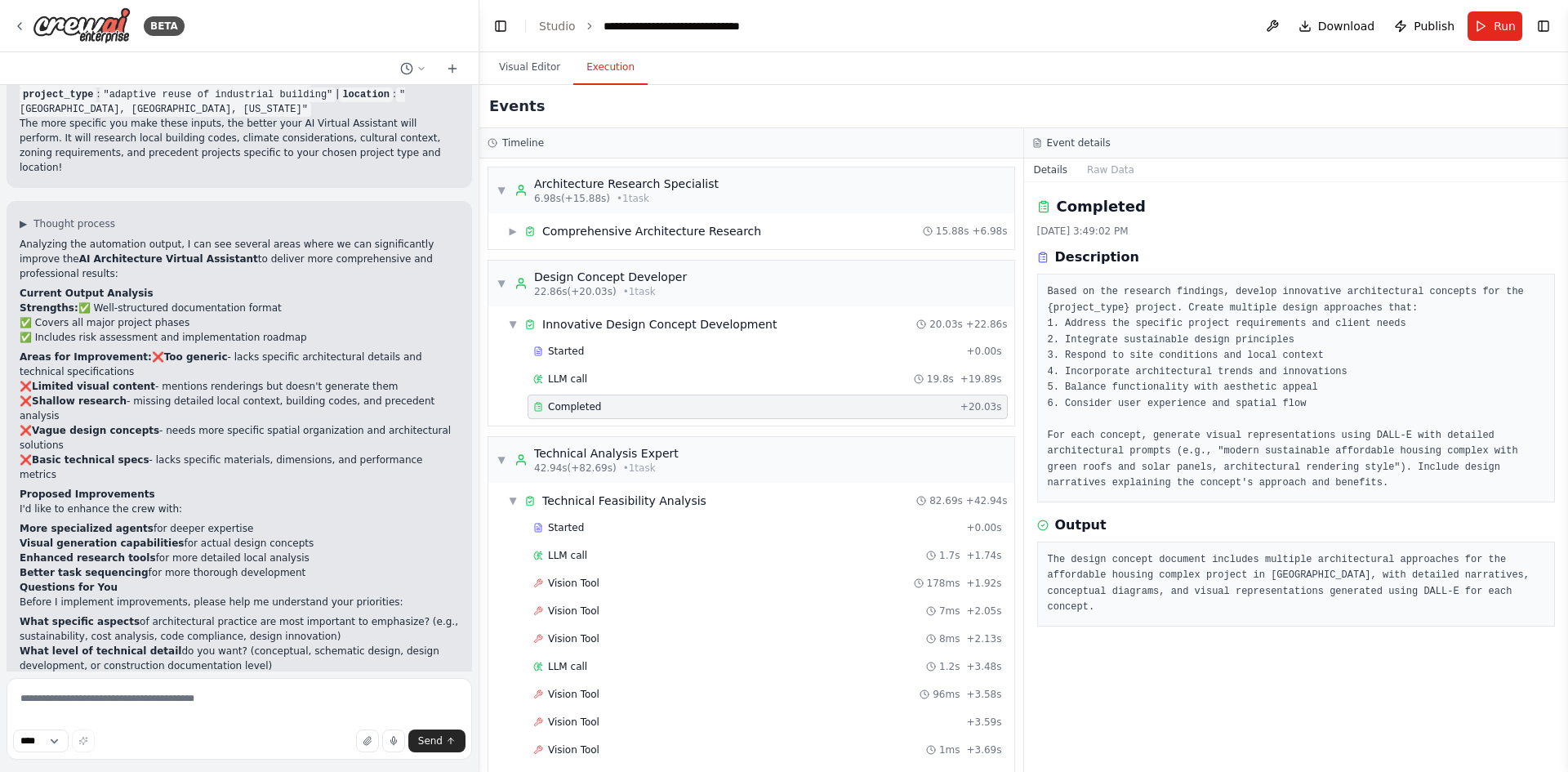
click at [18, 543] on div "▶ Thought process Analyzing the automation output, I can see several areas wher…" at bounding box center [239, 509] width 465 height 618
drag, startPoint x: 111, startPoint y: 548, endPoint x: 166, endPoint y: 556, distance: 55.6
click at [166, 702] on p "Project scale focus - Should this handle everything from single buildings to ur…" at bounding box center [239, 717] width 440 height 29
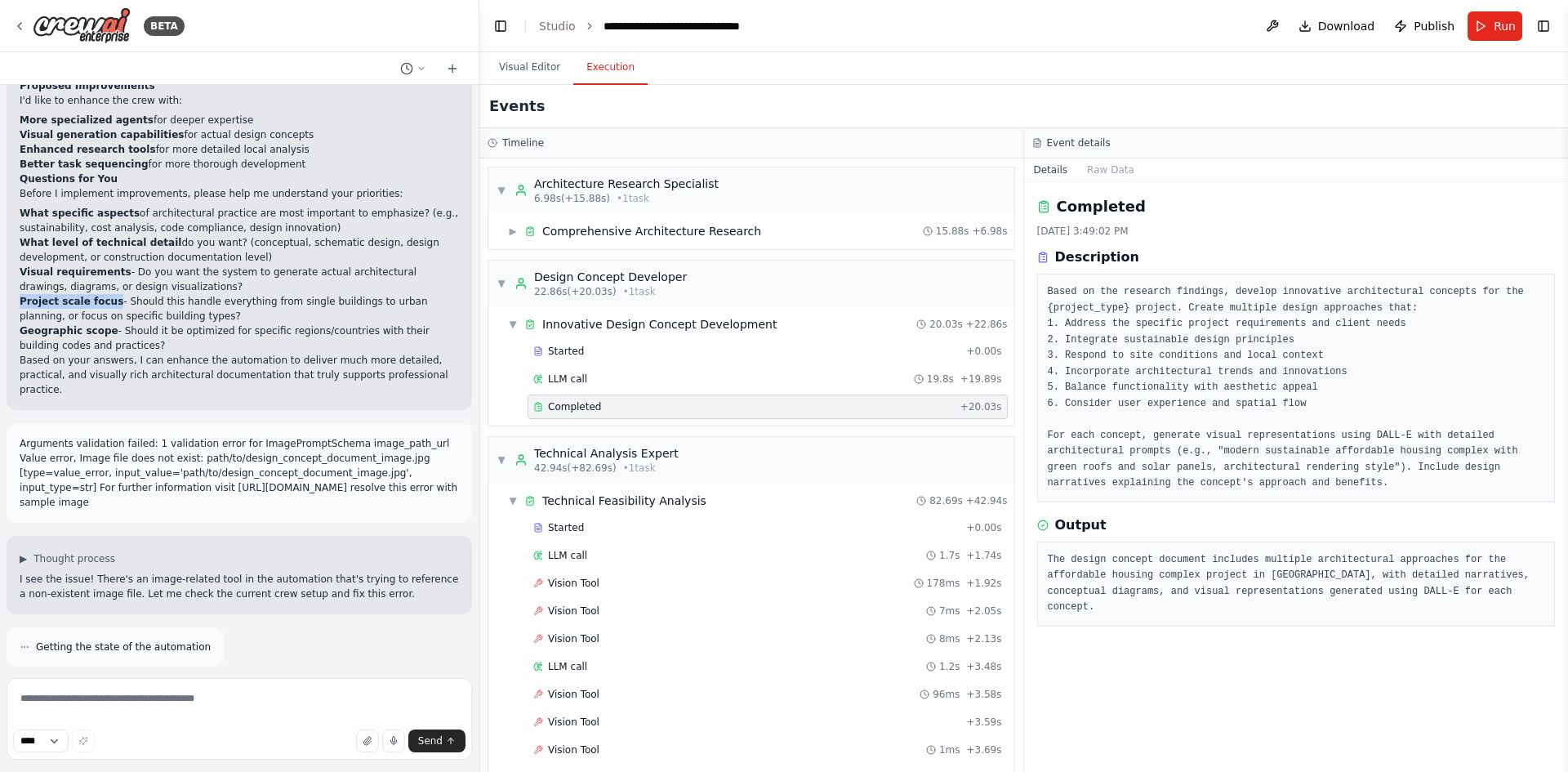
scroll to position [3512, 0]
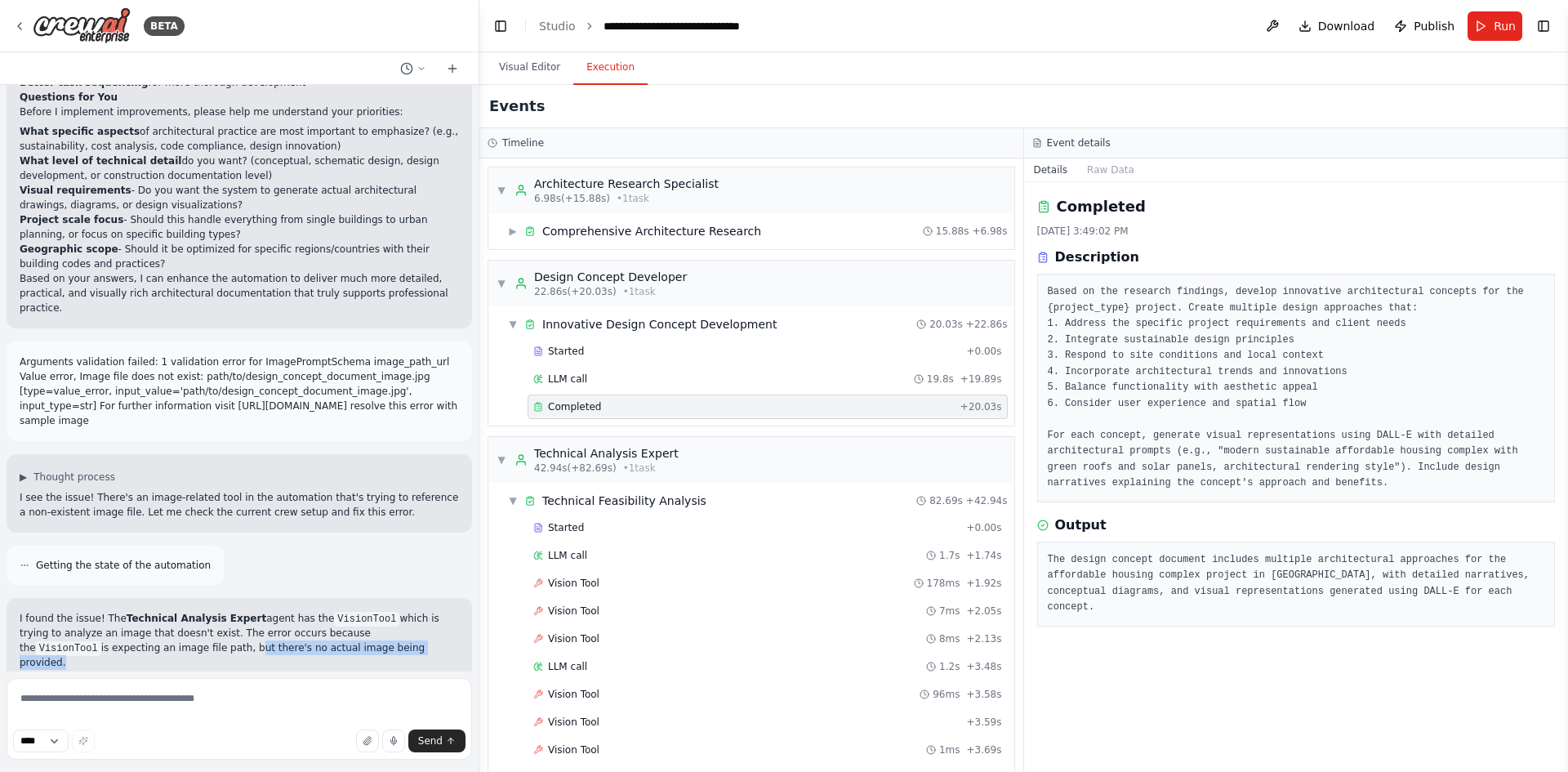
drag, startPoint x: 89, startPoint y: 472, endPoint x: 275, endPoint y: 474, distance: 186.0
click at [275, 611] on p "I found the issue! The Technical Analysis Expert agent has the VisionTool which…" at bounding box center [239, 641] width 440 height 59
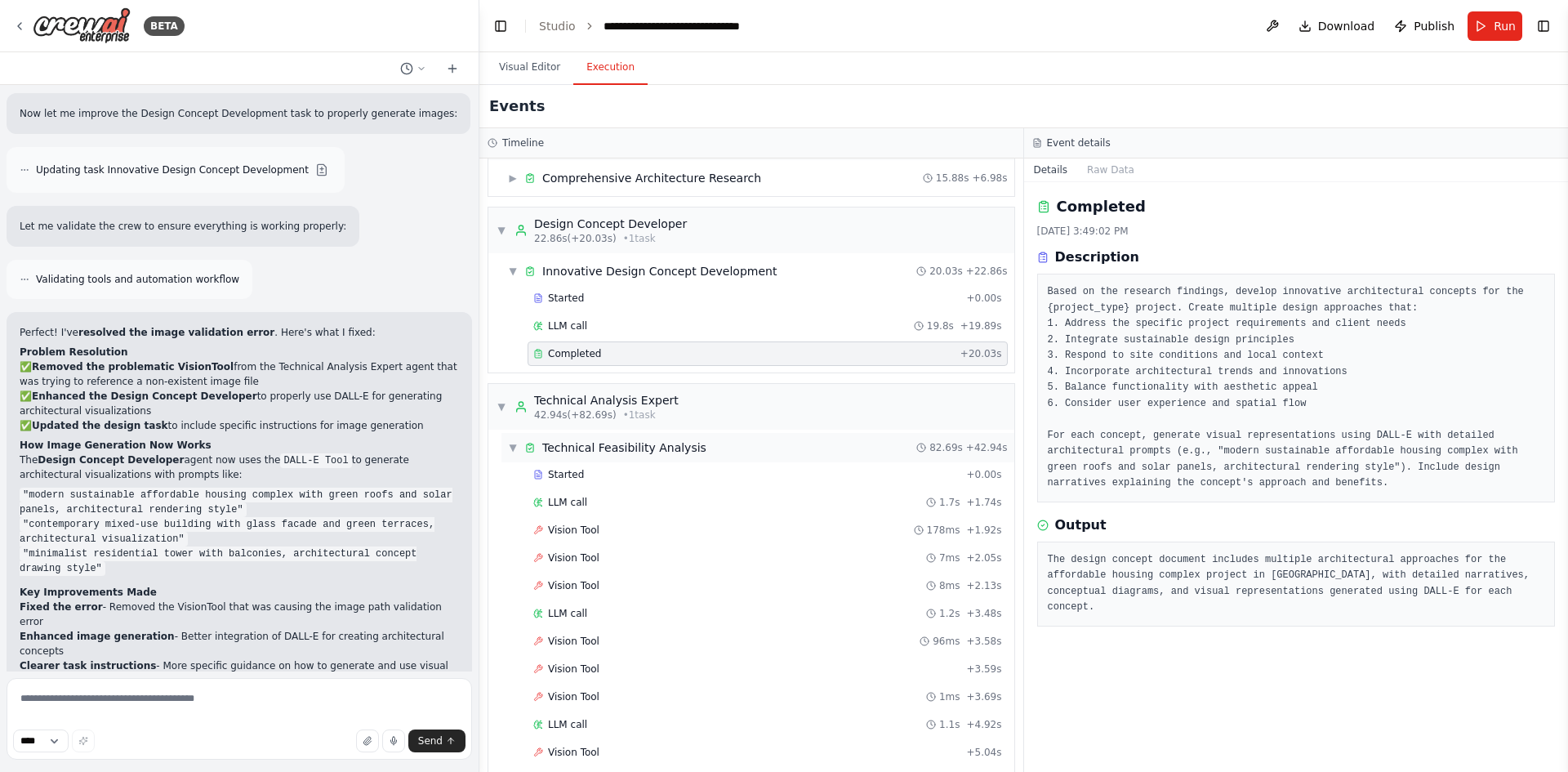
scroll to position [82, 0]
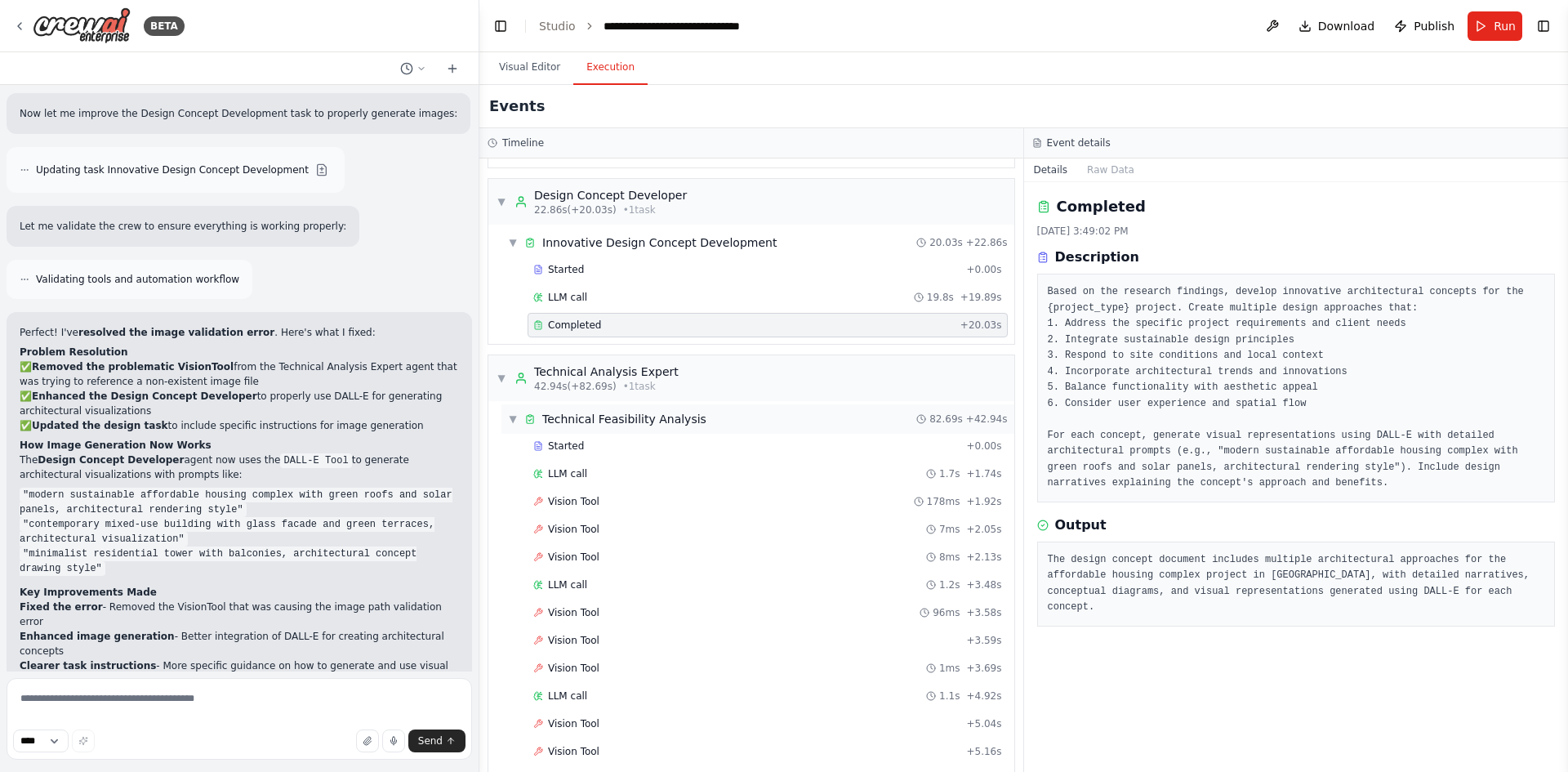
click at [510, 420] on span "▼" at bounding box center [512, 419] width 10 height 13
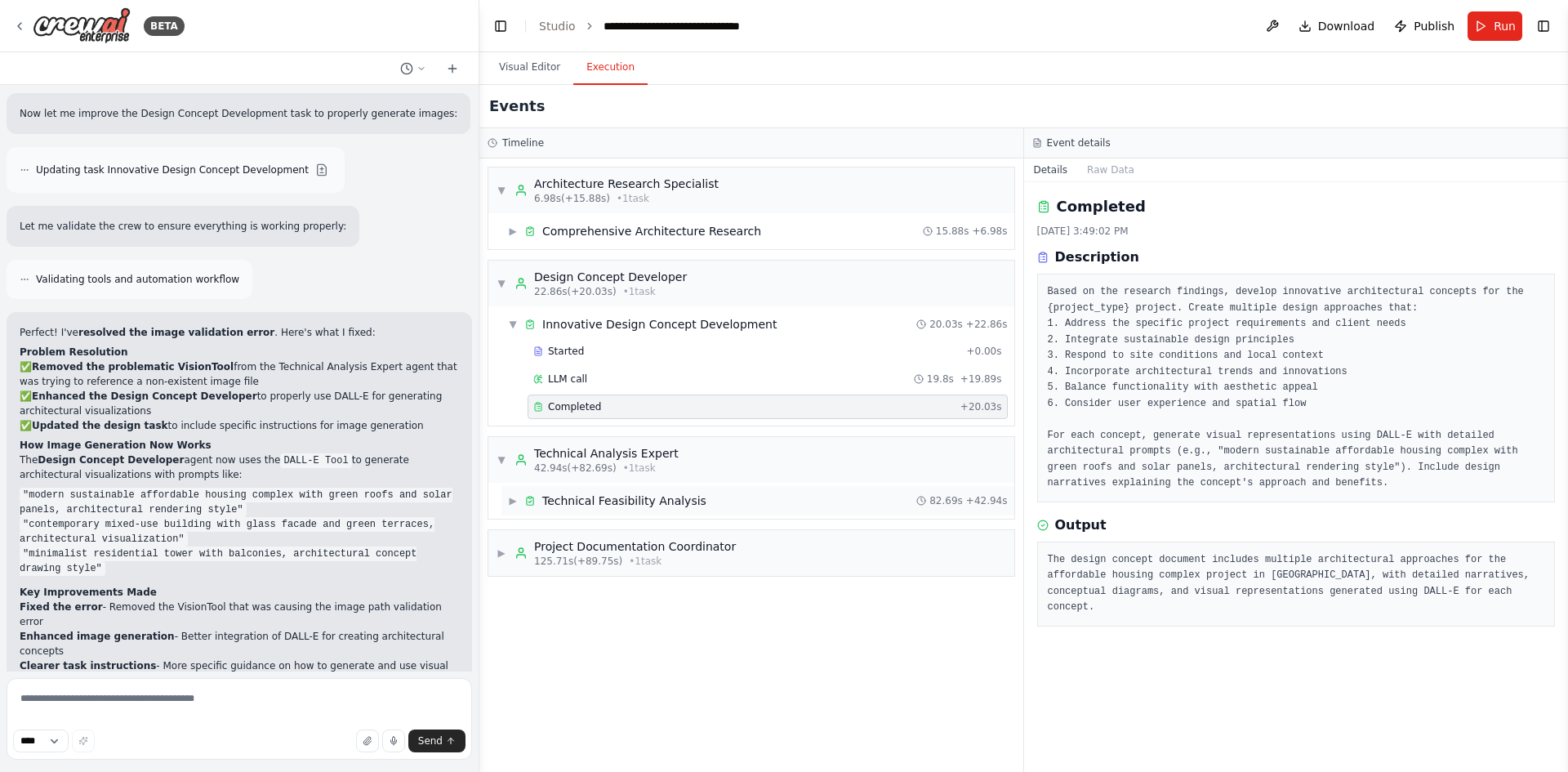
scroll to position [0, 0]
click at [573, 508] on span "Technical Feasibility Analysis" at bounding box center [624, 501] width 164 height 17
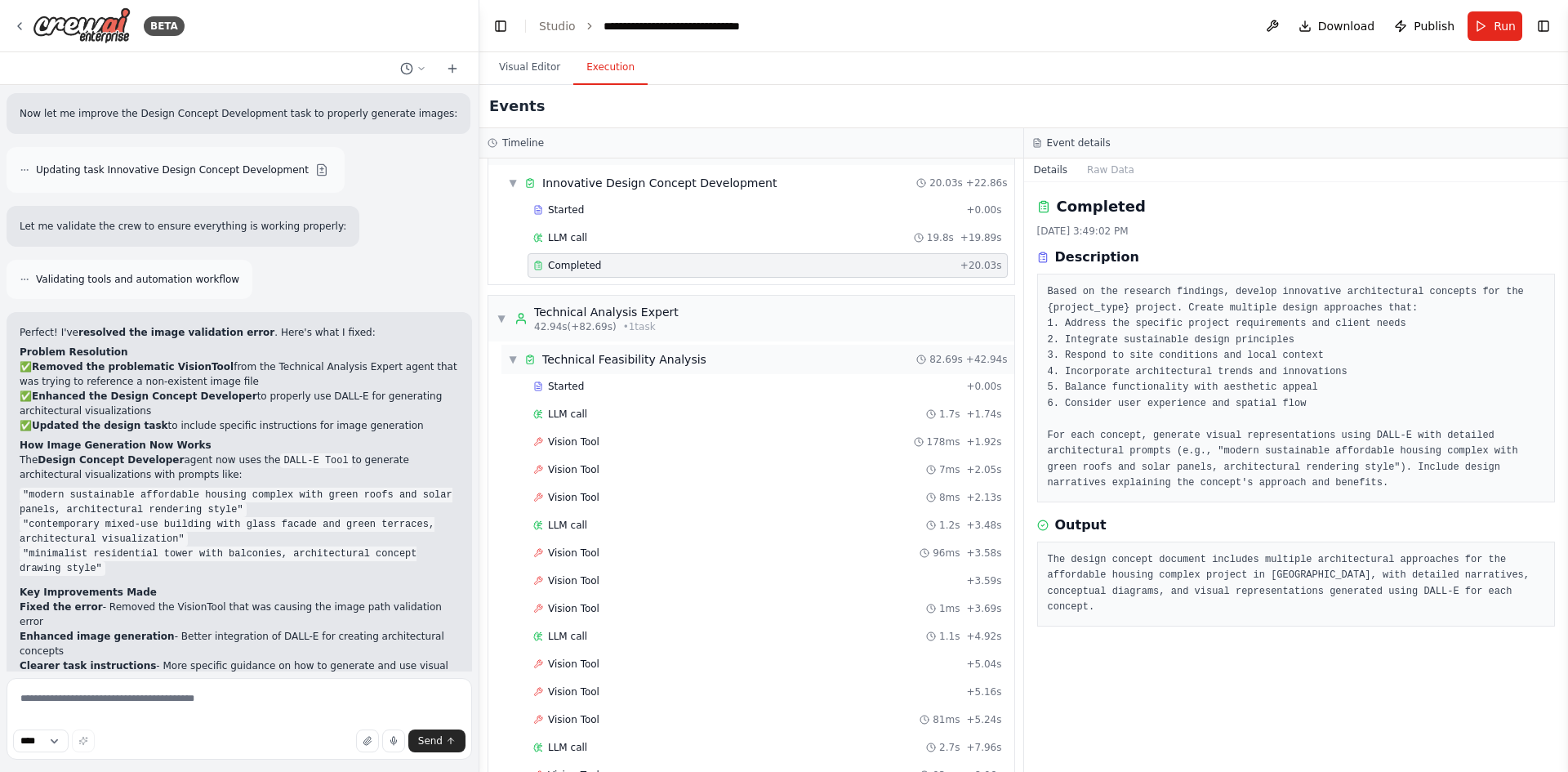
scroll to position [163, 0]
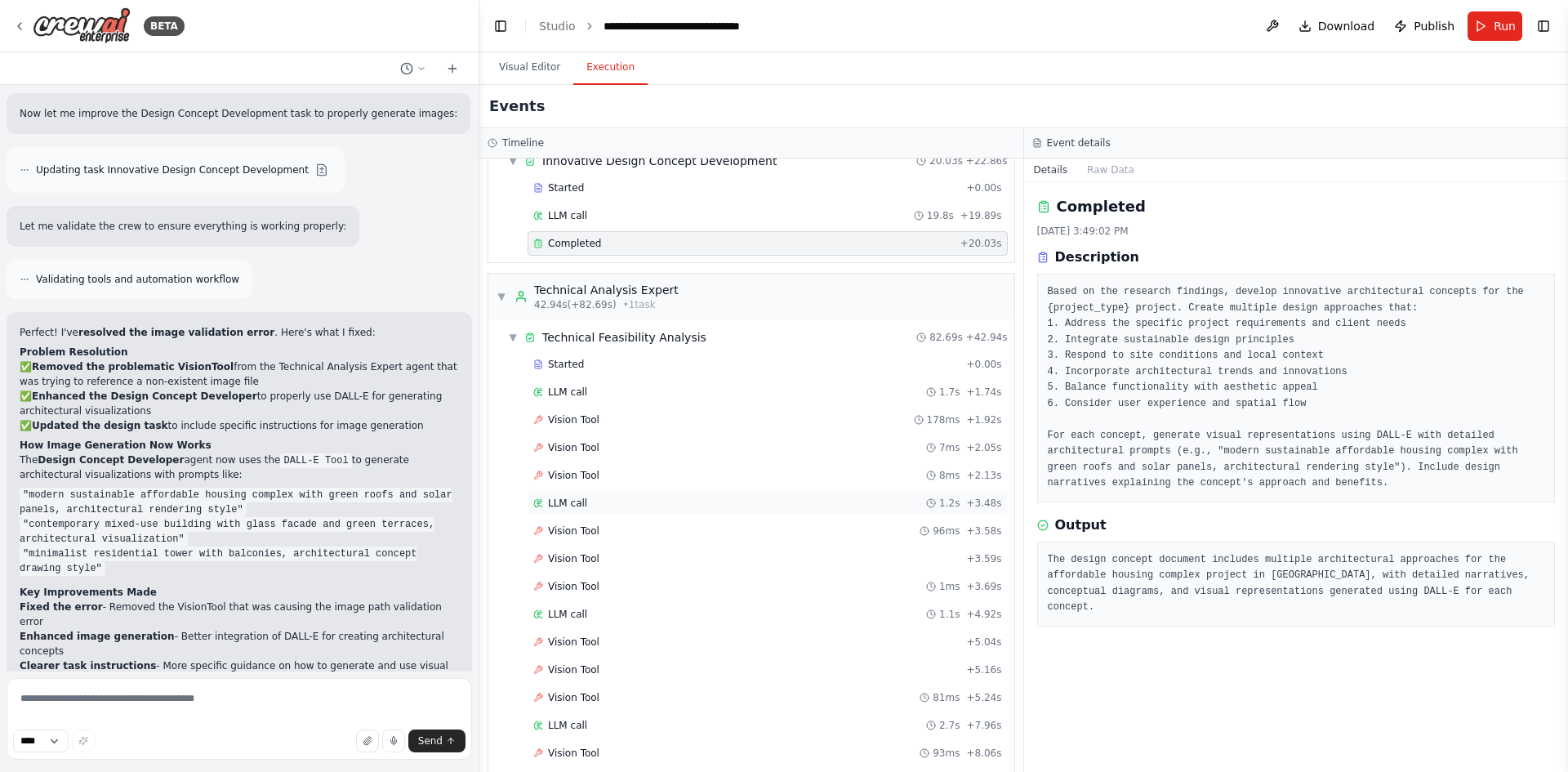
click at [578, 506] on span "LLM call" at bounding box center [567, 503] width 39 height 13
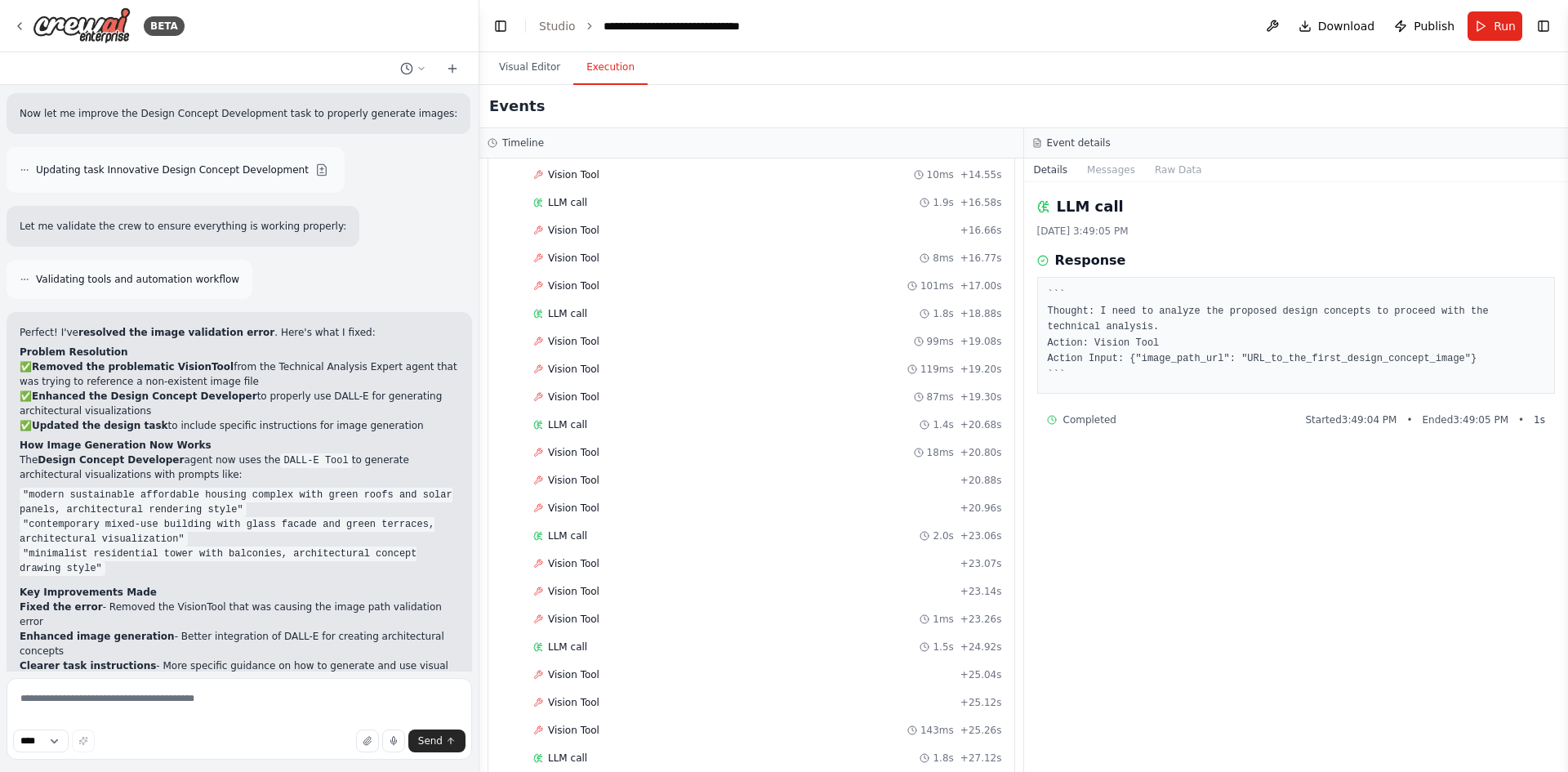
scroll to position [1144, 0]
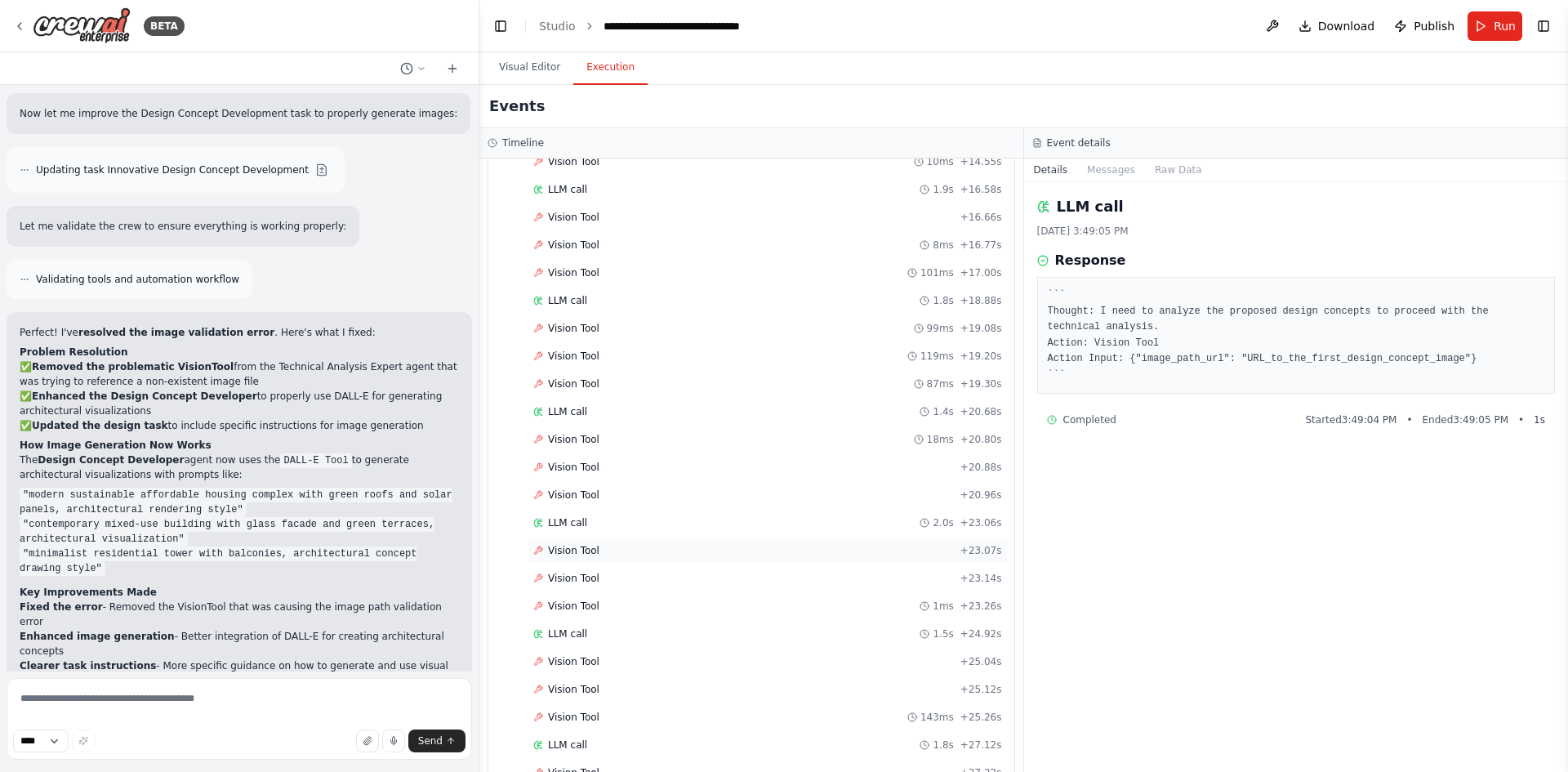
click at [566, 552] on span "Vision Tool" at bounding box center [574, 551] width 51 height 13
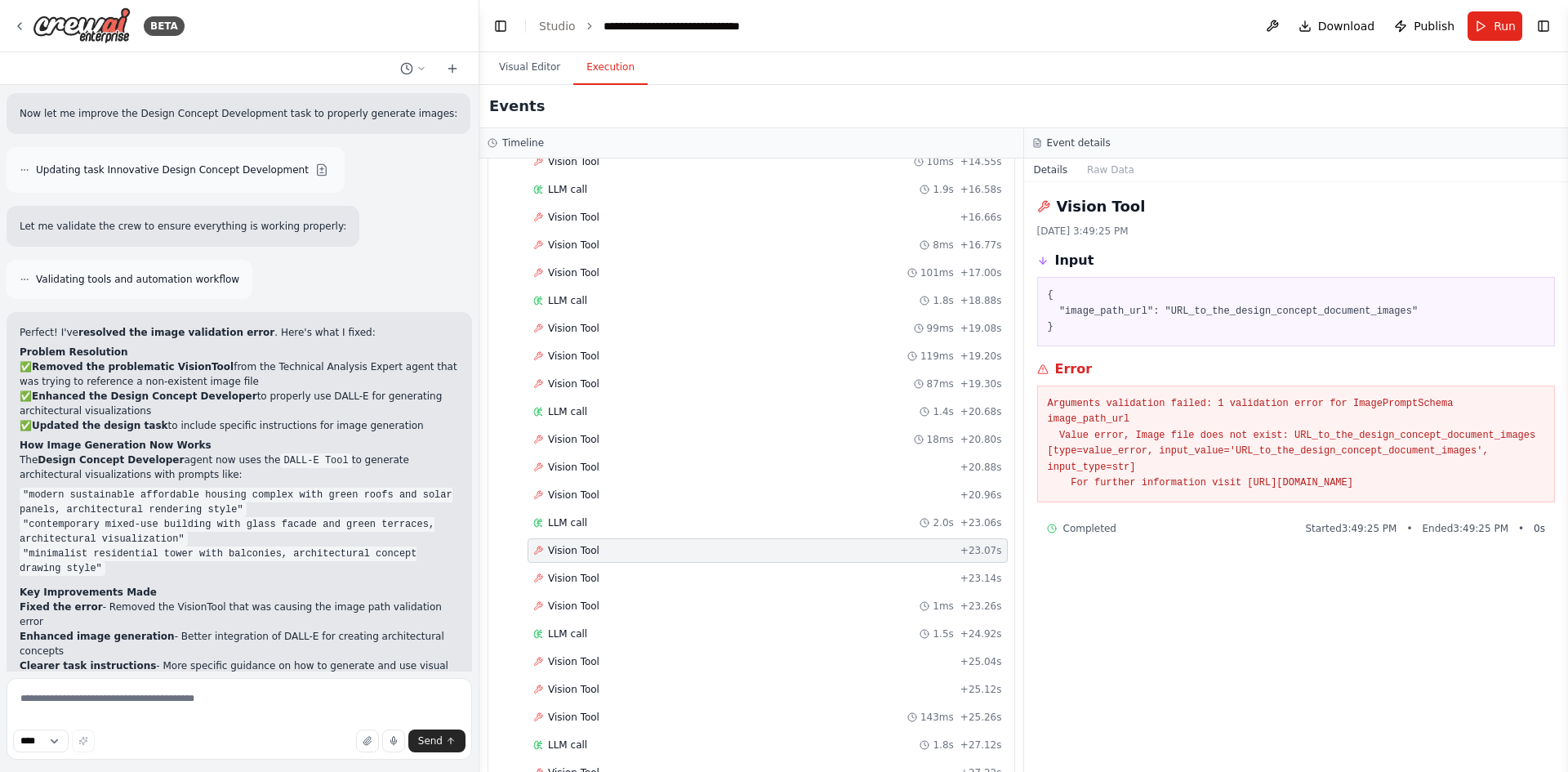
click at [566, 560] on div "Vision Tool + 23.07s" at bounding box center [767, 550] width 480 height 25
click at [571, 582] on span "Vision Tool" at bounding box center [574, 578] width 51 height 13
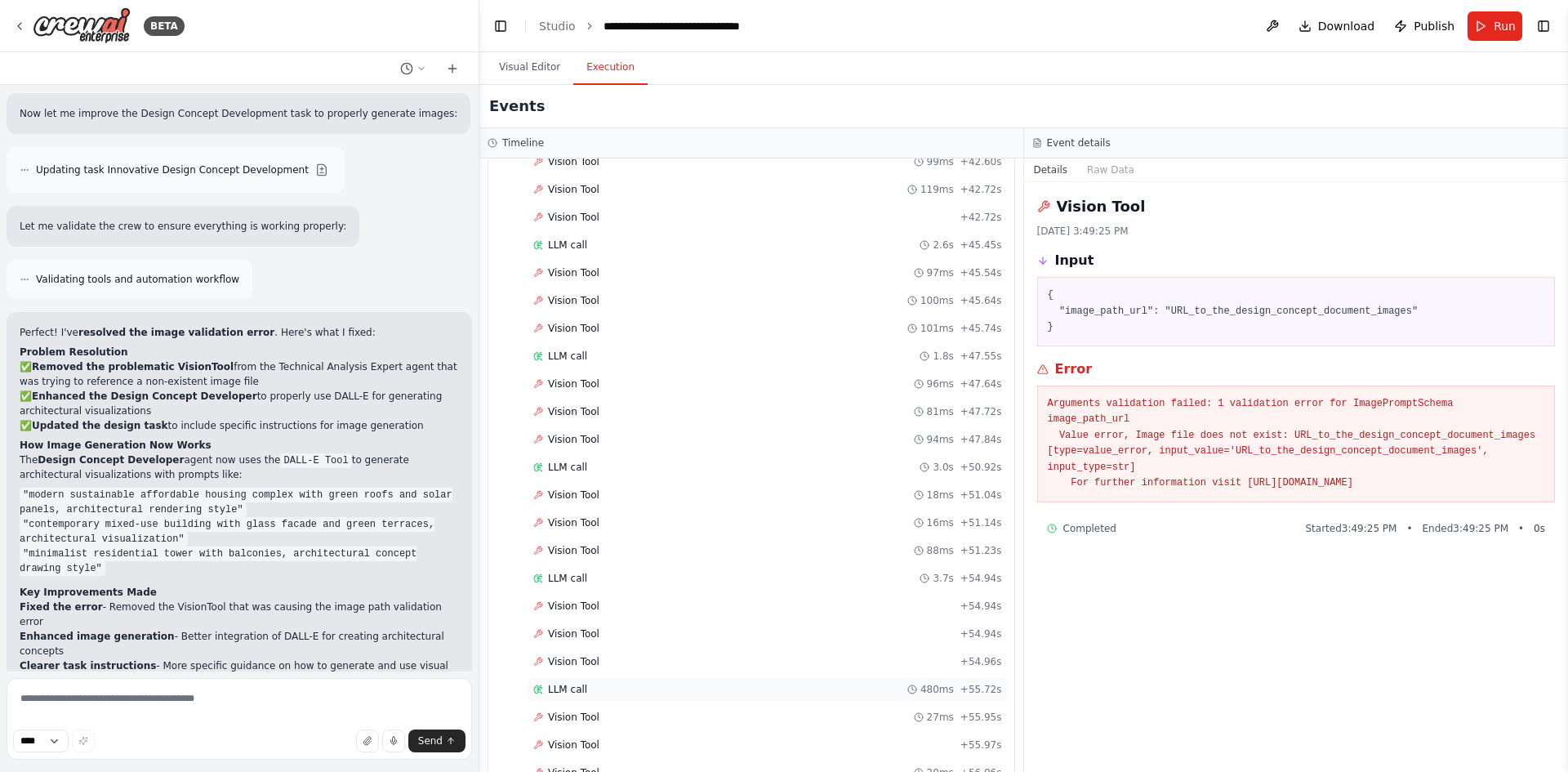
scroll to position [2683, 0]
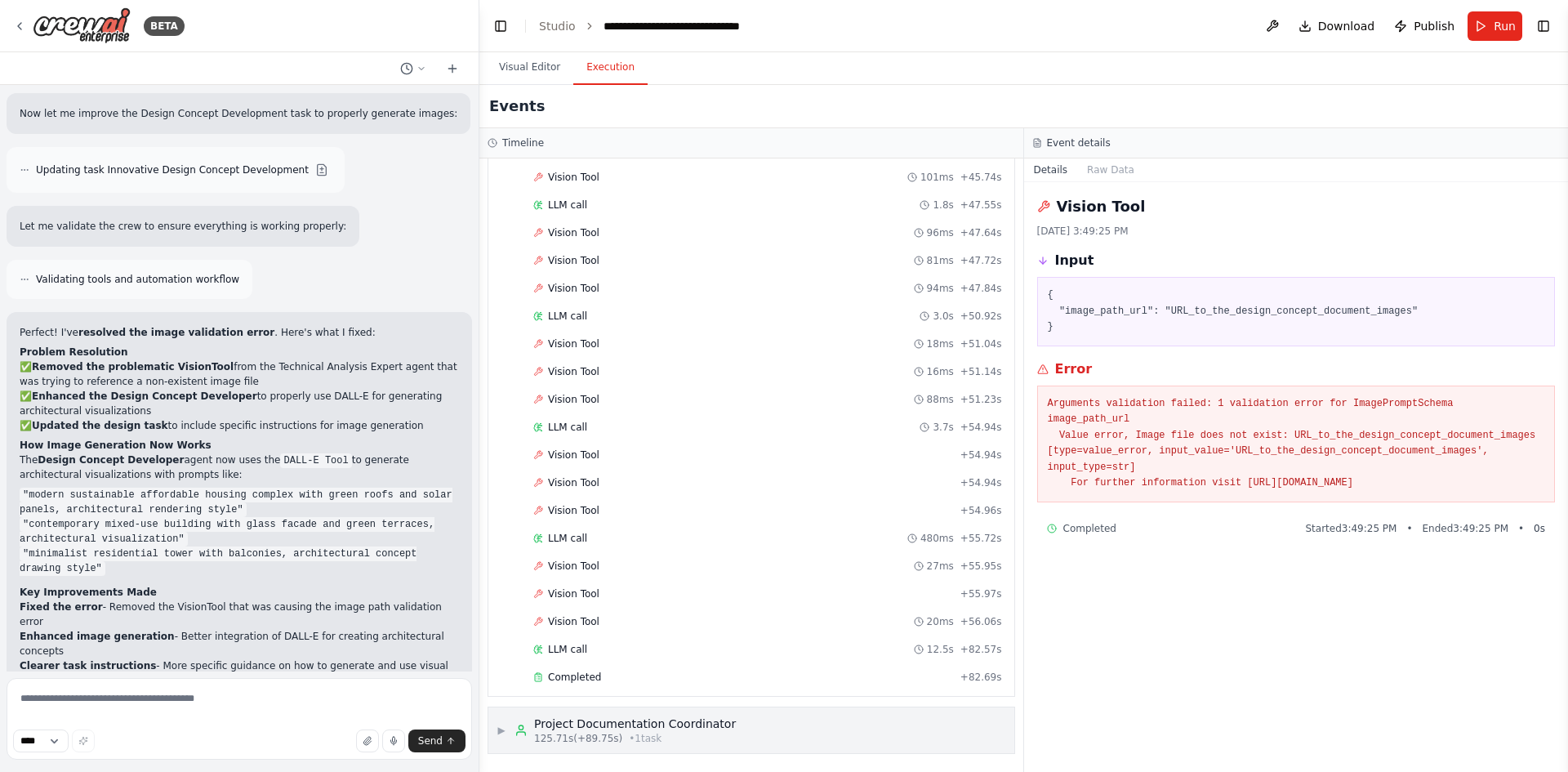
click at [605, 737] on span "125.71s (+89.75s)" at bounding box center [578, 738] width 88 height 13
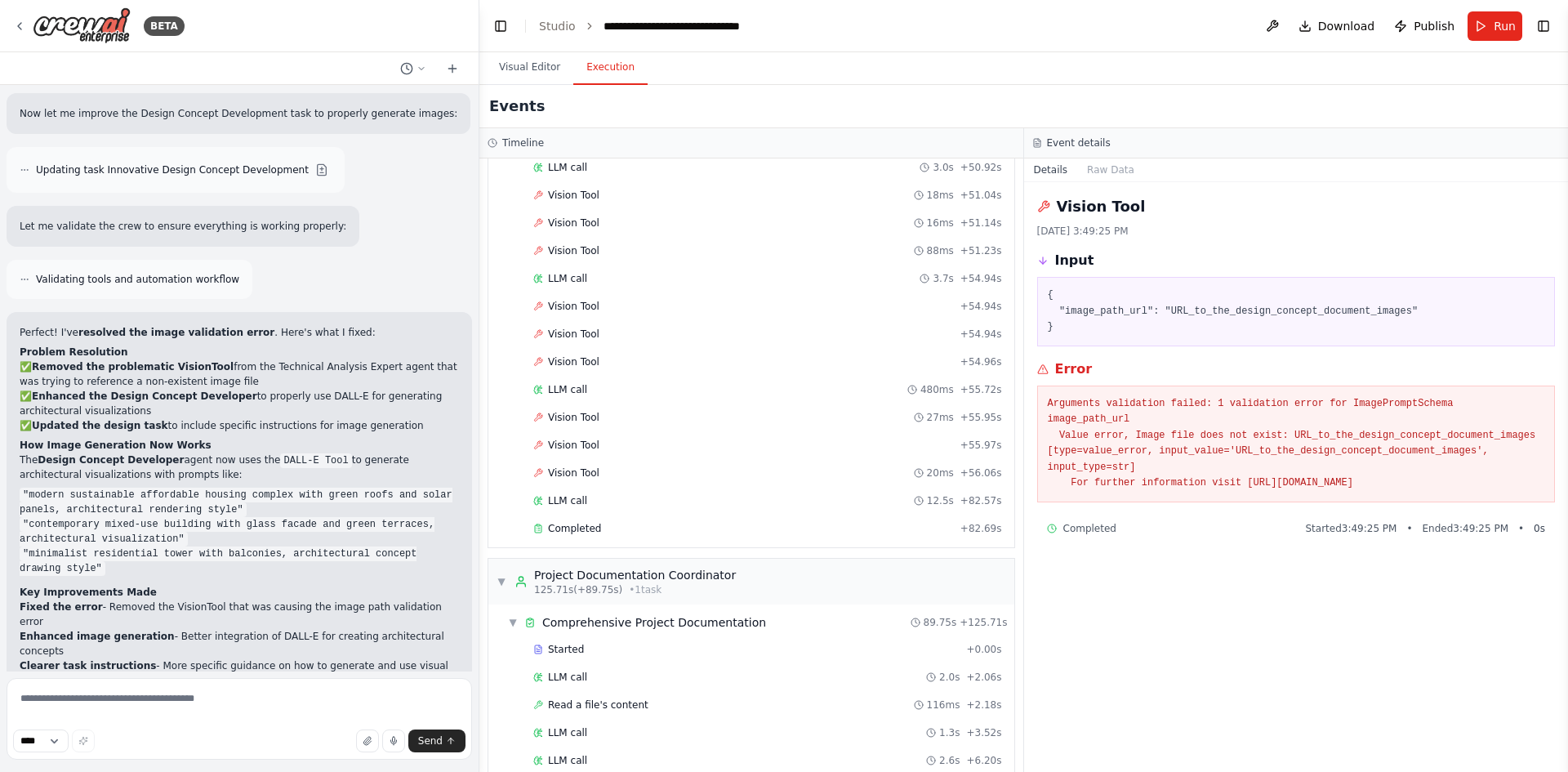
scroll to position [3010, 0]
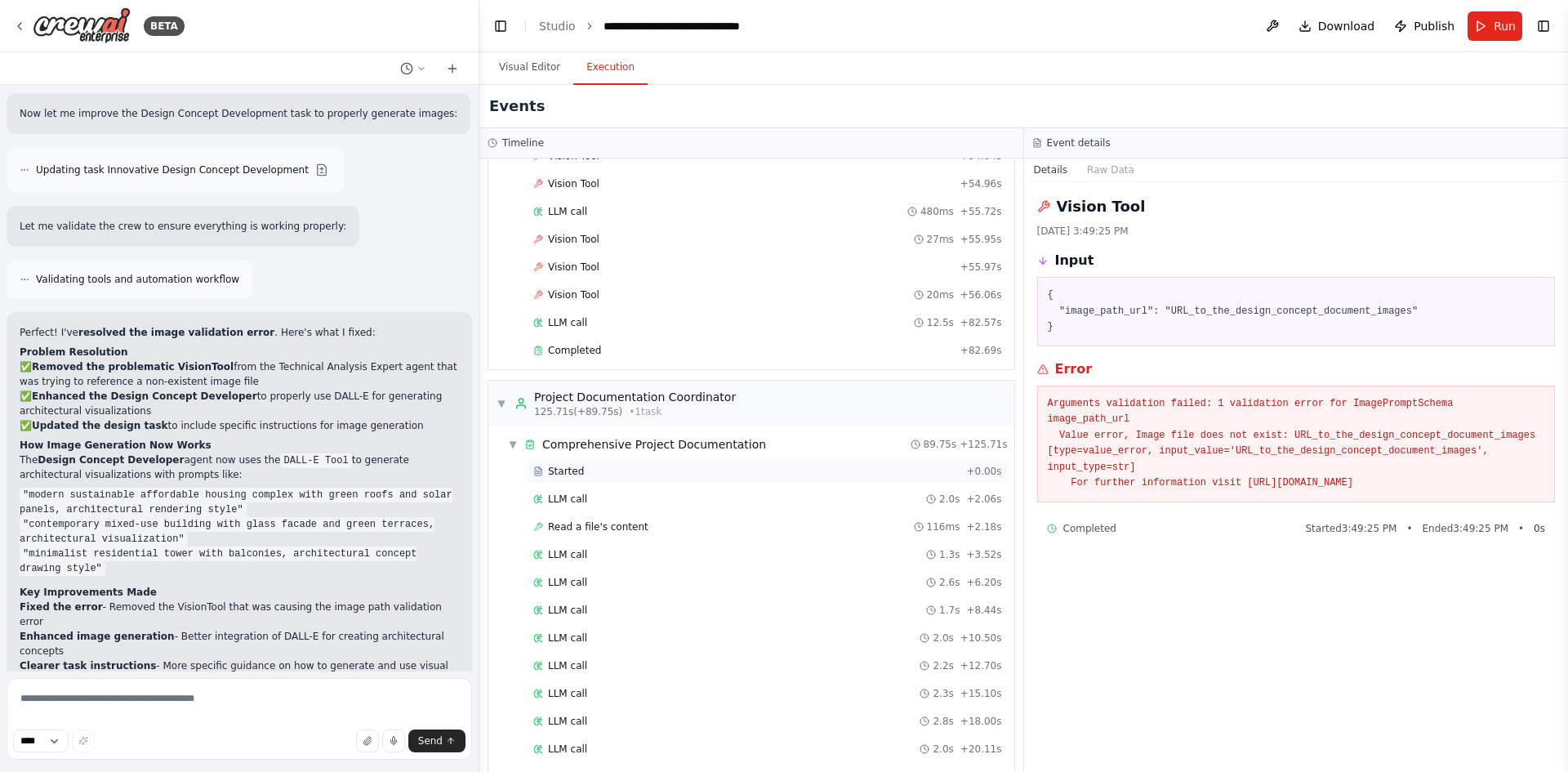
click at [580, 476] on div "Started" at bounding box center [746, 471] width 426 height 13
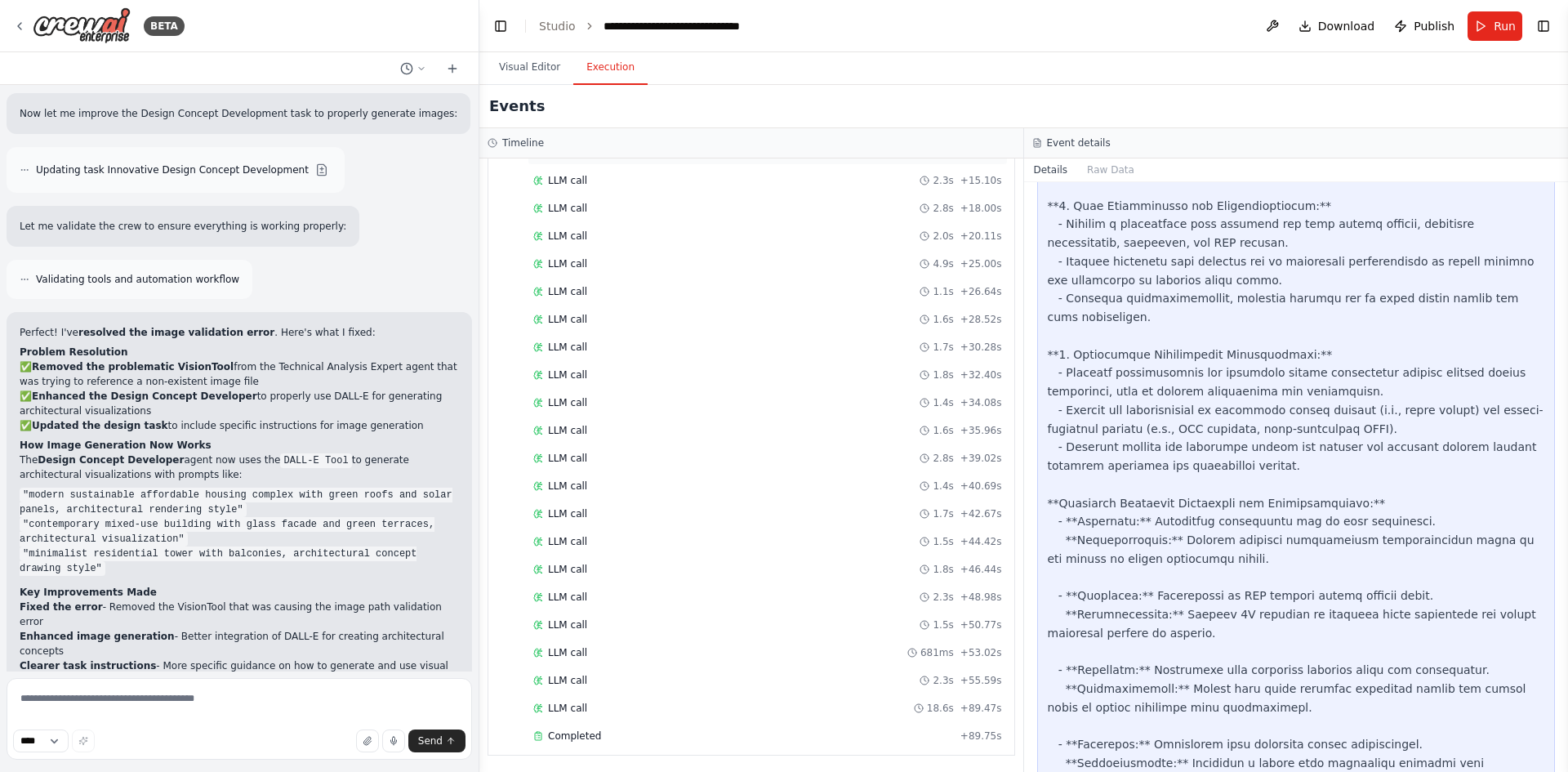
scroll to position [3524, 0]
click at [580, 735] on span "Completed" at bounding box center [575, 734] width 53 height 13
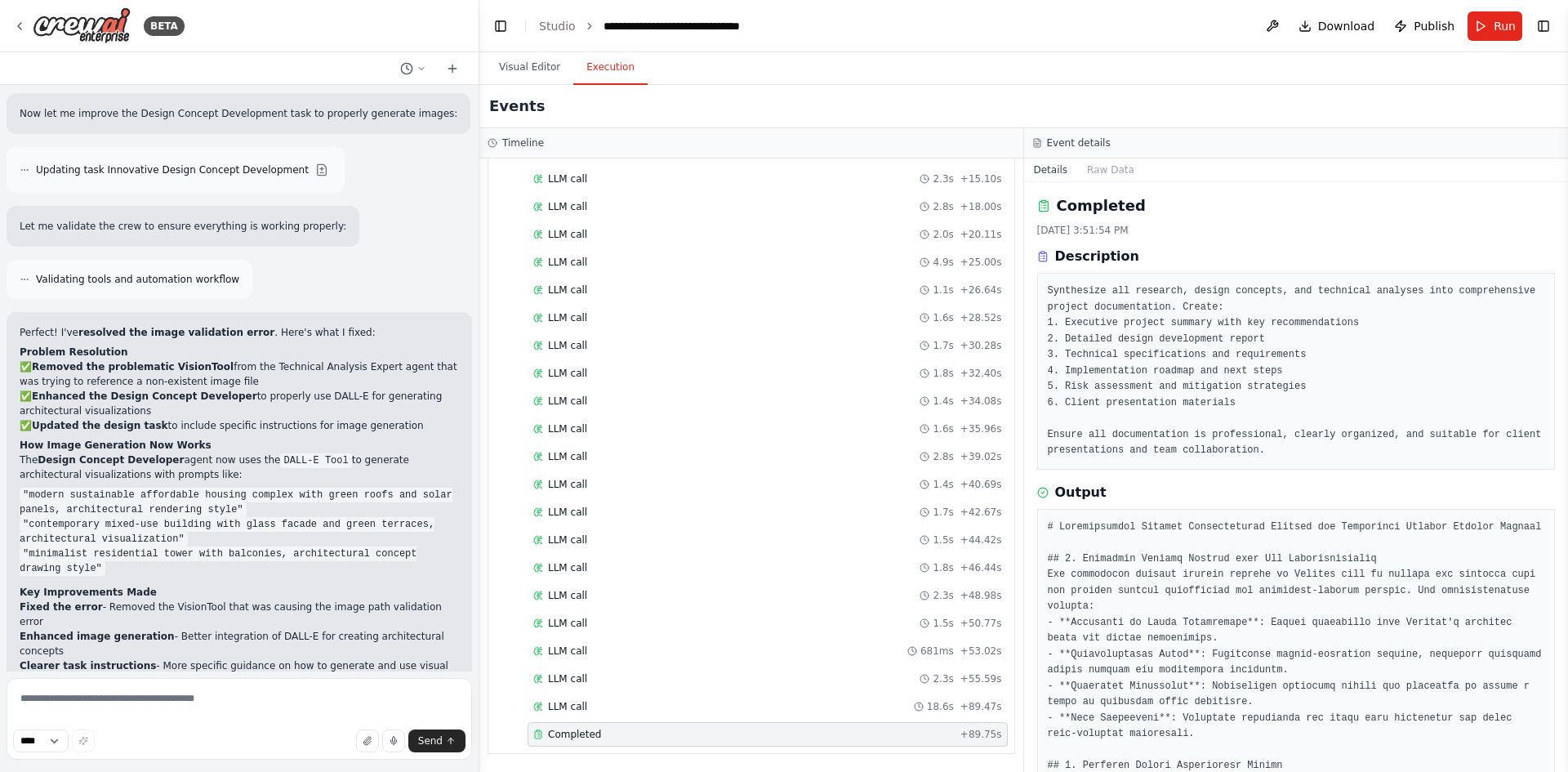
scroll to position [0, 0]
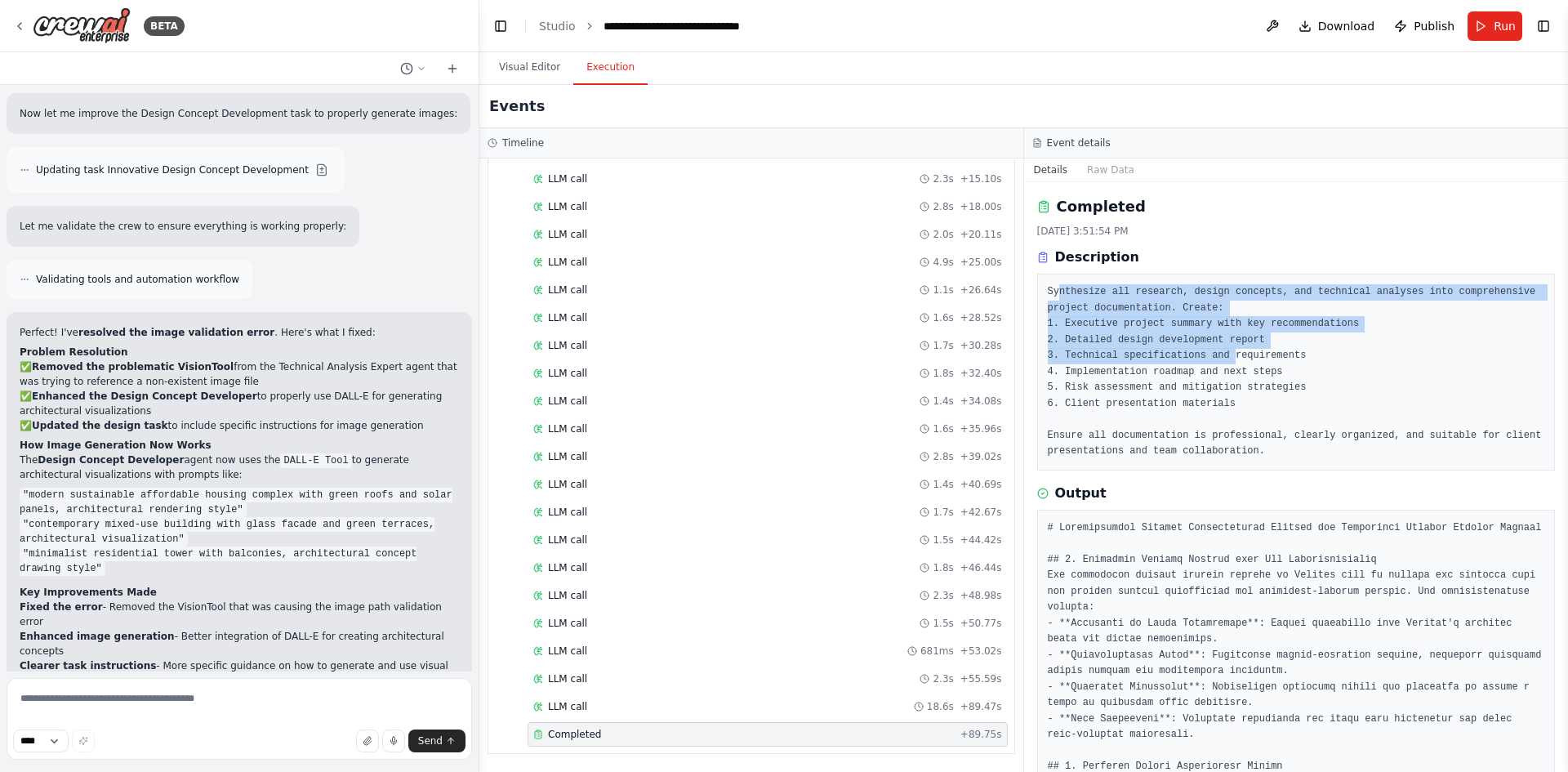
drag, startPoint x: 1058, startPoint y: 290, endPoint x: 1219, endPoint y: 350, distance: 171.8
click at [977, 350] on pre "Synthesize all research, design concepts, and technical analyses into comprehen…" at bounding box center [1297, 372] width 498 height 175
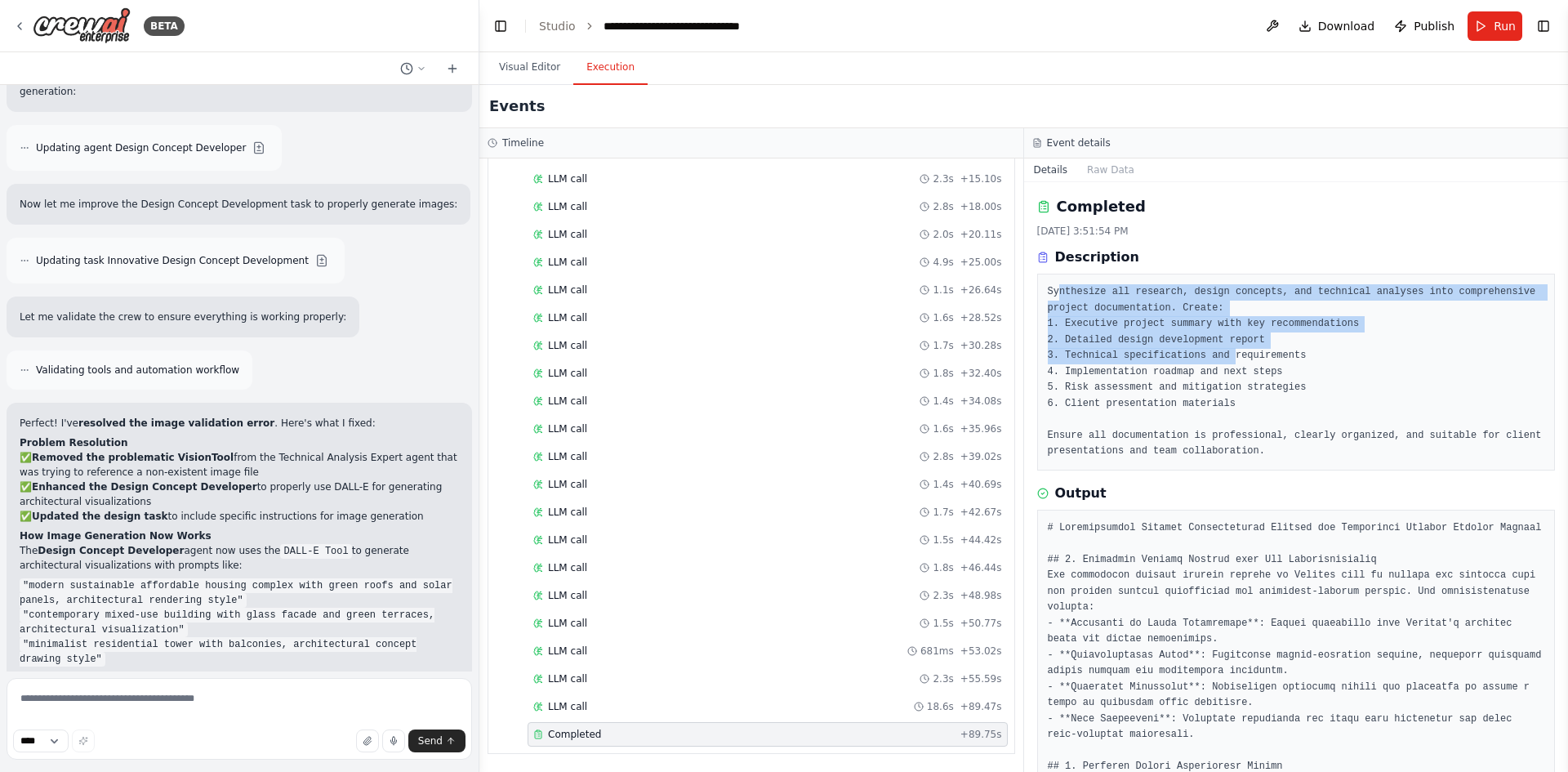
scroll to position [4293, 0]
